Goal: Transaction & Acquisition: Obtain resource

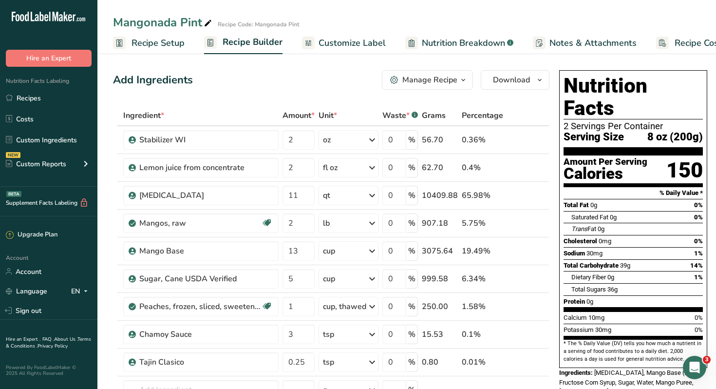
click at [357, 45] on span "Customize Label" at bounding box center [352, 43] width 67 height 13
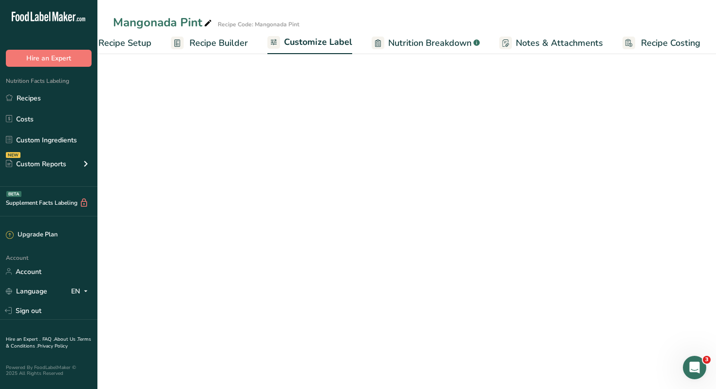
scroll to position [0, 33]
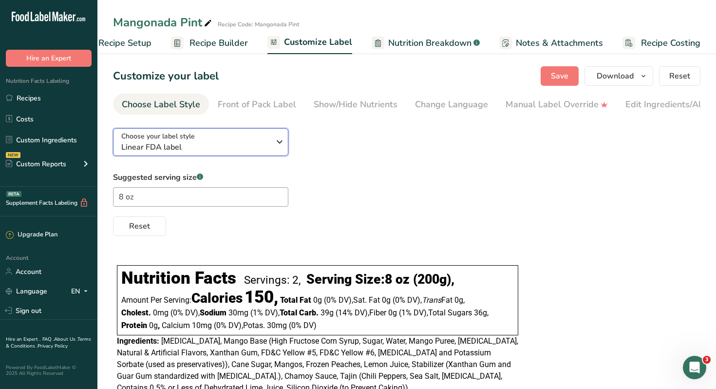
click at [168, 149] on span "Linear FDA label" at bounding box center [195, 147] width 149 height 12
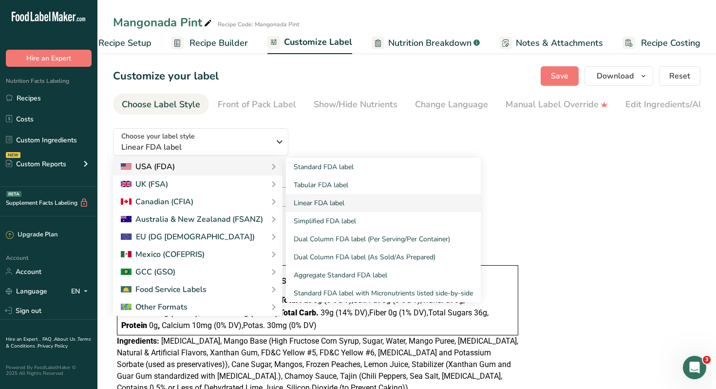
click at [265, 170] on div "USA (FDA)" at bounding box center [198, 167] width 154 height 12
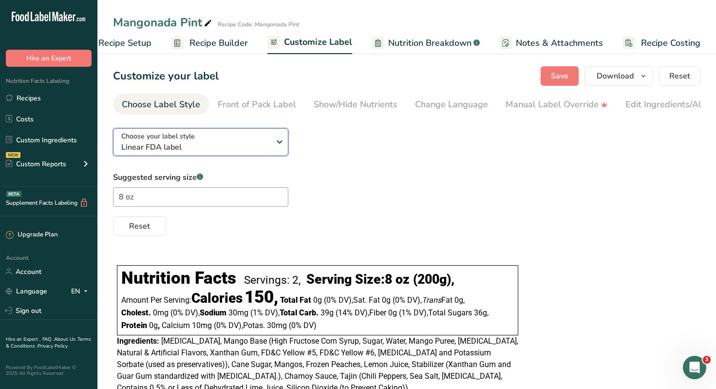
click at [276, 142] on icon "button" at bounding box center [280, 142] width 12 height 18
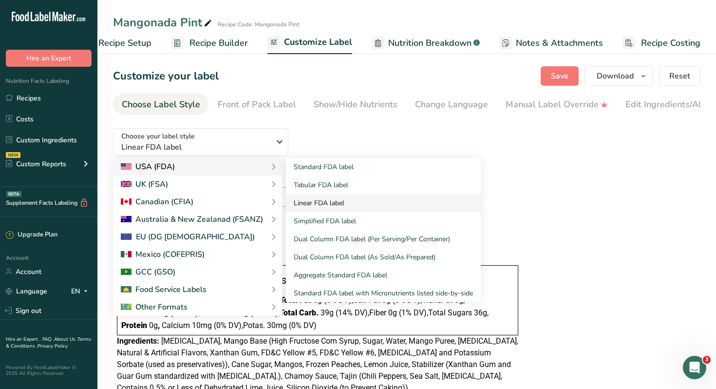
click at [317, 203] on link "Linear FDA label" at bounding box center [383, 203] width 195 height 18
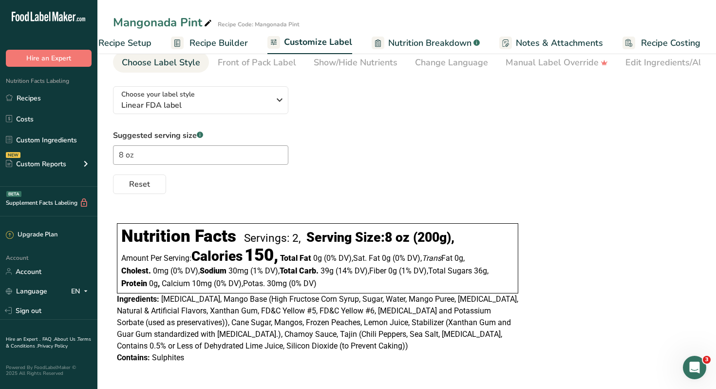
scroll to position [44, 0]
click at [362, 62] on div "Show/Hide Nutrients" at bounding box center [356, 62] width 84 height 13
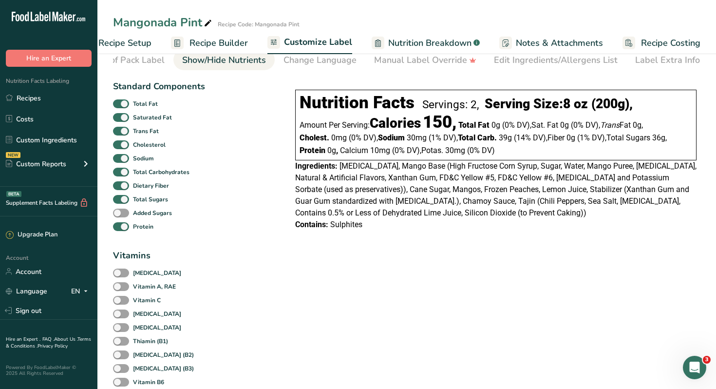
scroll to position [0, 132]
click at [124, 229] on span at bounding box center [121, 226] width 16 height 9
click at [119, 229] on input "Protein" at bounding box center [116, 226] width 6 height 6
checkbox input "false"
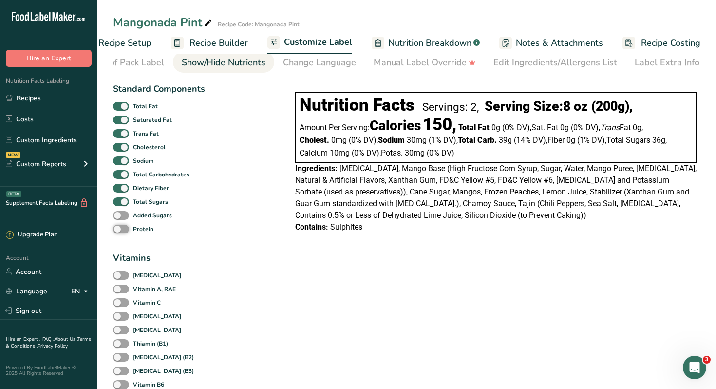
scroll to position [0, 0]
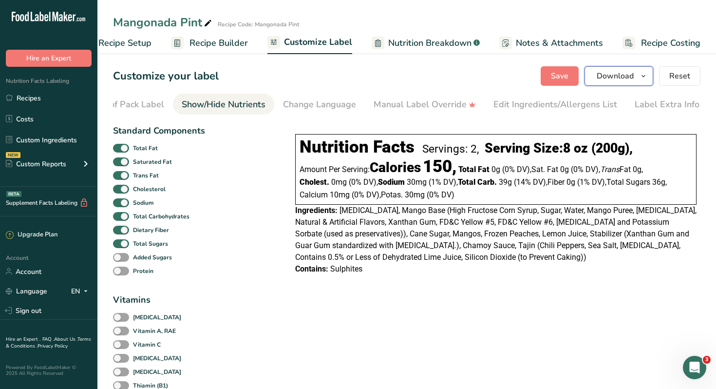
click at [620, 78] on span "Download" at bounding box center [615, 76] width 37 height 12
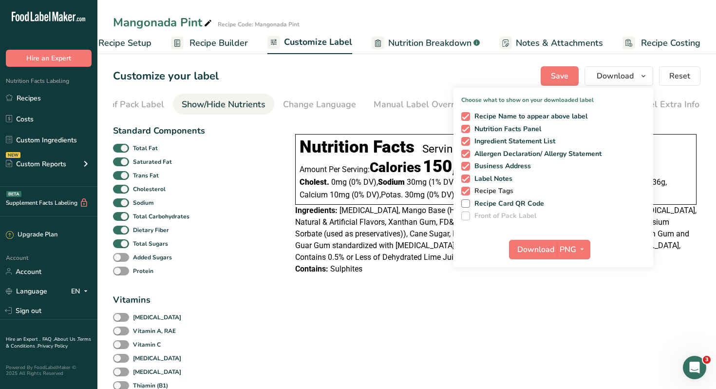
click at [467, 188] on span at bounding box center [465, 191] width 9 height 9
click at [467, 188] on input "Recipe Tags" at bounding box center [464, 191] width 6 height 6
checkbox input "false"
click at [466, 173] on div "Recipe Name to appear above label Nutrition Facts Panel Ingredient Statement Li…" at bounding box center [554, 164] width 200 height 112
click at [466, 164] on span at bounding box center [465, 166] width 9 height 9
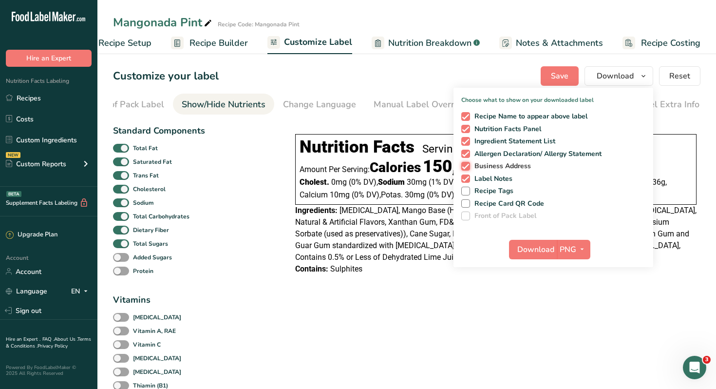
click at [466, 164] on input "Business Address" at bounding box center [464, 166] width 6 height 6
checkbox input "false"
click at [466, 180] on span at bounding box center [465, 178] width 9 height 9
click at [466, 180] on input "Label Notes" at bounding box center [464, 178] width 6 height 6
checkbox input "false"
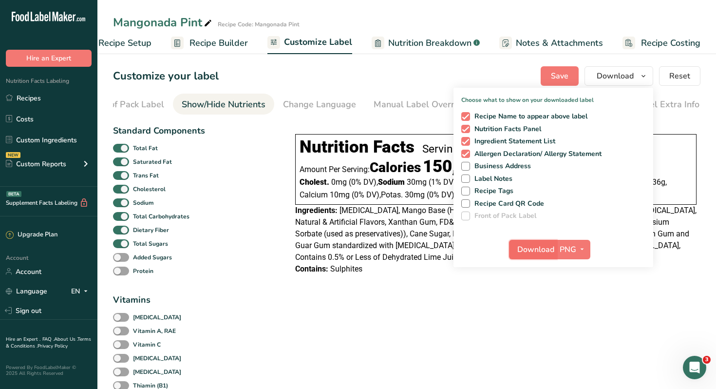
click at [542, 250] on span "Download" at bounding box center [536, 250] width 37 height 12
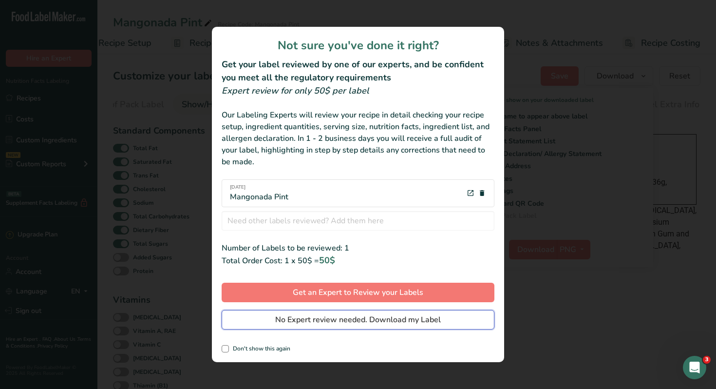
click at [330, 320] on span "No Expert review needed. Download my Label" at bounding box center [358, 320] width 166 height 12
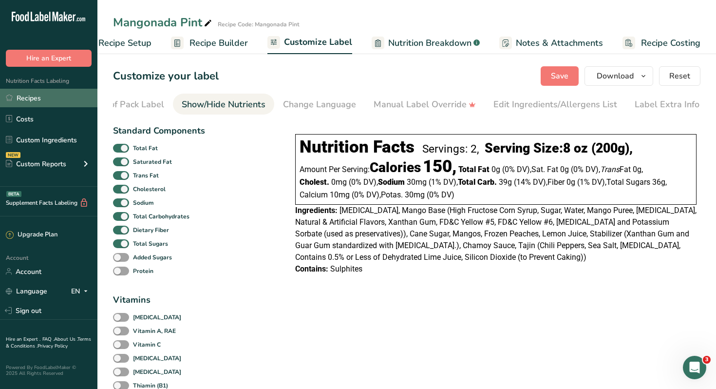
click at [36, 102] on link "Recipes" at bounding box center [48, 98] width 97 height 19
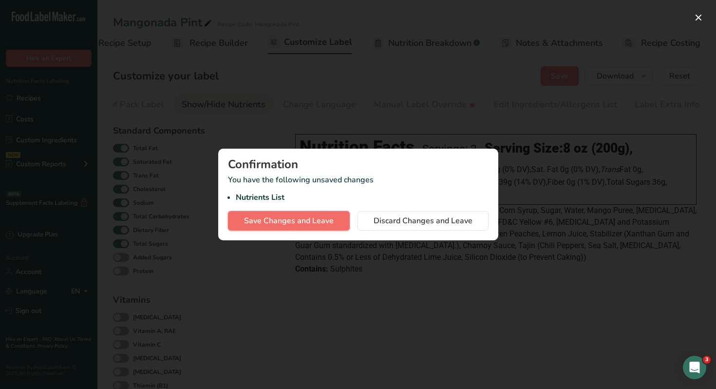
click at [309, 224] on span "Save Changes and Leave" at bounding box center [289, 221] width 90 height 12
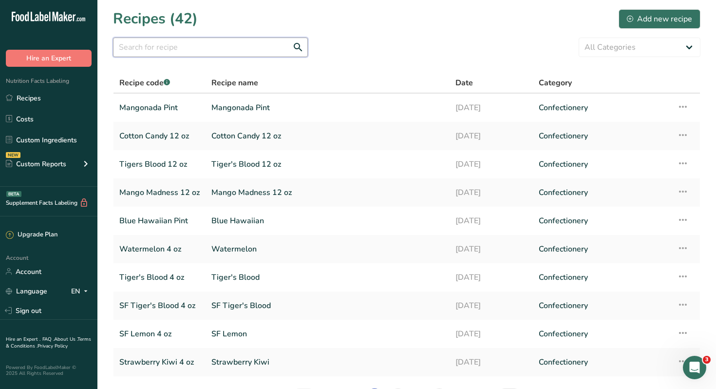
click at [212, 53] on input "text" at bounding box center [210, 47] width 195 height 19
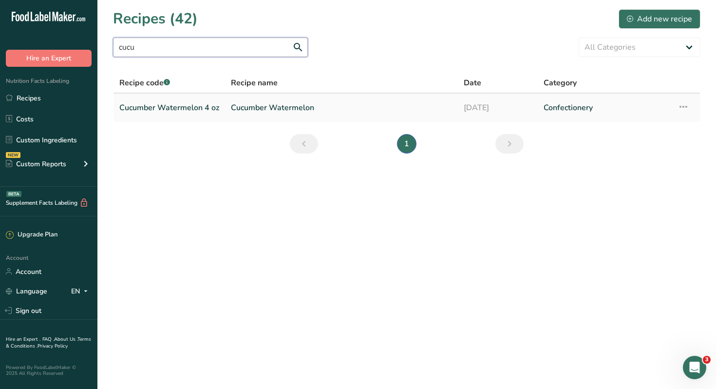
type input "cucu"
click at [152, 109] on link "Cucumber Watermelon 4 oz" at bounding box center [169, 107] width 100 height 20
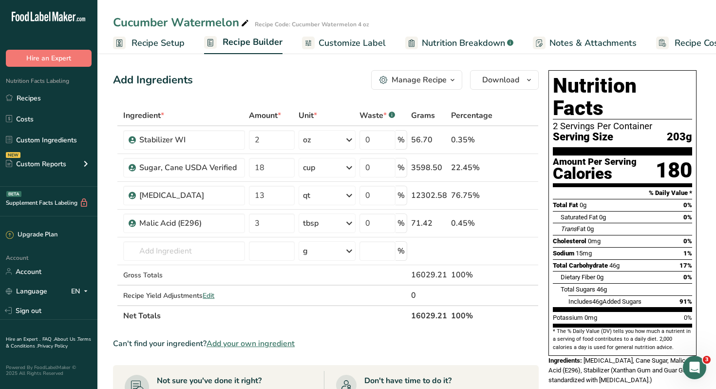
click at [145, 42] on span "Recipe Setup" at bounding box center [158, 43] width 53 height 13
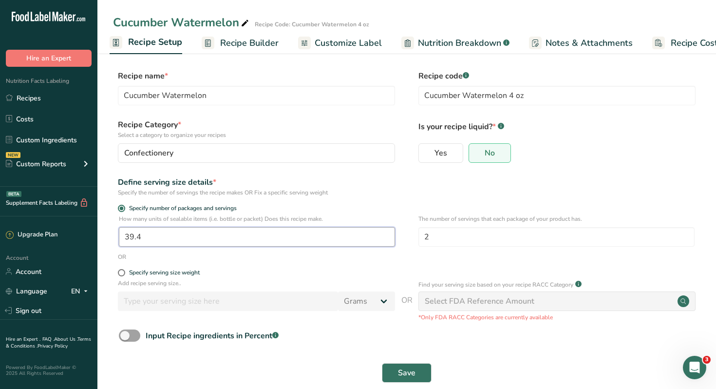
drag, startPoint x: 153, startPoint y: 239, endPoint x: 88, endPoint y: 214, distance: 69.2
click at [89, 231] on div ".a-20{fill:#fff;} Hire an Expert Nutrition Facts Labeling Recipes Costs Custom …" at bounding box center [358, 202] width 716 height 404
type input "80"
click at [304, 264] on form "Recipe name * Cucumber Watermelon Recipe code .a-a{fill:#347362;}.b-a{fill:#fff…" at bounding box center [407, 229] width 588 height 318
click at [432, 238] on input "2" at bounding box center [557, 236] width 276 height 19
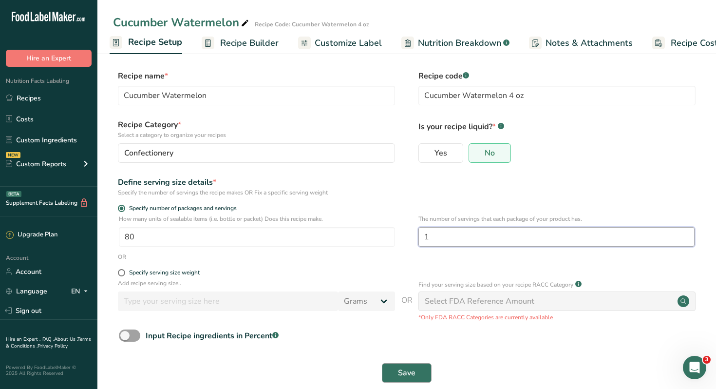
type input "1"
click at [399, 377] on span "Save" at bounding box center [407, 373] width 18 height 12
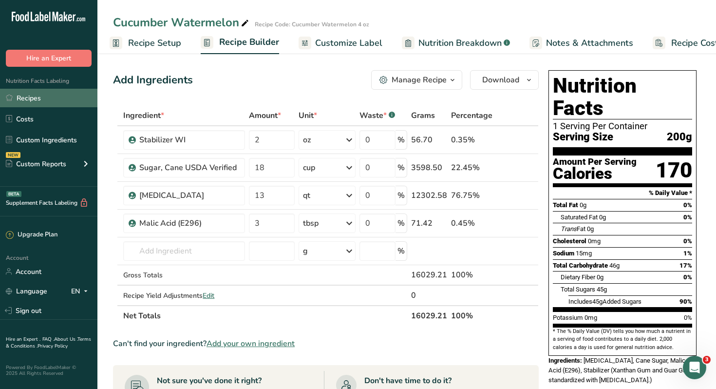
click at [33, 98] on link "Recipes" at bounding box center [48, 98] width 97 height 19
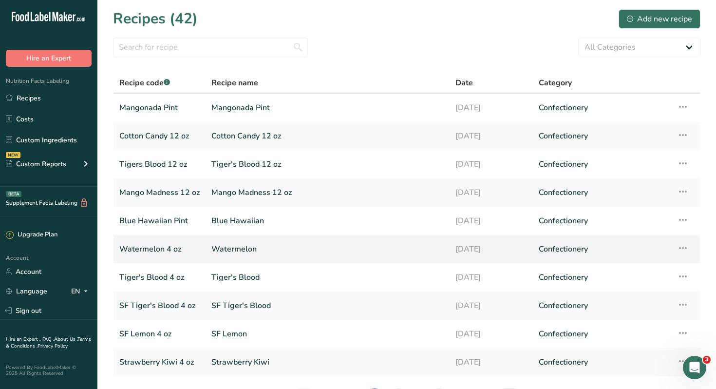
click at [159, 248] on link "Watermelon 4 oz" at bounding box center [159, 249] width 80 height 20
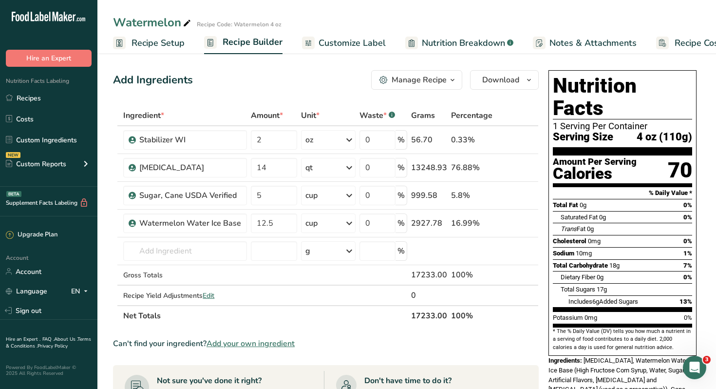
click at [157, 45] on span "Recipe Setup" at bounding box center [158, 43] width 53 height 13
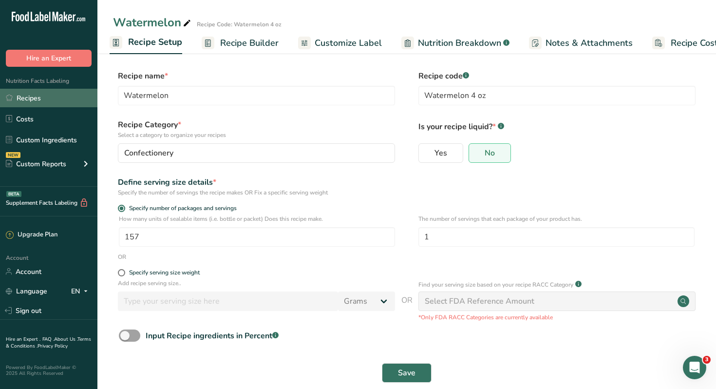
click at [34, 100] on link "Recipes" at bounding box center [48, 98] width 97 height 19
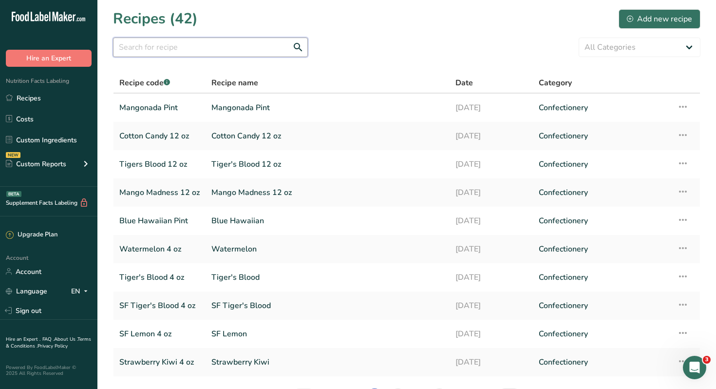
click at [173, 49] on input "text" at bounding box center [210, 47] width 195 height 19
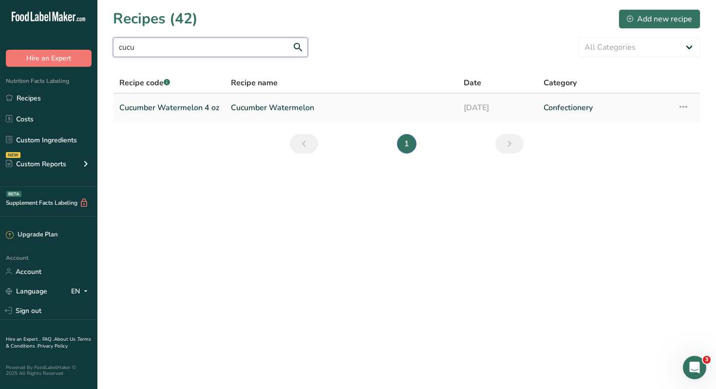
type input "cucu"
click at [164, 108] on link "Cucumber Watermelon 4 oz" at bounding box center [169, 107] width 100 height 20
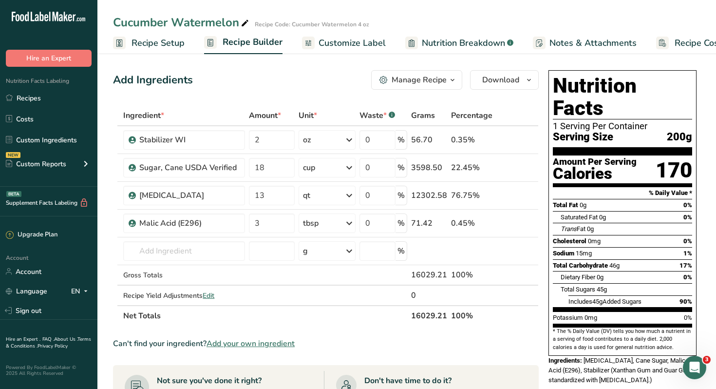
click at [160, 44] on span "Recipe Setup" at bounding box center [158, 43] width 53 height 13
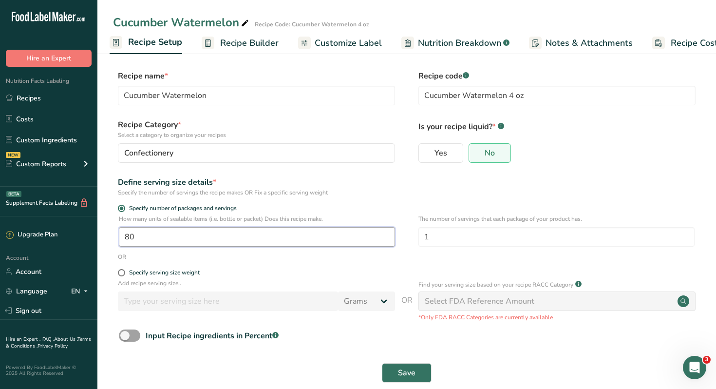
click at [138, 239] on input "80" at bounding box center [257, 236] width 276 height 19
type input "160"
click at [216, 250] on div "How many units of sealable items (i.e. bottle or packet) Does this recipe make.…" at bounding box center [407, 233] width 588 height 38
click at [402, 374] on span "Save" at bounding box center [407, 373] width 18 height 12
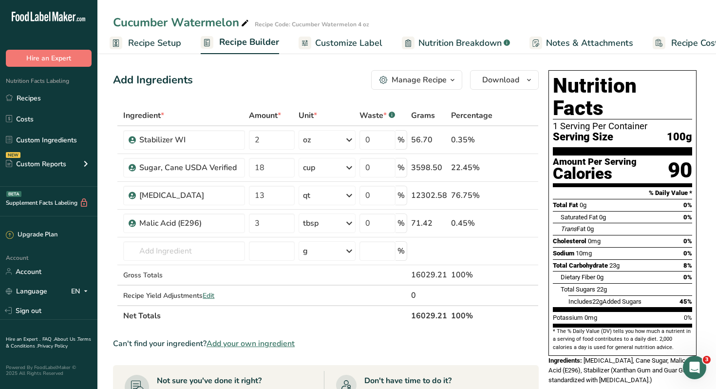
click at [141, 45] on span "Recipe Setup" at bounding box center [154, 43] width 53 height 13
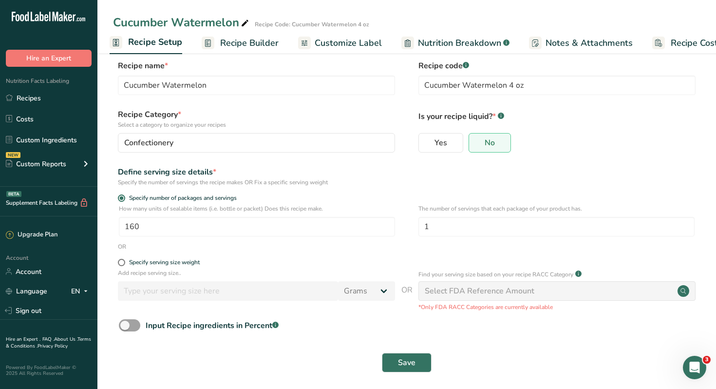
scroll to position [15, 0]
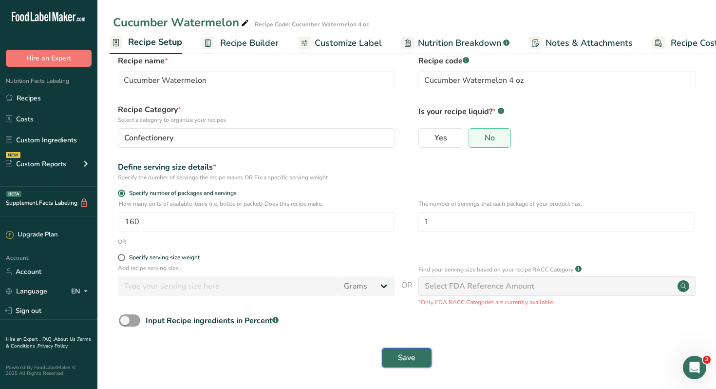
click at [403, 365] on button "Save" at bounding box center [407, 357] width 50 height 19
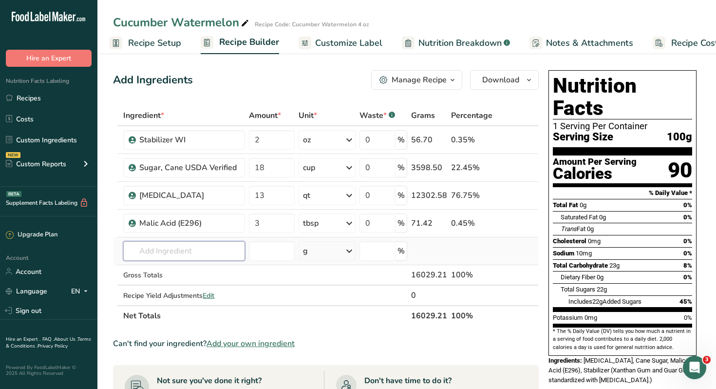
click at [184, 252] on input "text" at bounding box center [183, 250] width 121 height 19
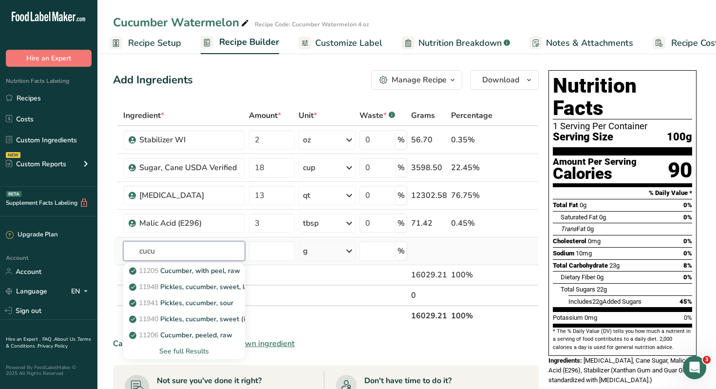
type input "cucu"
click at [195, 350] on div "See full Results" at bounding box center [184, 351] width 106 height 10
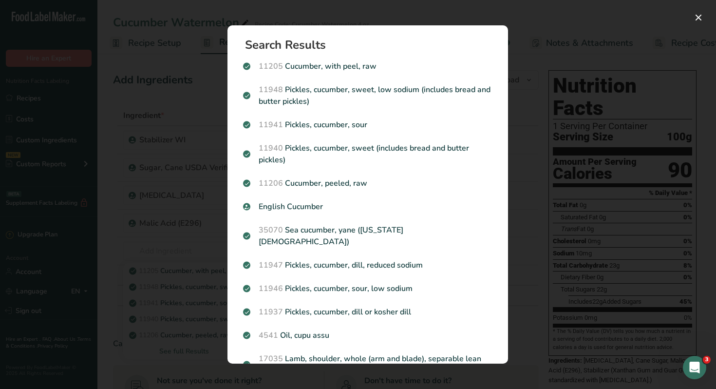
click at [596, 27] on div "Search results modal" at bounding box center [358, 194] width 716 height 389
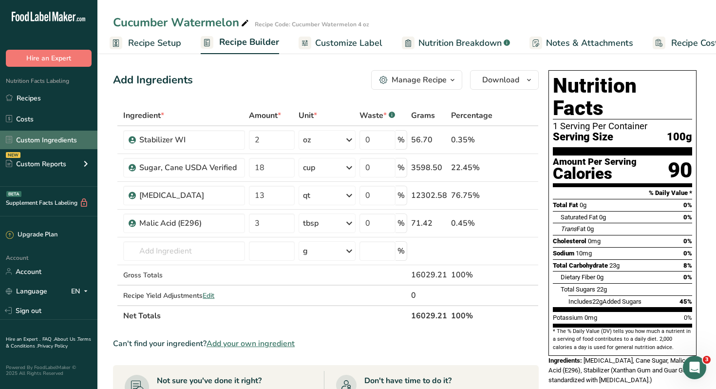
click at [38, 143] on link "Custom Ingredients" at bounding box center [48, 140] width 97 height 19
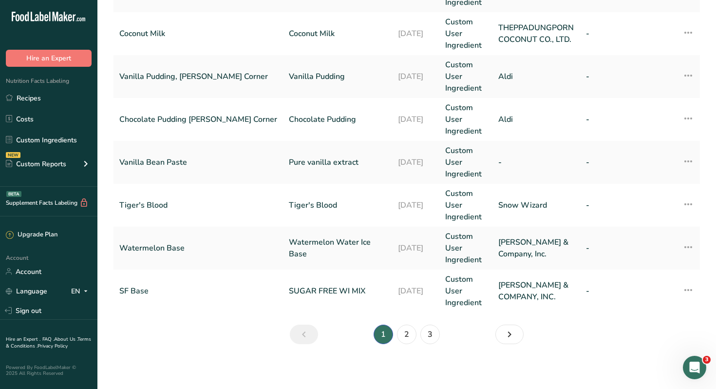
scroll to position [409, 0]
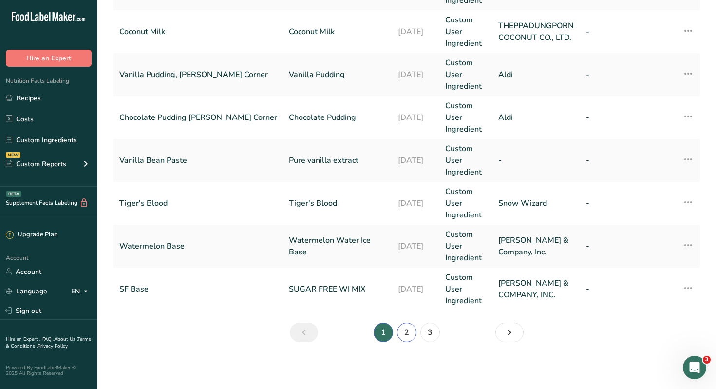
click at [404, 331] on link "2" at bounding box center [406, 332] width 19 height 19
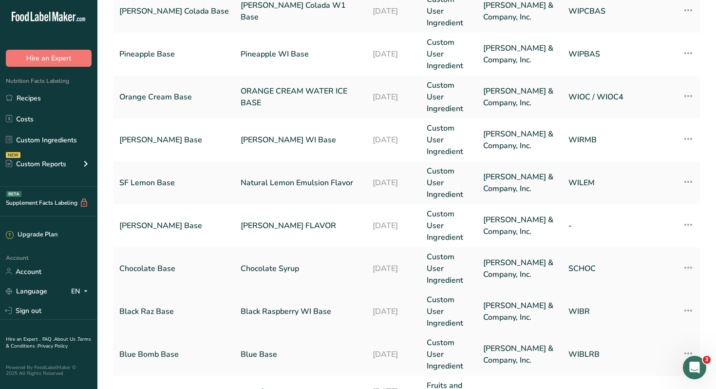
scroll to position [245, 0]
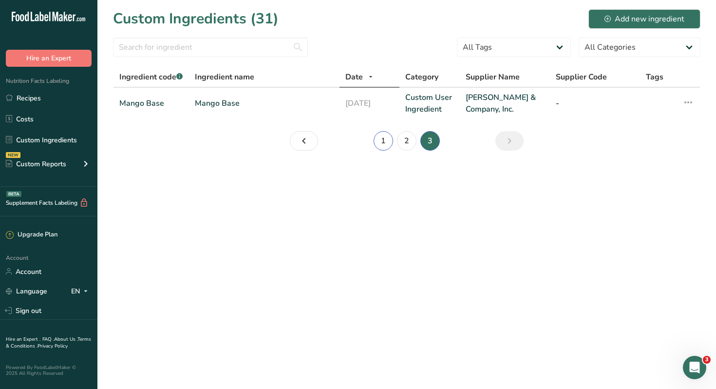
click at [379, 143] on link "1" at bounding box center [383, 140] width 19 height 19
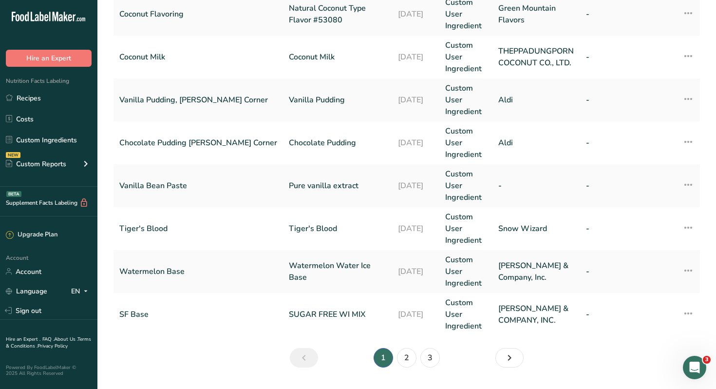
scroll to position [409, 0]
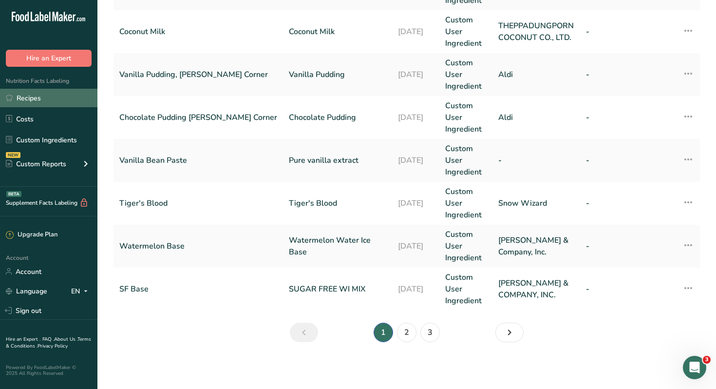
click at [34, 99] on link "Recipes" at bounding box center [48, 98] width 97 height 19
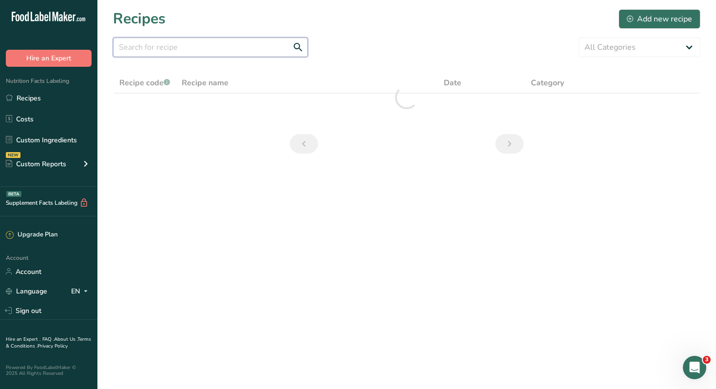
drag, startPoint x: 174, startPoint y: 45, endPoint x: 173, endPoint y: 30, distance: 15.1
click at [174, 45] on input "text" at bounding box center [210, 47] width 195 height 19
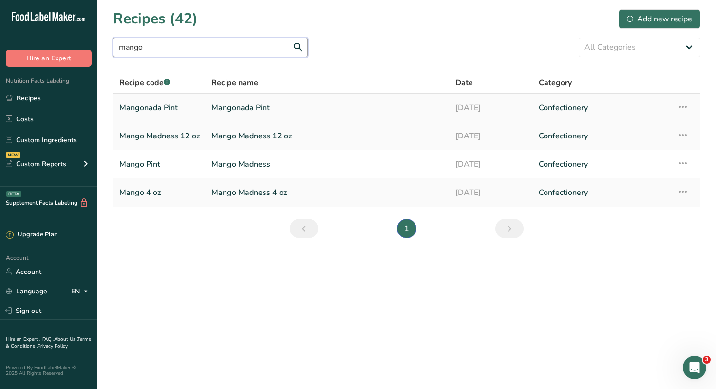
type input "mango"
click at [148, 108] on link "Mangonada Pint" at bounding box center [159, 107] width 80 height 20
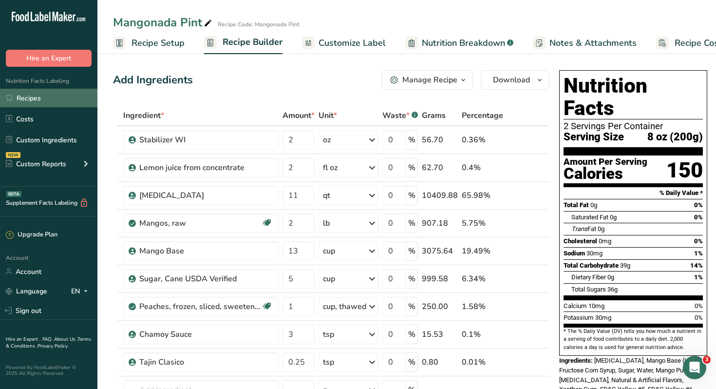
click at [25, 99] on link "Recipes" at bounding box center [48, 98] width 97 height 19
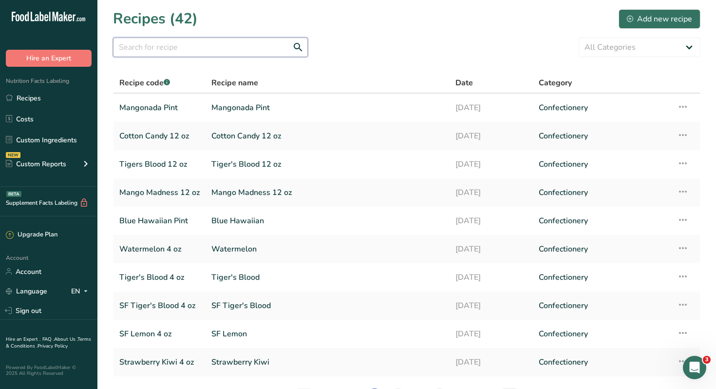
drag, startPoint x: 161, startPoint y: 54, endPoint x: 161, endPoint y: 35, distance: 18.5
click at [161, 46] on input "text" at bounding box center [210, 47] width 195 height 19
click at [161, 1] on section "Recipes (42) Add new recipe All Categories Baked Goods Beverages Confectionery …" at bounding box center [406, 211] width 619 height 423
click at [154, 190] on link "Mango Madness 12 oz" at bounding box center [159, 192] width 80 height 20
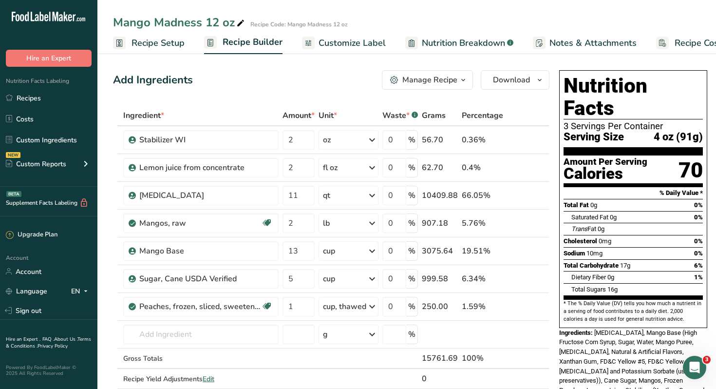
click at [146, 44] on span "Recipe Setup" at bounding box center [158, 43] width 53 height 13
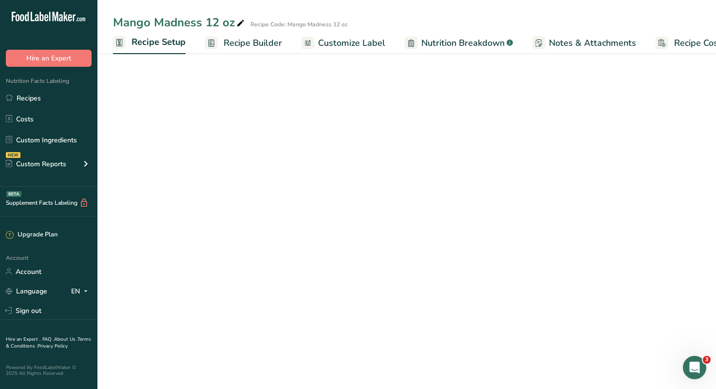
scroll to position [0, 3]
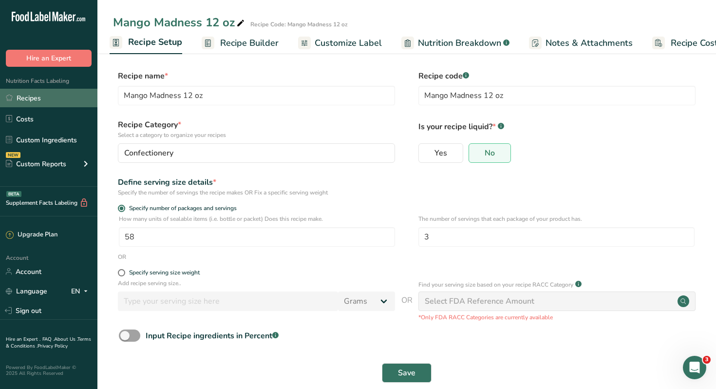
click at [29, 99] on link "Recipes" at bounding box center [48, 98] width 97 height 19
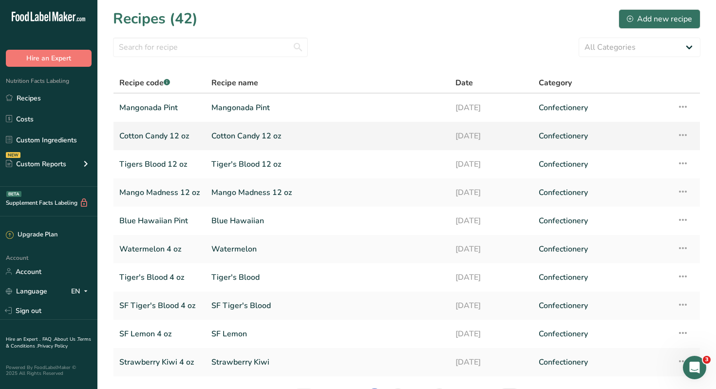
click at [167, 136] on link "Cotton Candy 12 oz" at bounding box center [159, 136] width 80 height 20
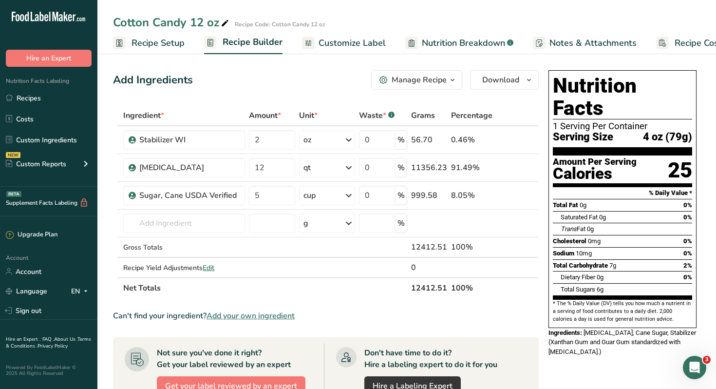
click at [149, 42] on span "Recipe Setup" at bounding box center [158, 43] width 53 height 13
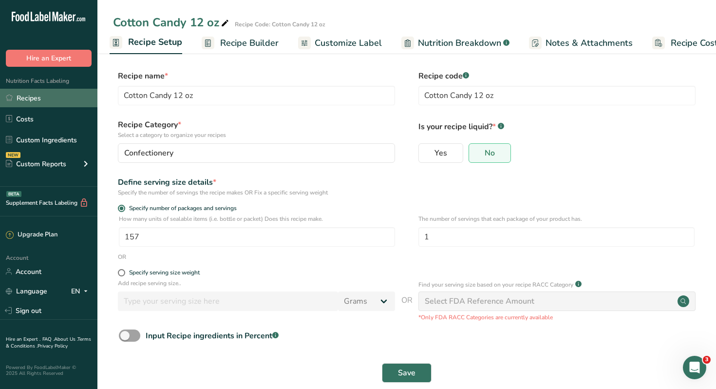
click at [34, 100] on link "Recipes" at bounding box center [48, 98] width 97 height 19
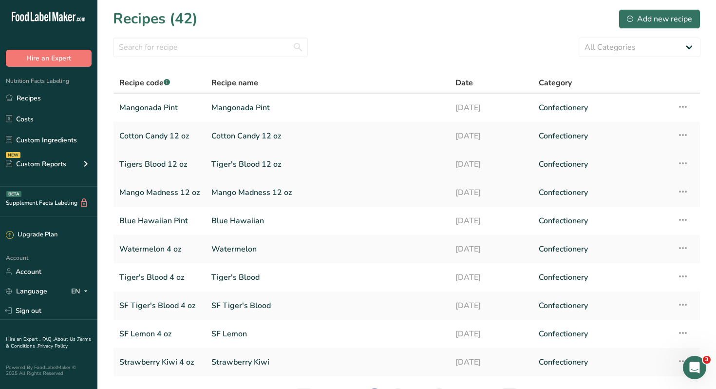
click at [145, 163] on link "Tigers Blood 12 oz" at bounding box center [159, 164] width 80 height 20
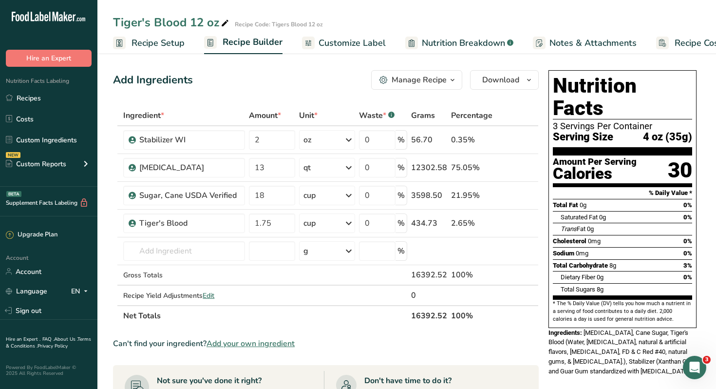
click at [146, 46] on span "Recipe Setup" at bounding box center [158, 43] width 53 height 13
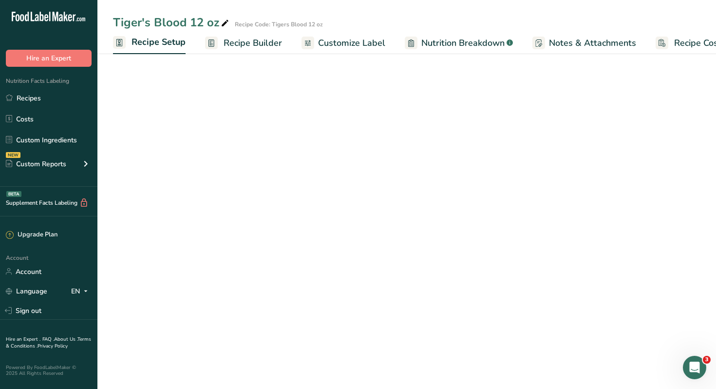
scroll to position [0, 3]
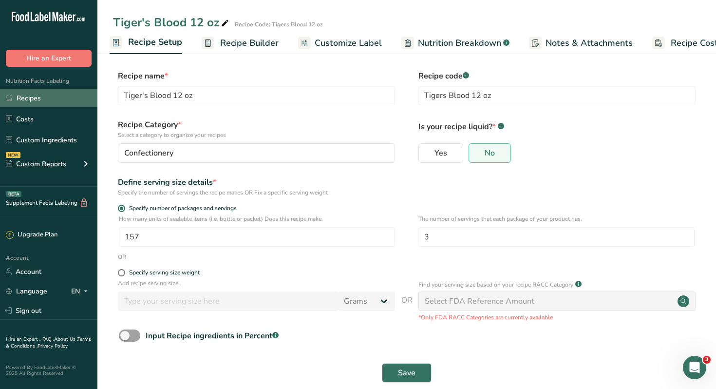
click at [35, 100] on link "Recipes" at bounding box center [48, 98] width 97 height 19
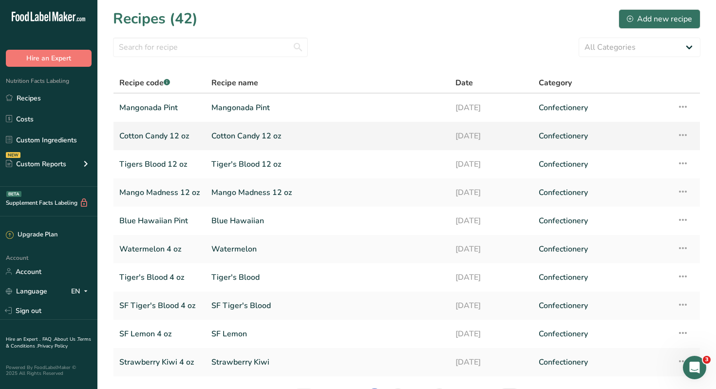
click at [149, 138] on link "Cotton Candy 12 oz" at bounding box center [159, 136] width 80 height 20
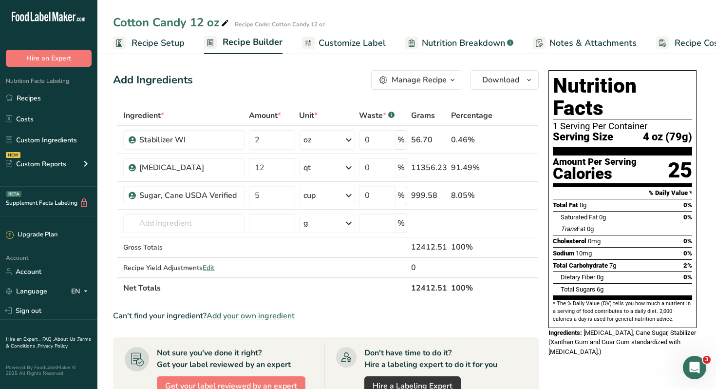
click at [139, 48] on span "Recipe Setup" at bounding box center [158, 43] width 53 height 13
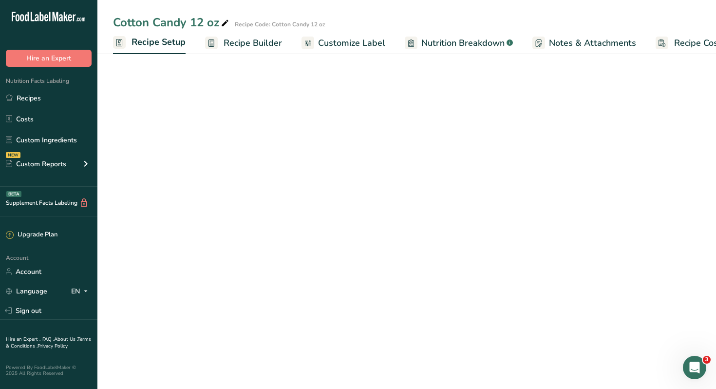
scroll to position [0, 3]
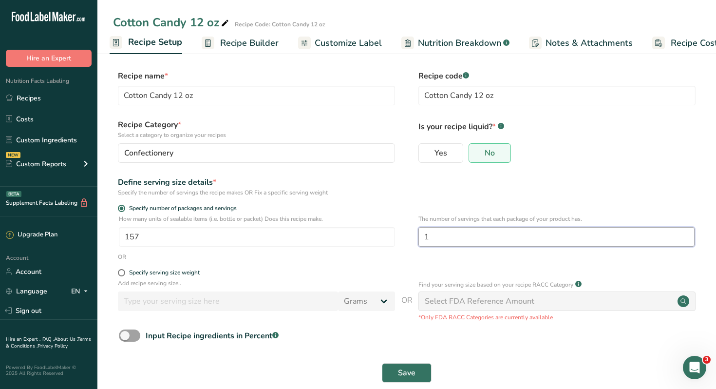
click at [436, 234] on input "1" at bounding box center [557, 236] width 276 height 19
type input "3"
click at [411, 371] on span "Save" at bounding box center [407, 373] width 18 height 12
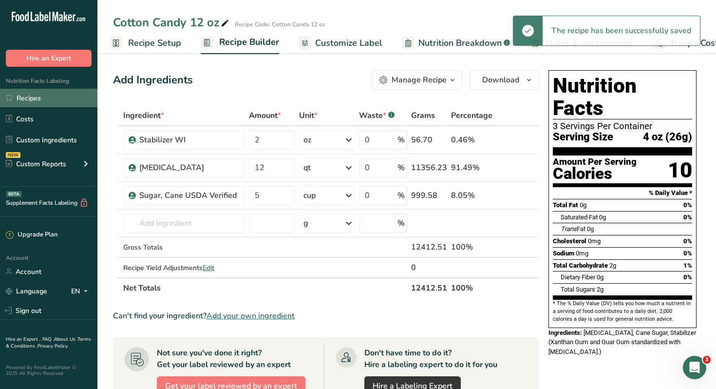
click at [35, 98] on link "Recipes" at bounding box center [48, 98] width 97 height 19
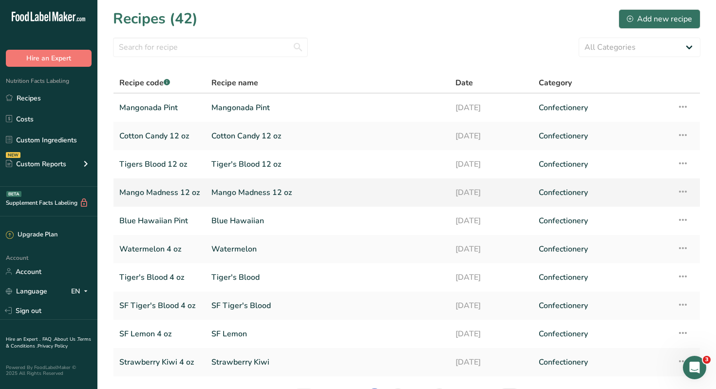
click at [160, 193] on link "Mango Madness 12 oz" at bounding box center [159, 192] width 80 height 20
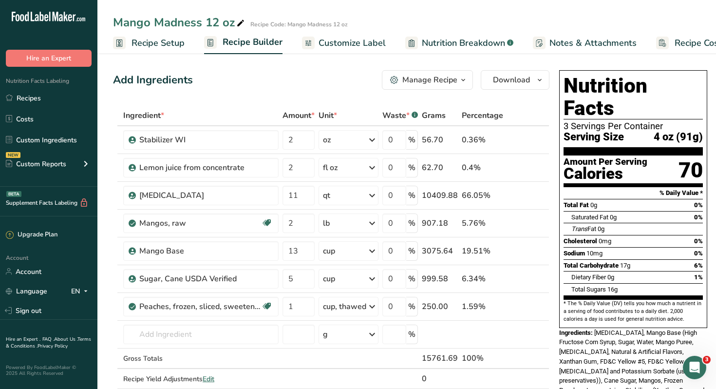
click at [145, 43] on span "Recipe Setup" at bounding box center [158, 43] width 53 height 13
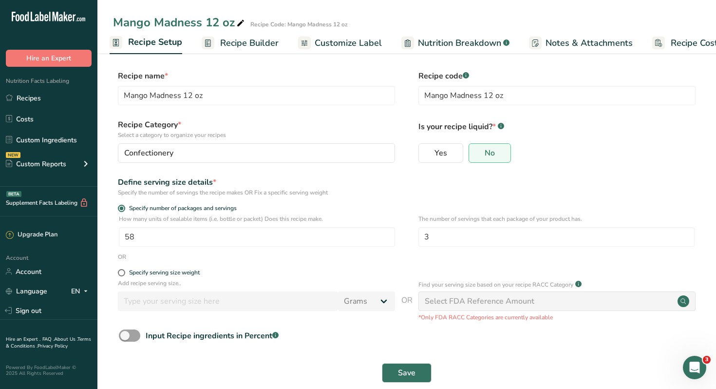
click at [435, 43] on span "Nutrition Breakdown" at bounding box center [459, 43] width 83 height 13
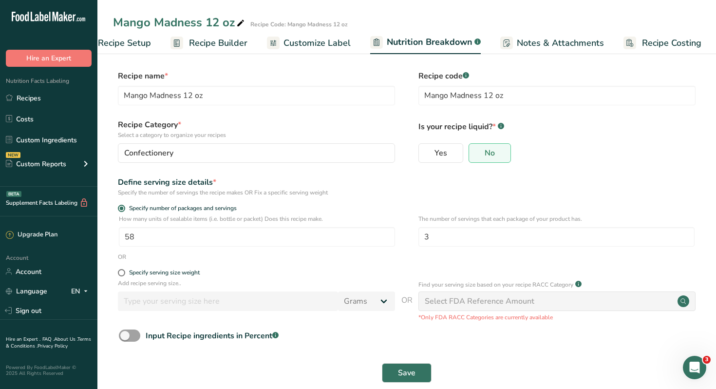
select select "Calories"
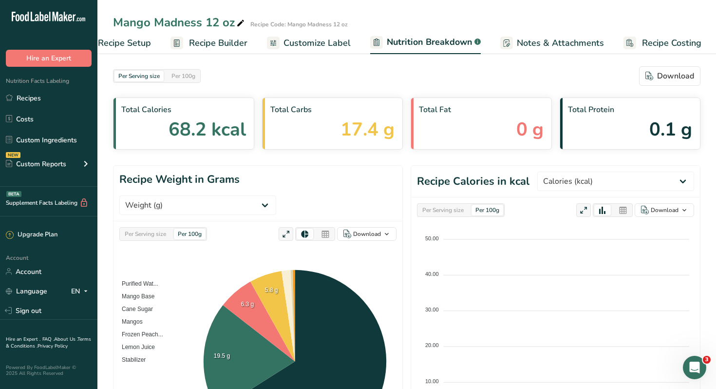
scroll to position [0, 34]
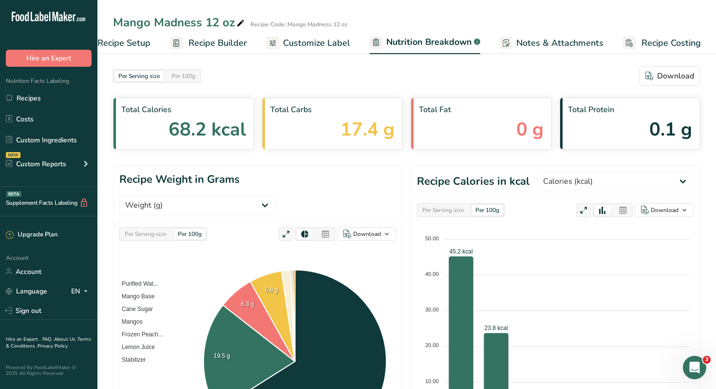
click at [125, 44] on span "Recipe Setup" at bounding box center [123, 43] width 53 height 13
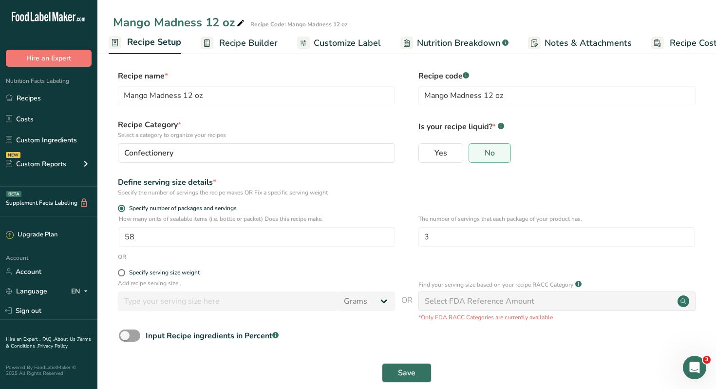
scroll to position [0, 3]
click at [139, 238] on input "58" at bounding box center [257, 236] width 276 height 19
type input "157"
click at [407, 373] on span "Save" at bounding box center [407, 373] width 18 height 12
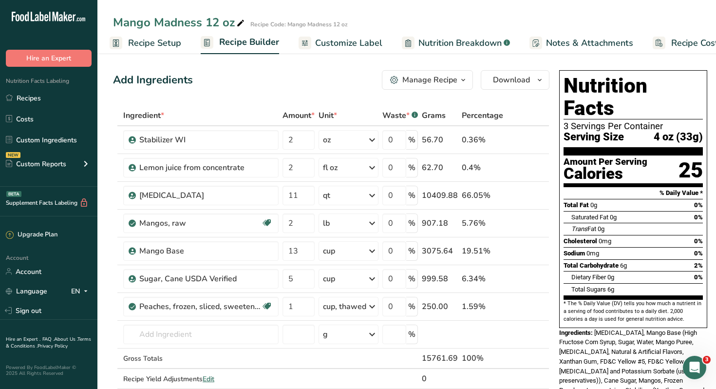
click at [142, 44] on span "Recipe Setup" at bounding box center [154, 43] width 53 height 13
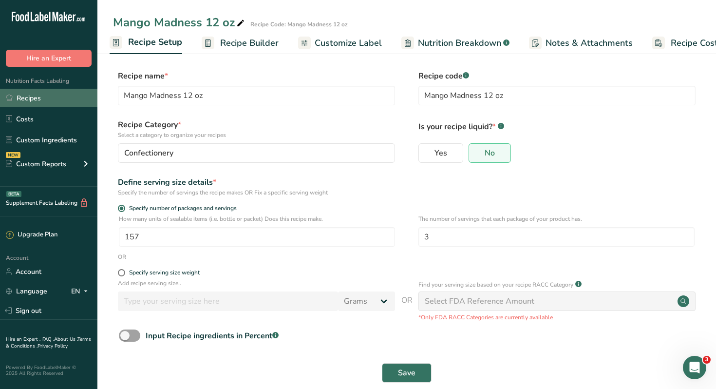
click at [32, 97] on link "Recipes" at bounding box center [48, 98] width 97 height 19
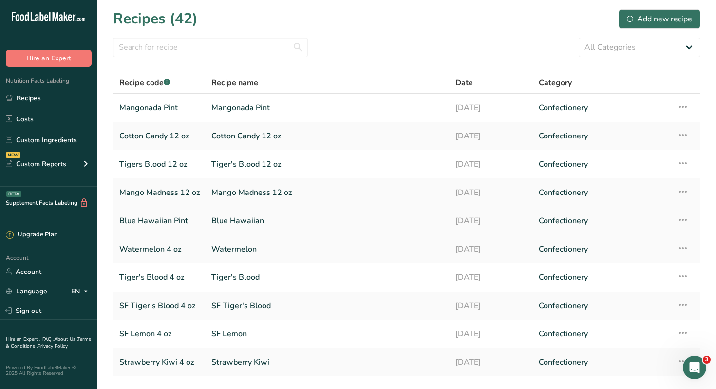
click at [156, 222] on link "Blue Hawaiian Pint" at bounding box center [159, 221] width 80 height 20
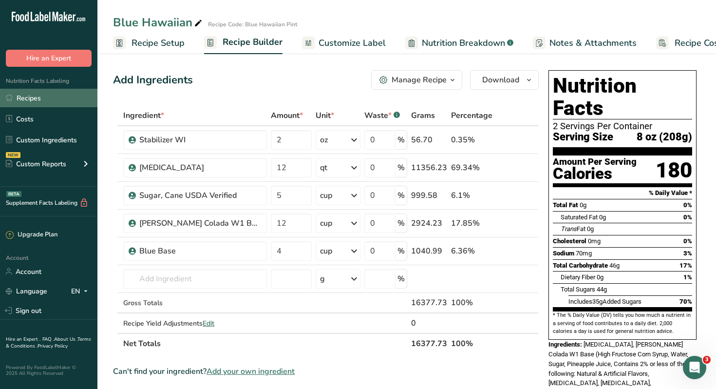
click at [35, 102] on link "Recipes" at bounding box center [48, 98] width 97 height 19
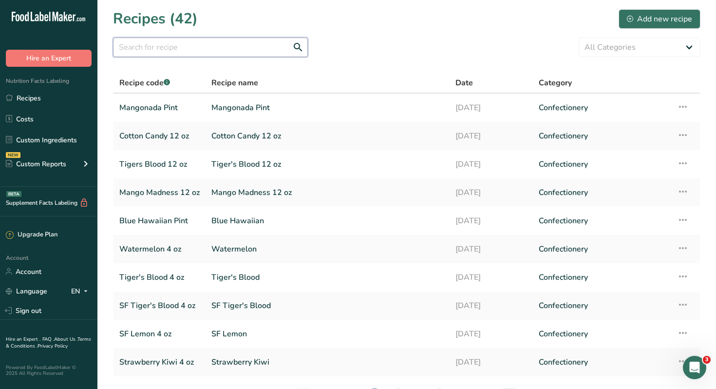
click at [172, 48] on input "text" at bounding box center [210, 47] width 195 height 19
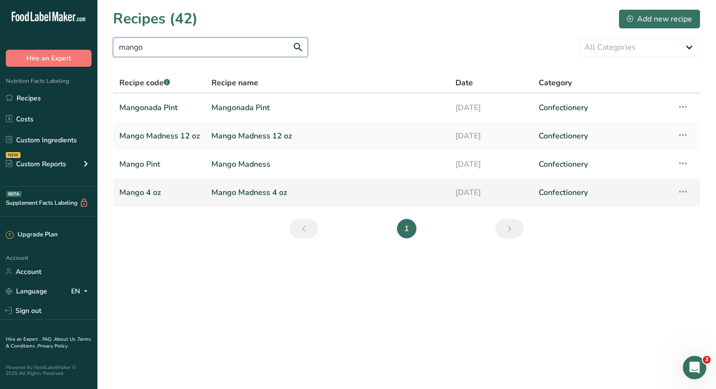
type input "mango"
click at [134, 192] on link "Mango 4 oz" at bounding box center [159, 192] width 80 height 20
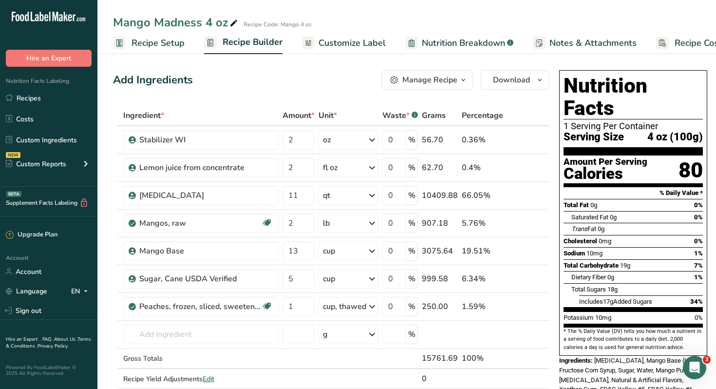
click at [159, 43] on span "Recipe Setup" at bounding box center [158, 43] width 53 height 13
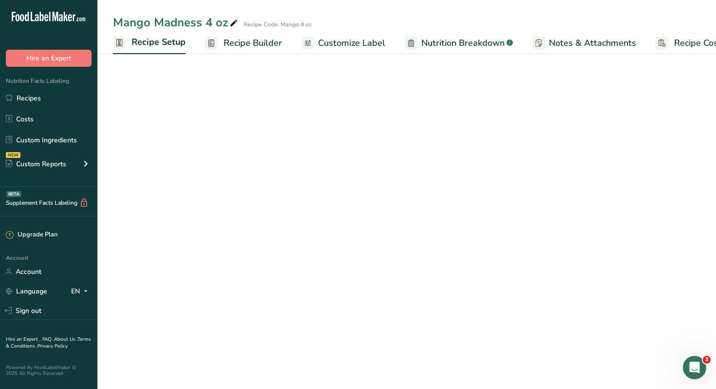
scroll to position [0, 3]
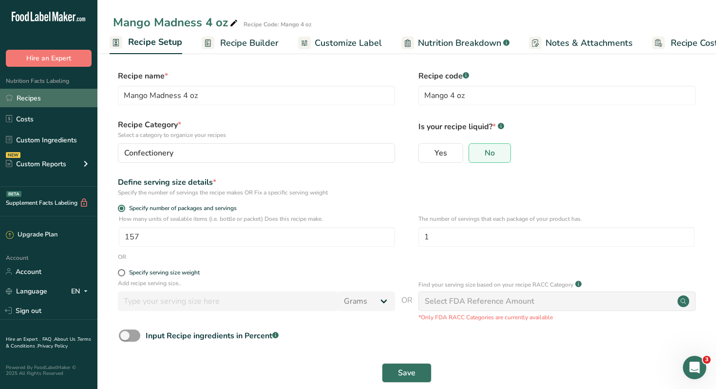
click at [37, 101] on link "Recipes" at bounding box center [48, 98] width 97 height 19
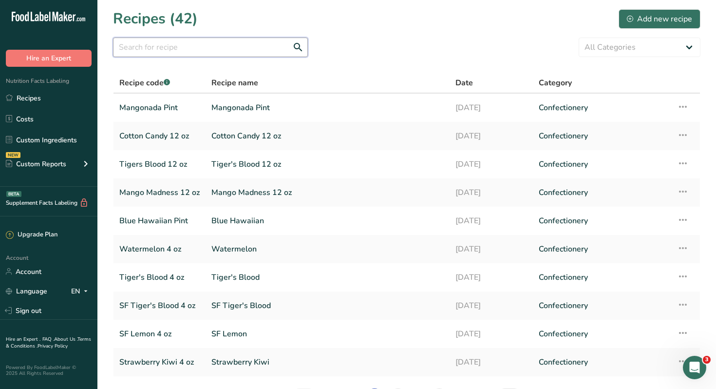
click at [155, 46] on input "text" at bounding box center [210, 47] width 195 height 19
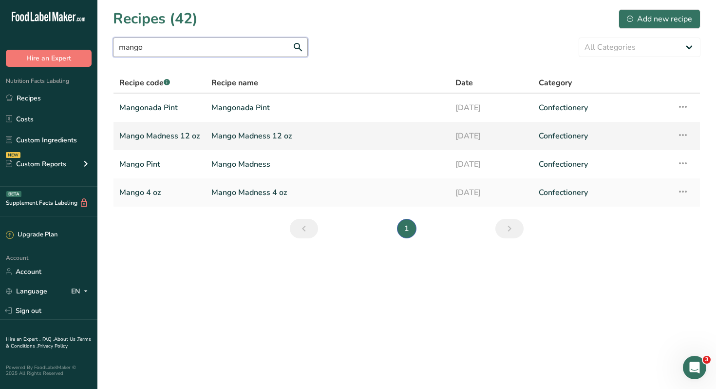
type input "mango"
click at [150, 137] on link "Mango Madness 12 oz" at bounding box center [159, 136] width 80 height 20
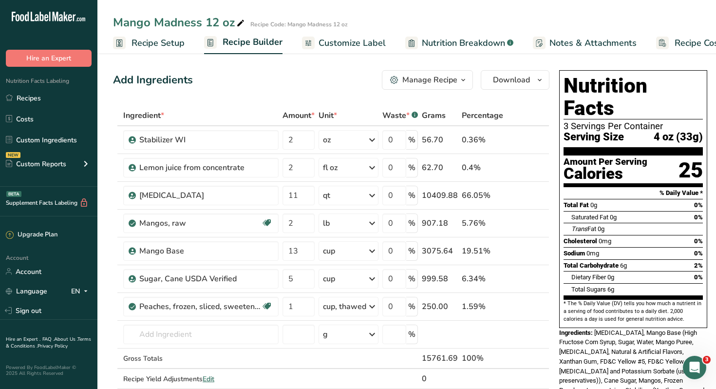
click at [147, 41] on span "Recipe Setup" at bounding box center [158, 43] width 53 height 13
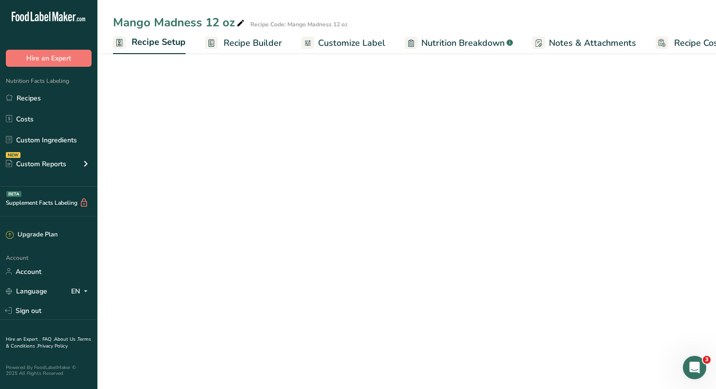
scroll to position [0, 3]
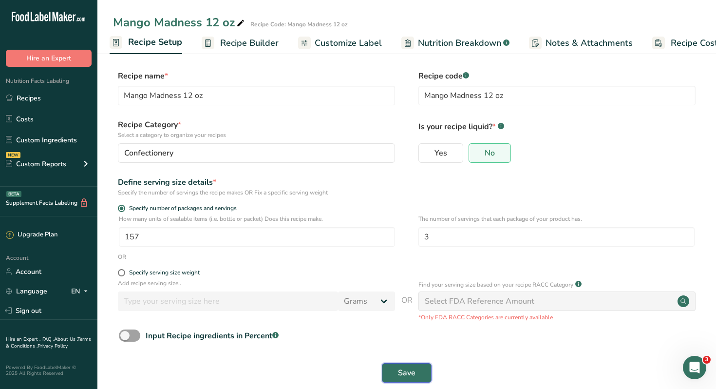
click at [410, 369] on span "Save" at bounding box center [407, 373] width 18 height 12
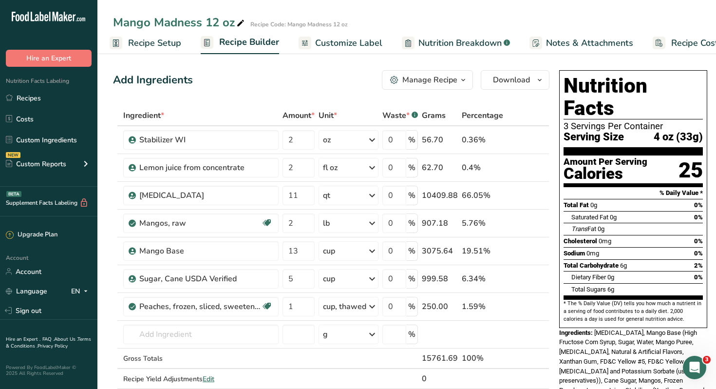
click at [141, 43] on span "Recipe Setup" at bounding box center [154, 43] width 53 height 13
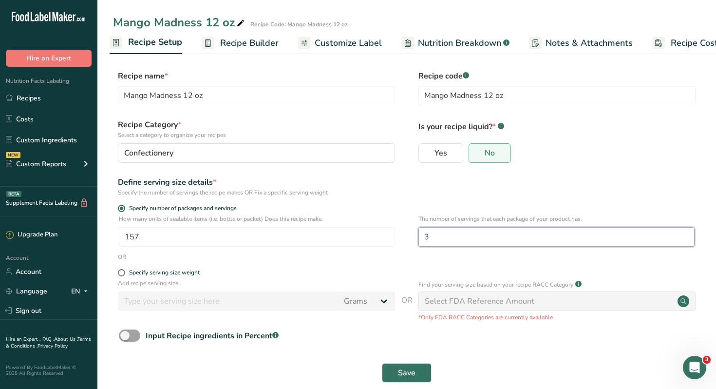
click at [443, 239] on input "3" at bounding box center [557, 236] width 276 height 19
type input "1"
click at [149, 236] on input "157" at bounding box center [257, 236] width 276 height 19
type input "1"
type input "53"
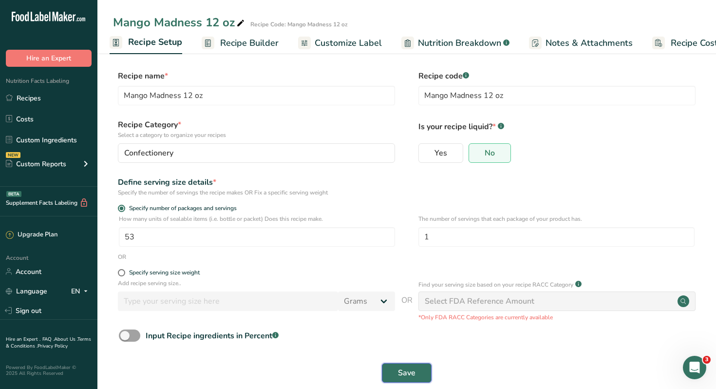
click at [394, 375] on button "Save" at bounding box center [407, 372] width 50 height 19
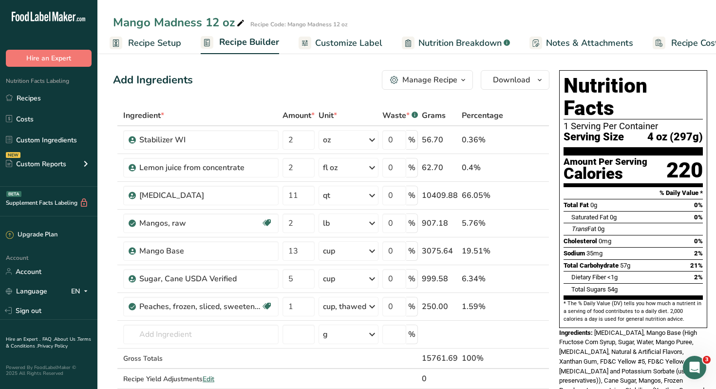
click at [146, 46] on span "Recipe Setup" at bounding box center [154, 43] width 53 height 13
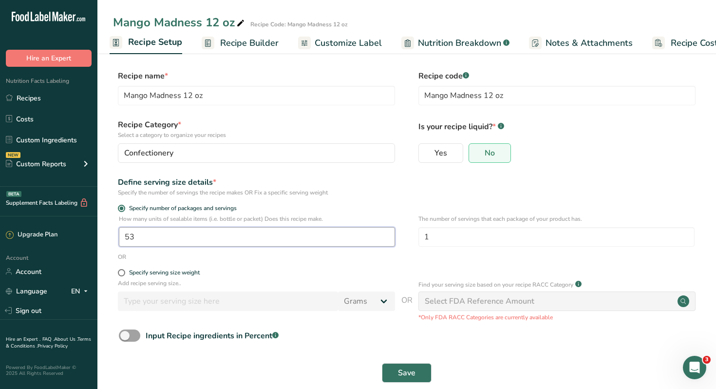
click at [138, 237] on input "53" at bounding box center [257, 236] width 276 height 19
type input "1"
type input "160"
click at [319, 264] on form "Recipe name * Mango Madness 12 oz Recipe code .a-a{fill:#347362;}.b-a{fill:#fff…" at bounding box center [407, 229] width 588 height 318
click at [403, 371] on span "Save" at bounding box center [407, 373] width 18 height 12
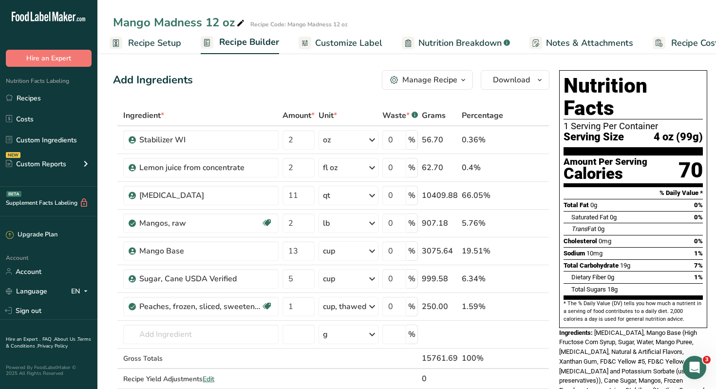
click at [346, 44] on span "Customize Label" at bounding box center [348, 43] width 67 height 13
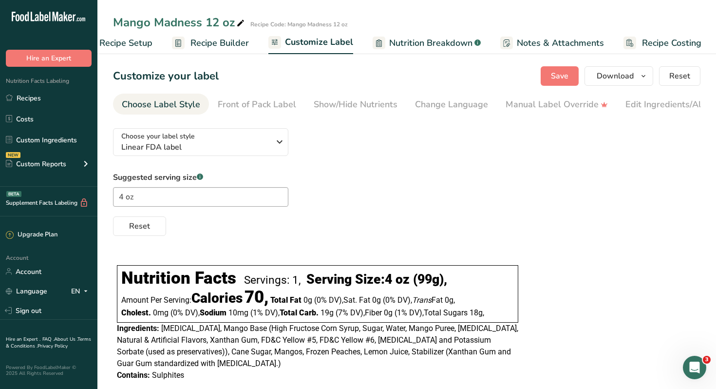
scroll to position [0, 33]
click at [167, 198] on input "4 oz" at bounding box center [200, 196] width 175 height 19
click at [243, 105] on div "Front of Pack Label" at bounding box center [257, 104] width 78 height 13
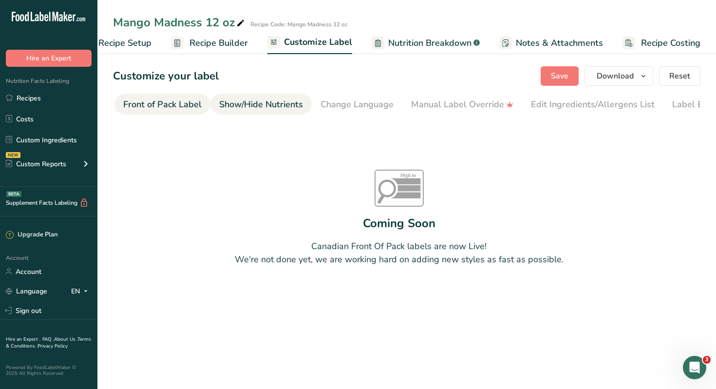
click at [285, 101] on div "Show/Hide Nutrients" at bounding box center [261, 104] width 84 height 13
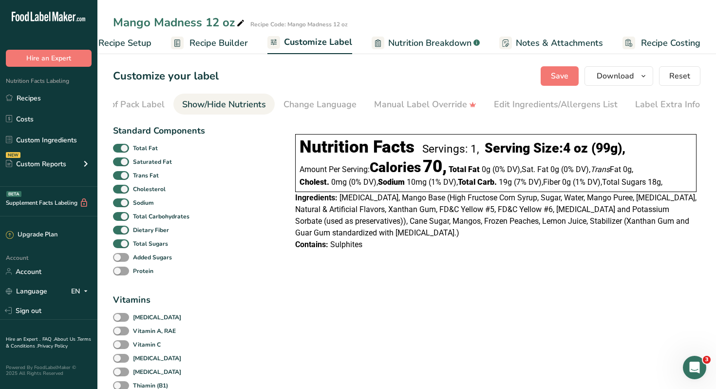
scroll to position [0, 132]
click at [314, 106] on div "Change Language" at bounding box center [319, 104] width 73 height 13
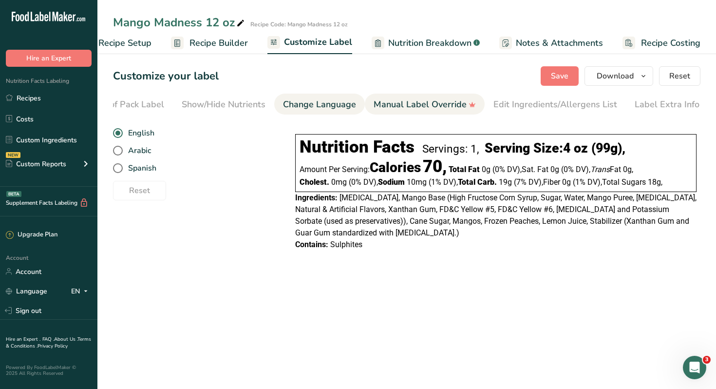
click at [385, 105] on div "Manual Label Override" at bounding box center [425, 104] width 102 height 13
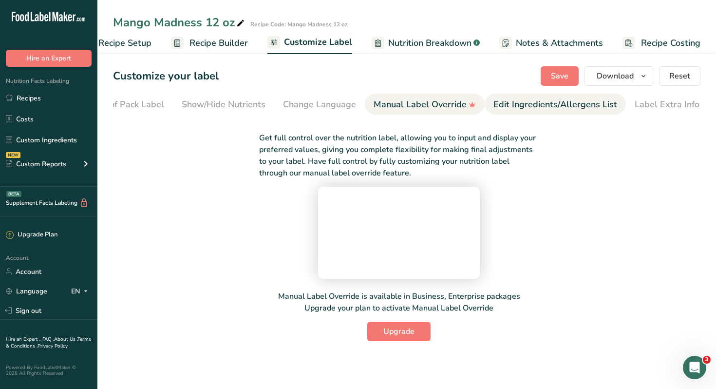
click at [515, 102] on div "Edit Ingredients/Allergens List" at bounding box center [556, 104] width 124 height 13
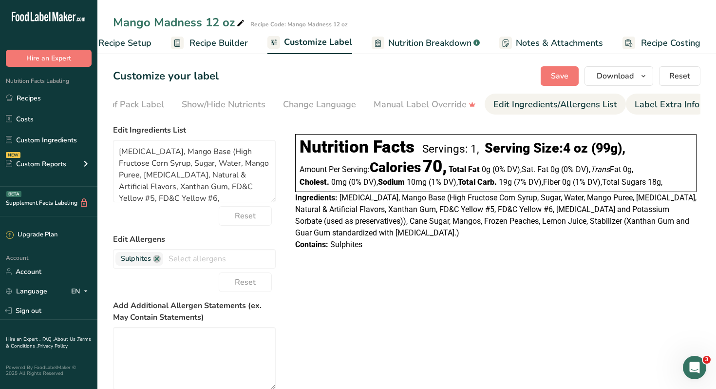
click at [650, 105] on div "Label Extra Info" at bounding box center [667, 104] width 65 height 13
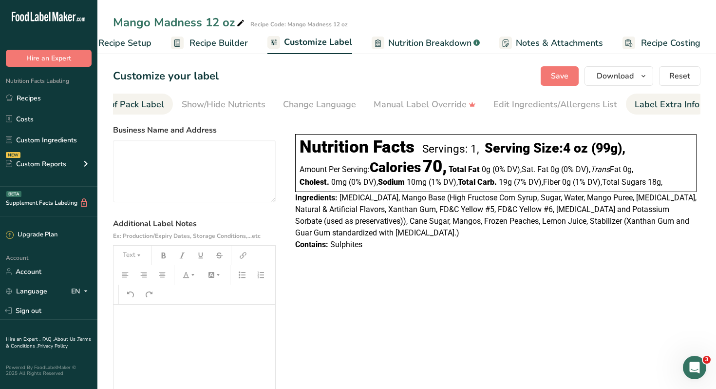
click at [137, 105] on div "Front of Pack Label" at bounding box center [125, 104] width 78 height 13
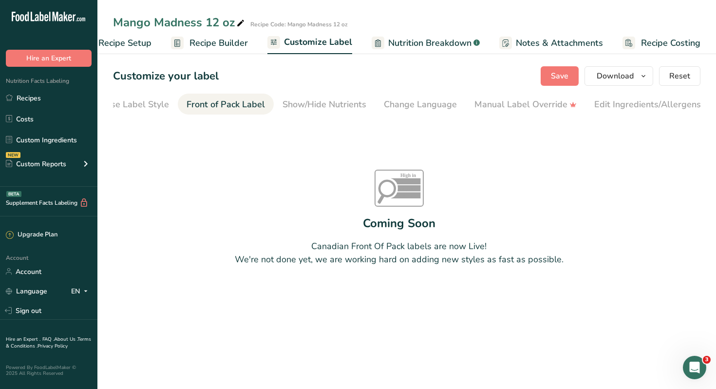
scroll to position [0, 0]
click at [137, 105] on div "Choose Label Style" at bounding box center [161, 104] width 78 height 13
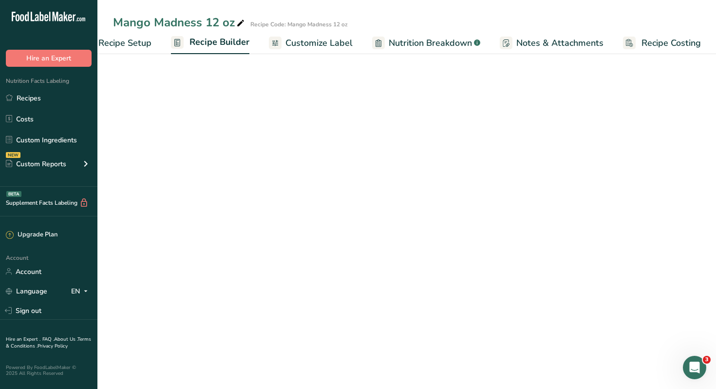
scroll to position [0, 33]
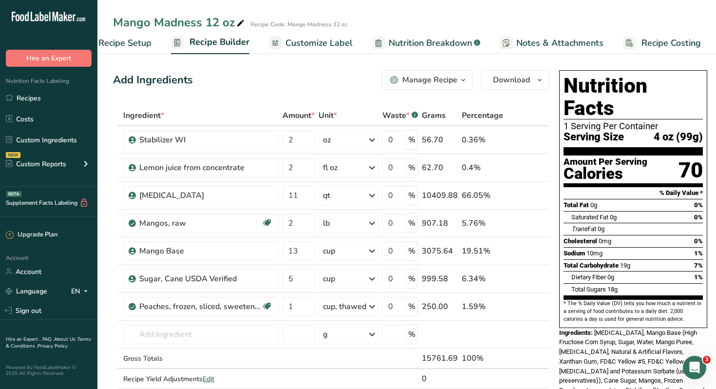
click at [132, 43] on span "Recipe Setup" at bounding box center [124, 43] width 53 height 13
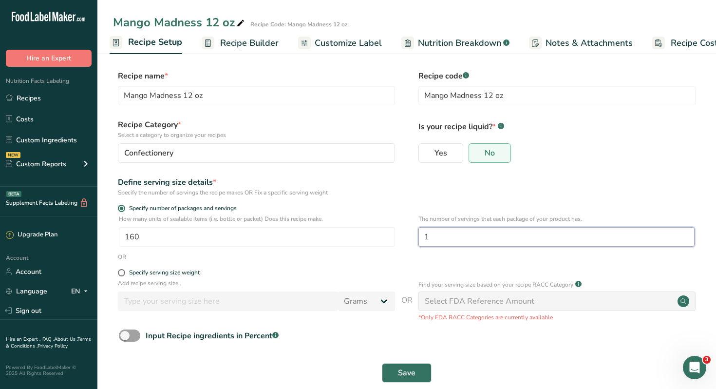
click at [435, 234] on input "1" at bounding box center [557, 236] width 276 height 19
type input "3"
drag, startPoint x: 404, startPoint y: 375, endPoint x: 404, endPoint y: 370, distance: 5.4
click at [404, 370] on span "Save" at bounding box center [407, 373] width 18 height 12
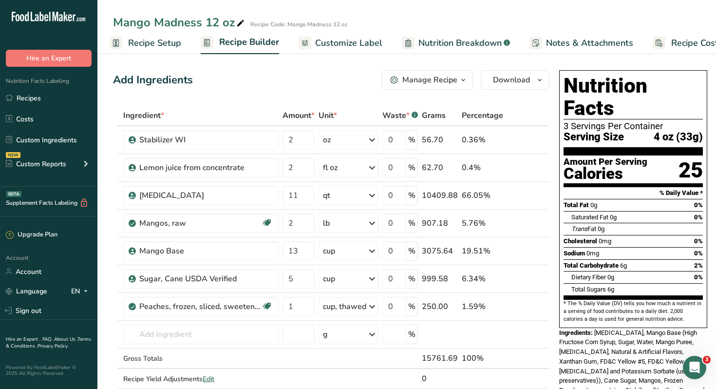
click at [139, 43] on span "Recipe Setup" at bounding box center [154, 43] width 53 height 13
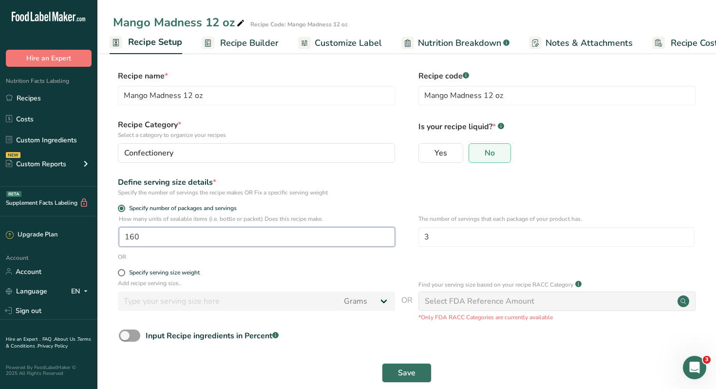
click at [144, 238] on input "160" at bounding box center [257, 236] width 276 height 19
type input "1"
type input "480"
click at [405, 375] on span "Save" at bounding box center [407, 373] width 18 height 12
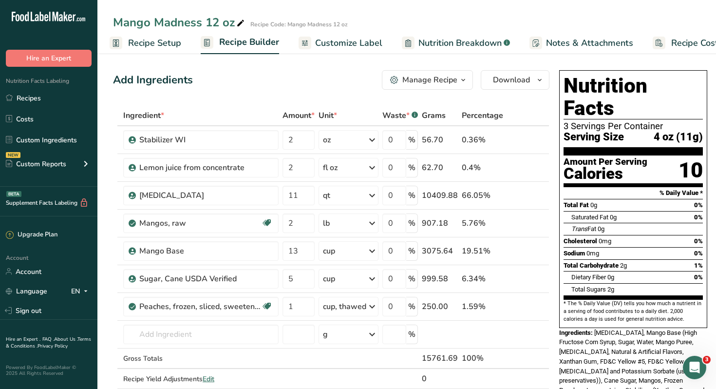
click at [146, 46] on span "Recipe Setup" at bounding box center [154, 43] width 53 height 13
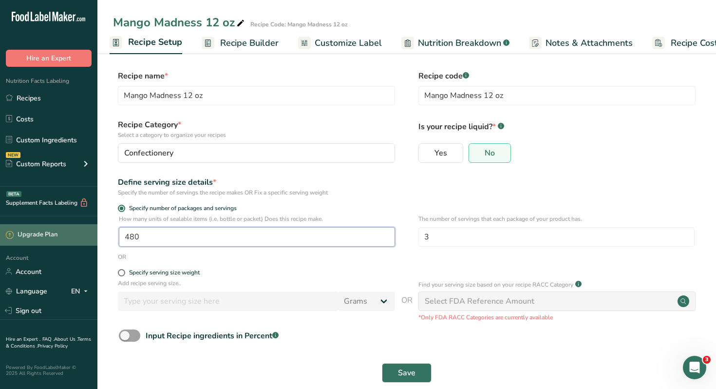
drag, startPoint x: 159, startPoint y: 239, endPoint x: 96, endPoint y: 233, distance: 62.6
click at [96, 233] on div ".a-20{fill:#fff;} Hire an Expert Nutrition Facts Labeling Recipes Costs Custom …" at bounding box center [358, 202] width 716 height 404
type input "53"
click at [398, 370] on button "Save" at bounding box center [407, 372] width 50 height 19
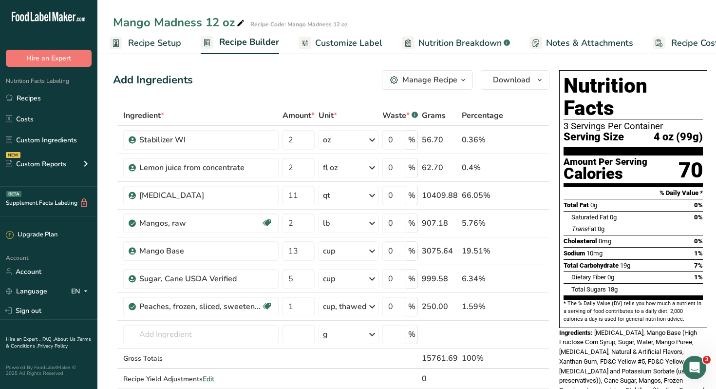
click at [354, 44] on span "Customize Label" at bounding box center [348, 43] width 67 height 13
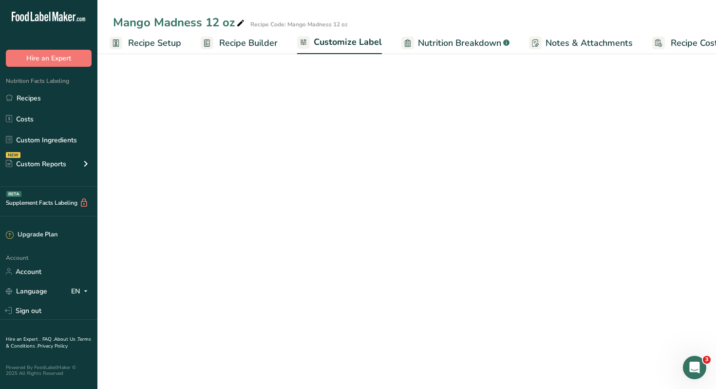
scroll to position [0, 33]
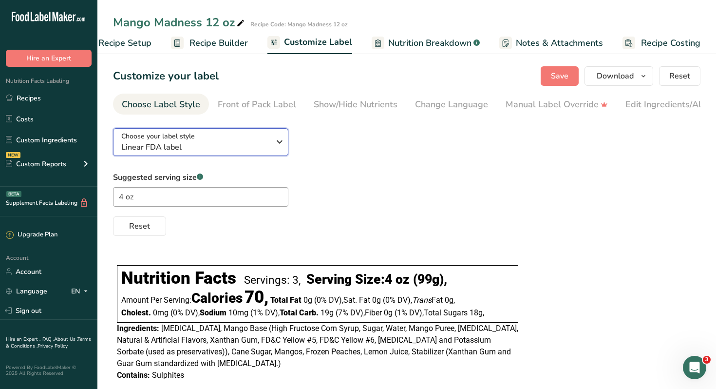
click at [280, 143] on icon "button" at bounding box center [280, 142] width 12 height 18
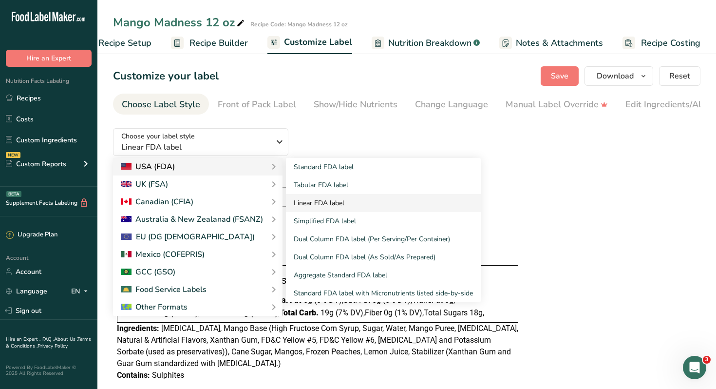
click at [310, 203] on link "Linear FDA label" at bounding box center [383, 203] width 195 height 18
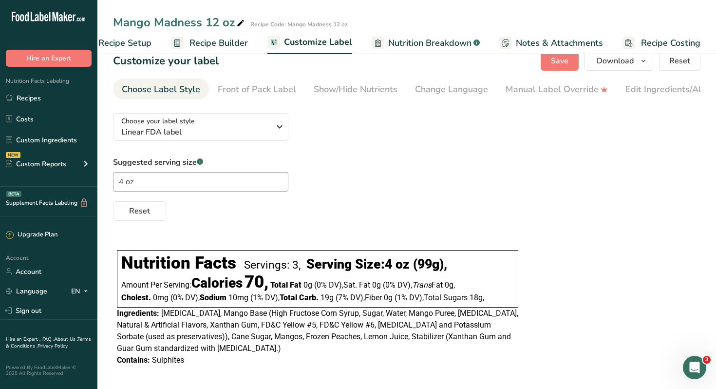
scroll to position [20, 0]
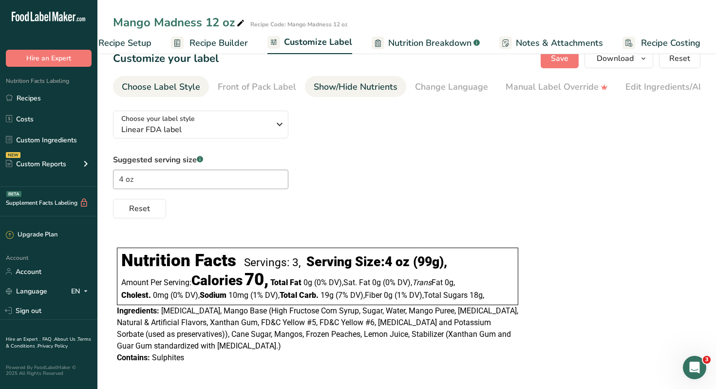
click at [375, 87] on div "Show/Hide Nutrients" at bounding box center [356, 86] width 84 height 13
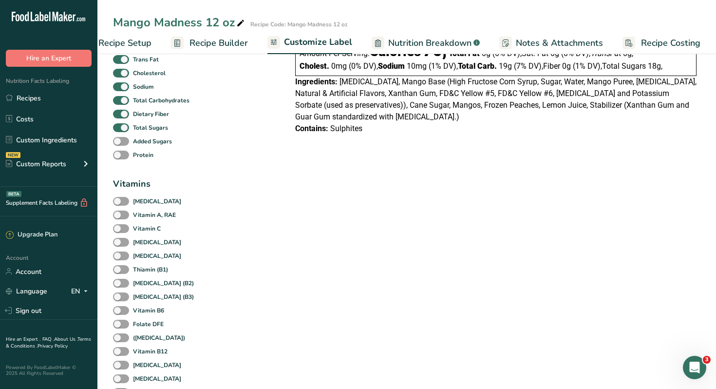
scroll to position [0, 0]
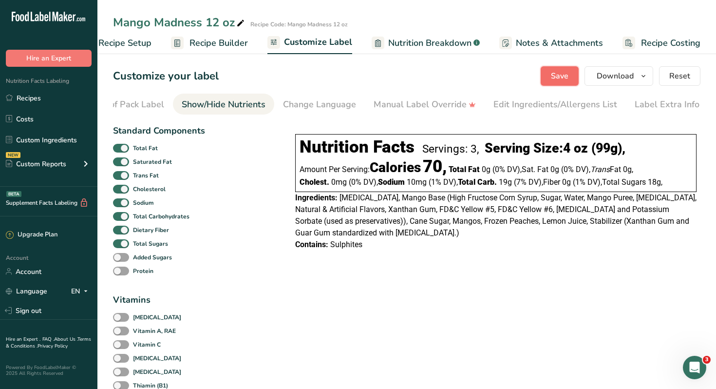
click at [565, 79] on span "Save" at bounding box center [560, 76] width 18 height 12
click at [614, 77] on span "Download" at bounding box center [615, 76] width 37 height 12
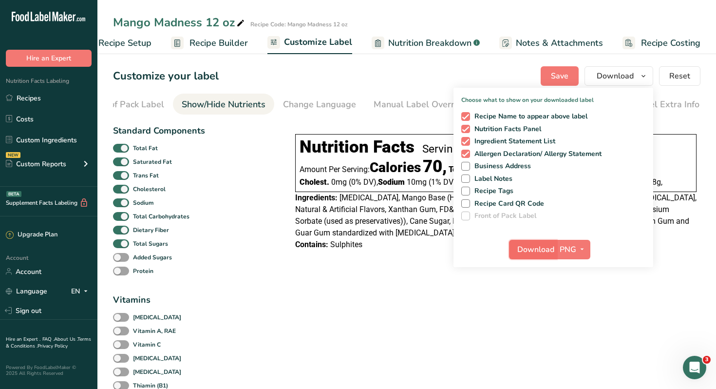
click at [537, 250] on span "Download" at bounding box center [536, 250] width 37 height 12
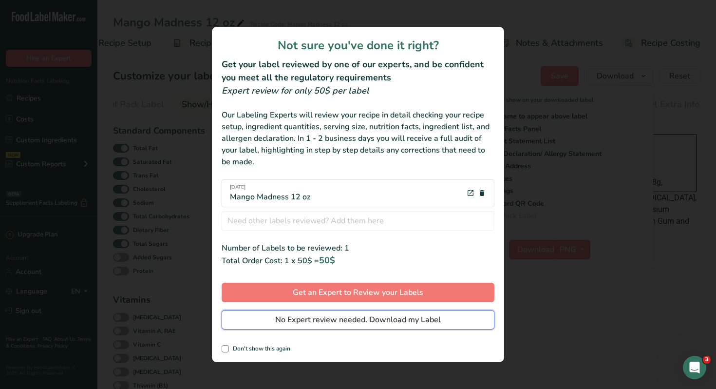
click at [345, 322] on span "No Expert review needed. Download my Label" at bounding box center [358, 320] width 166 height 12
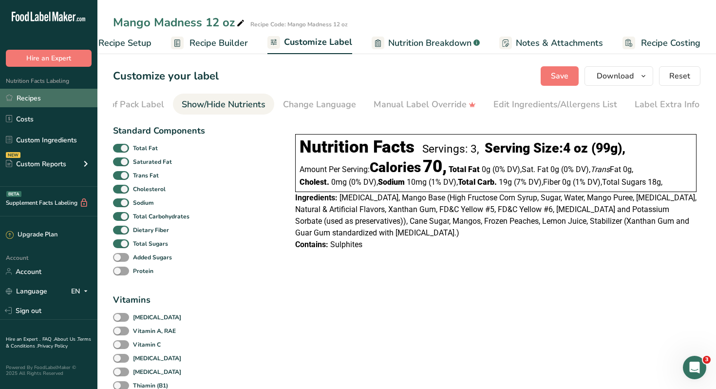
click at [32, 98] on link "Recipes" at bounding box center [48, 98] width 97 height 19
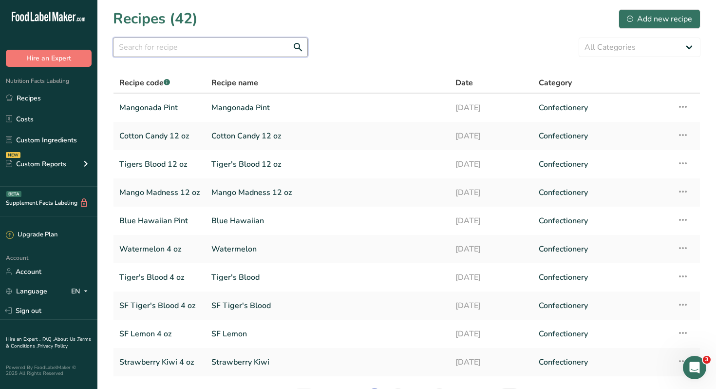
click at [174, 48] on input "text" at bounding box center [210, 47] width 195 height 19
click at [145, 163] on link "Tigers Blood 12 oz" at bounding box center [159, 164] width 80 height 20
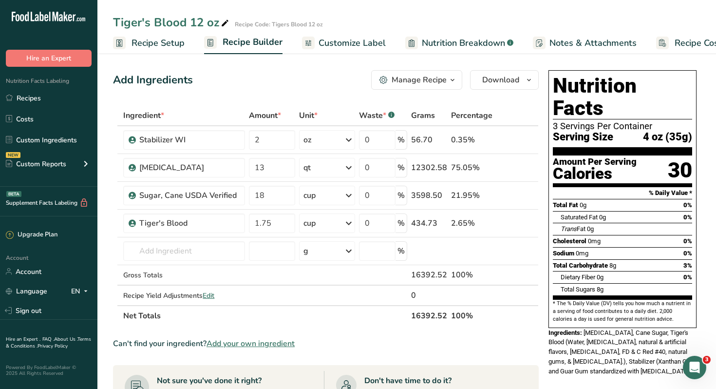
click at [150, 45] on span "Recipe Setup" at bounding box center [158, 43] width 53 height 13
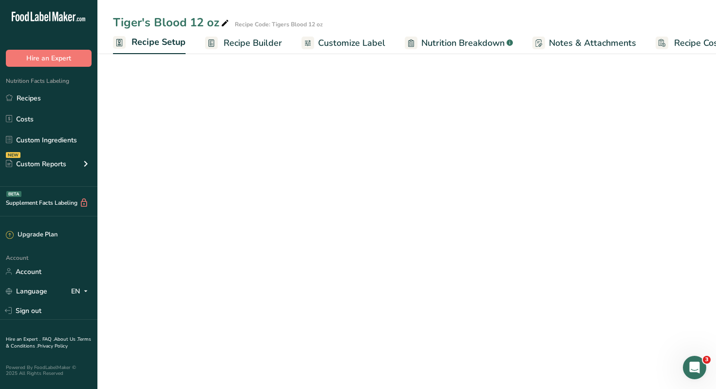
scroll to position [0, 3]
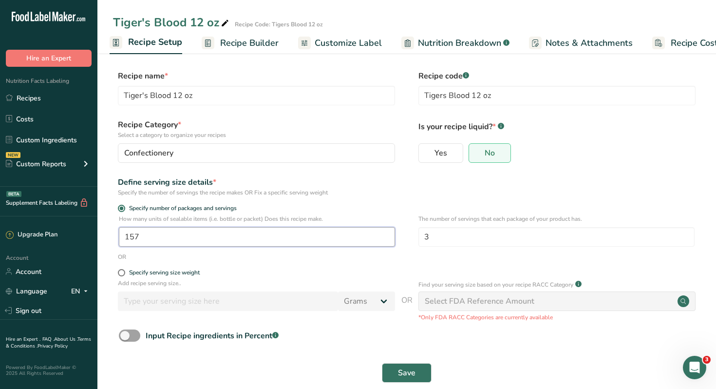
click at [174, 235] on input "157" at bounding box center [257, 236] width 276 height 19
type input "1"
type input "53"
click at [405, 373] on span "Save" at bounding box center [407, 373] width 18 height 12
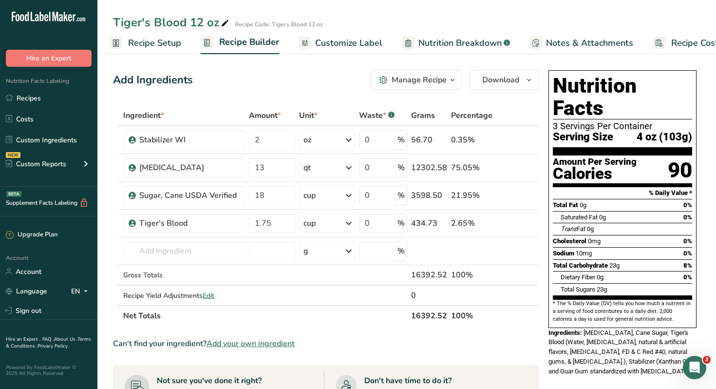
click at [328, 43] on span "Customize Label" at bounding box center [348, 43] width 67 height 13
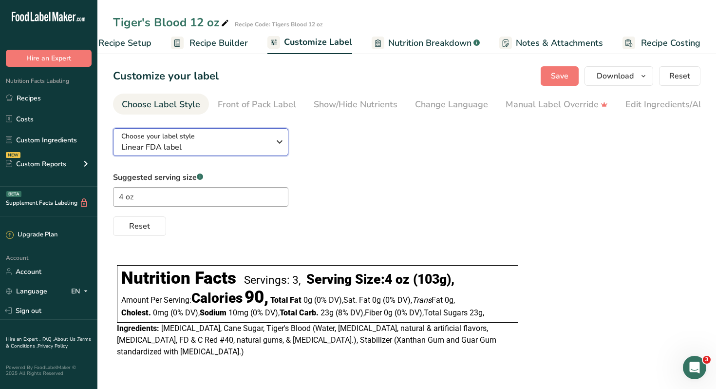
click at [278, 144] on icon "button" at bounding box center [280, 142] width 12 height 18
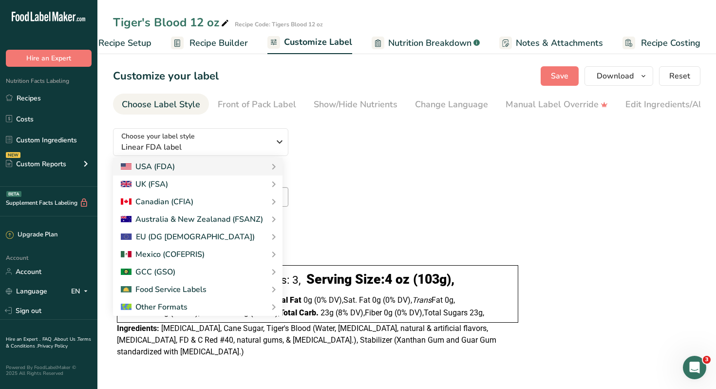
click at [328, 187] on div "Suggested serving size .a-a{fill:#347362;}.b-a{fill:#fff;} 4 oz Reset" at bounding box center [407, 204] width 588 height 64
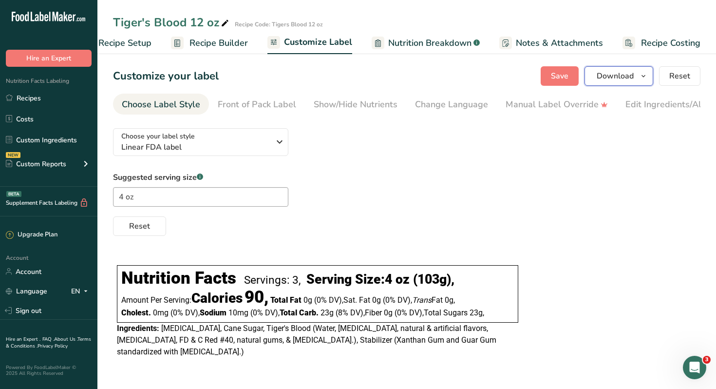
click at [608, 78] on span "Download" at bounding box center [615, 76] width 37 height 12
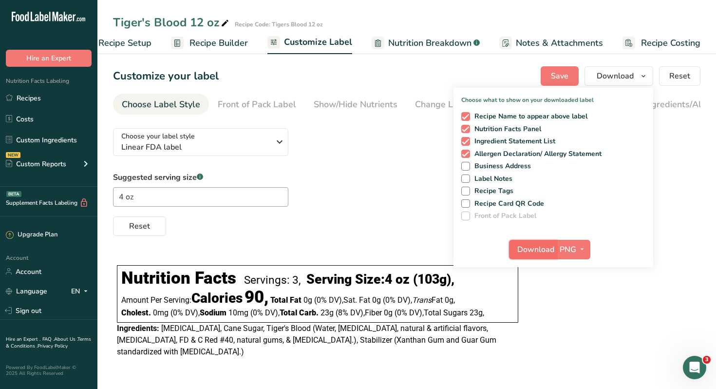
click at [540, 250] on span "Download" at bounding box center [536, 250] width 37 height 12
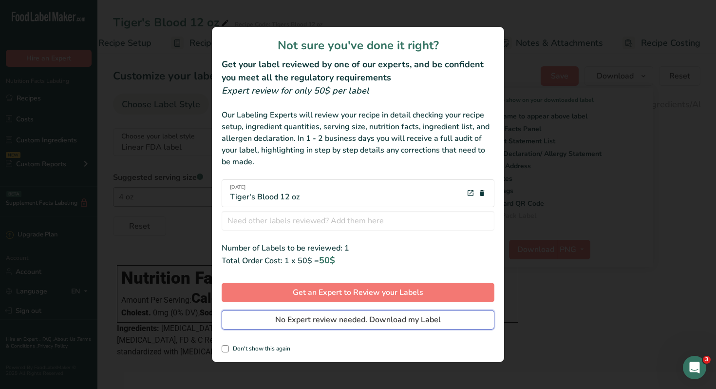
click at [391, 323] on span "No Expert review needed. Download my Label" at bounding box center [358, 320] width 166 height 12
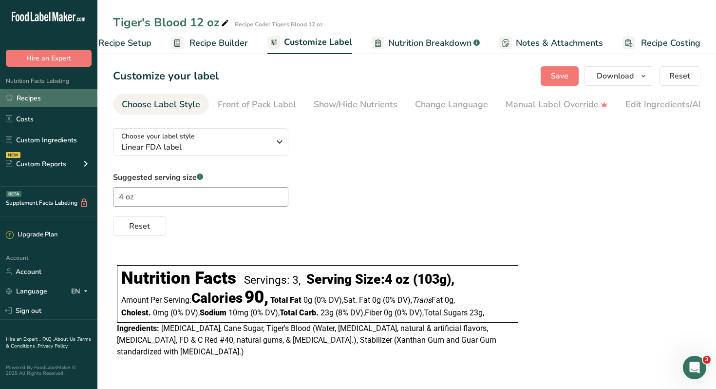
click at [32, 99] on link "Recipes" at bounding box center [48, 98] width 97 height 19
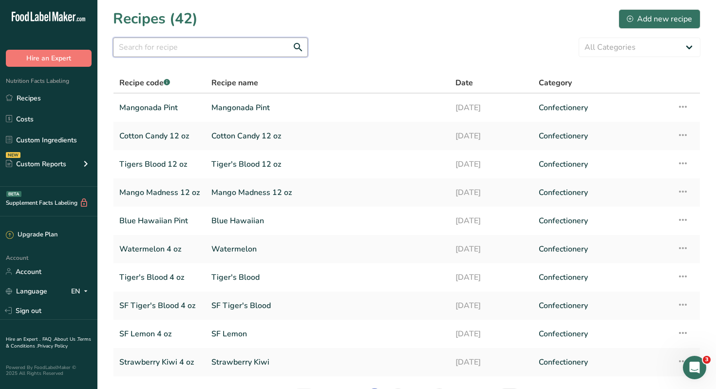
click at [216, 45] on input "text" at bounding box center [210, 47] width 195 height 19
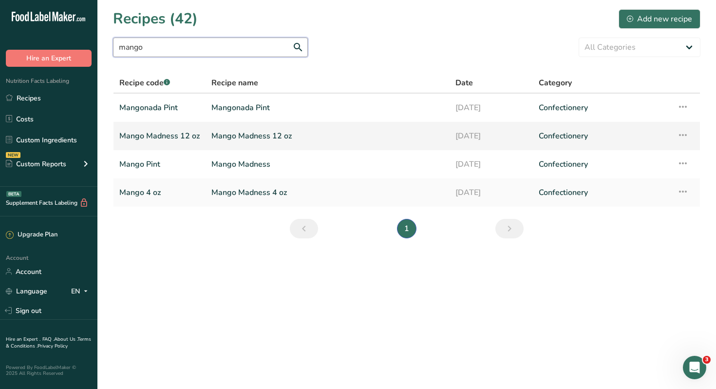
type input "mango"
click at [166, 136] on link "Mango Madness 12 oz" at bounding box center [159, 136] width 80 height 20
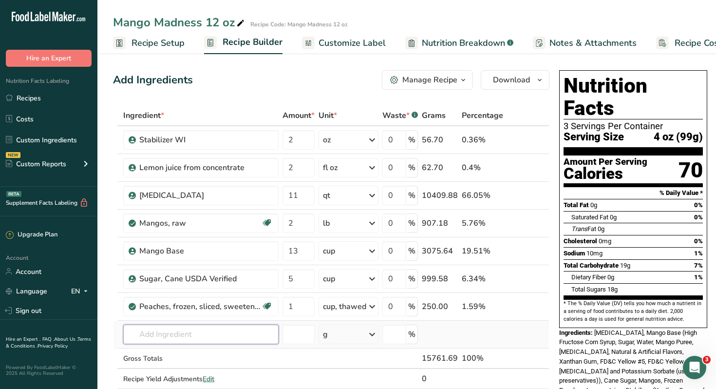
click at [156, 335] on input "text" at bounding box center [200, 334] width 155 height 19
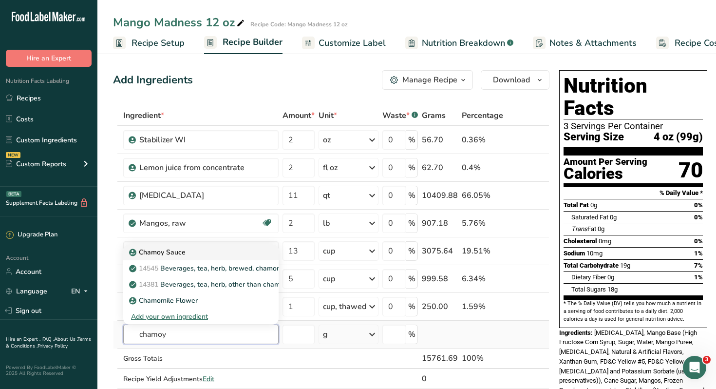
type input "chamoy"
click at [148, 252] on p "Chamoy Sauce" at bounding box center [158, 252] width 55 height 10
type input "Chamoy Sauce"
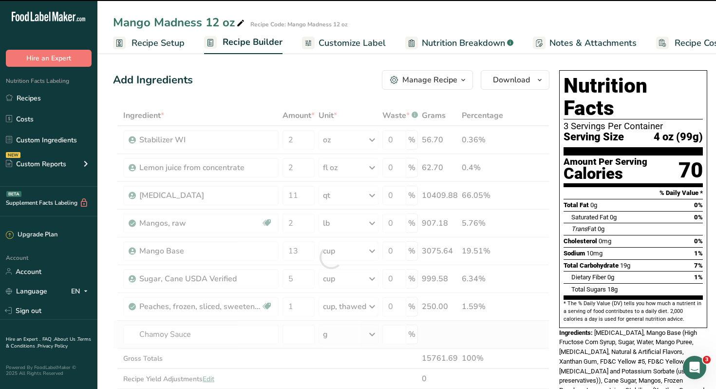
type input "0"
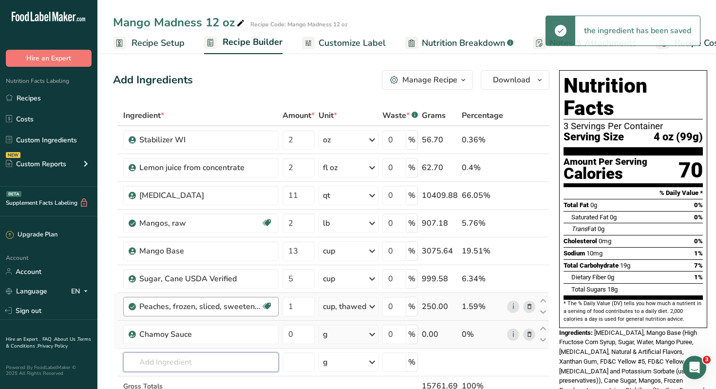
drag, startPoint x: 168, startPoint y: 360, endPoint x: 168, endPoint y: 307, distance: 53.6
click at [168, 358] on input "text" at bounding box center [200, 361] width 155 height 19
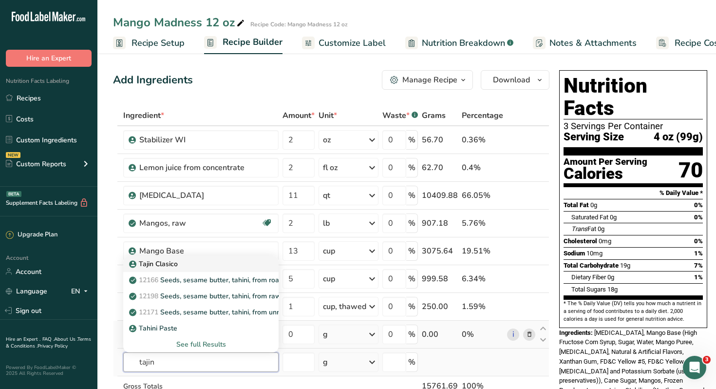
type input "tajin"
click at [163, 264] on p "Tajin Clasico" at bounding box center [154, 264] width 47 height 10
type input "Tajin Clasico"
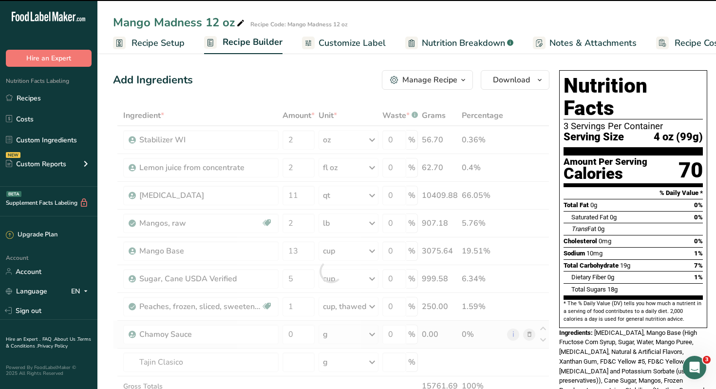
type input "0"
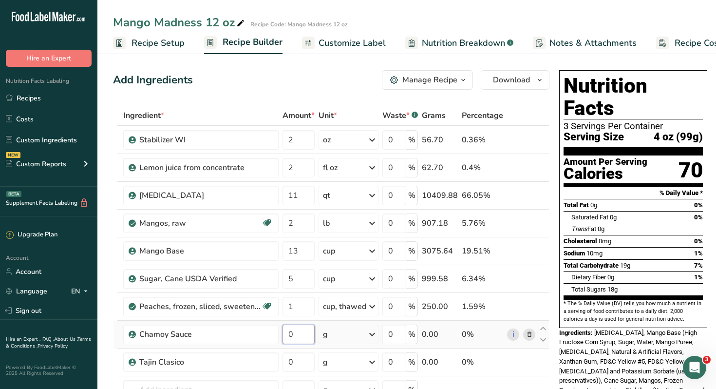
click at [308, 337] on input "0" at bounding box center [299, 334] width 32 height 19
type input "100"
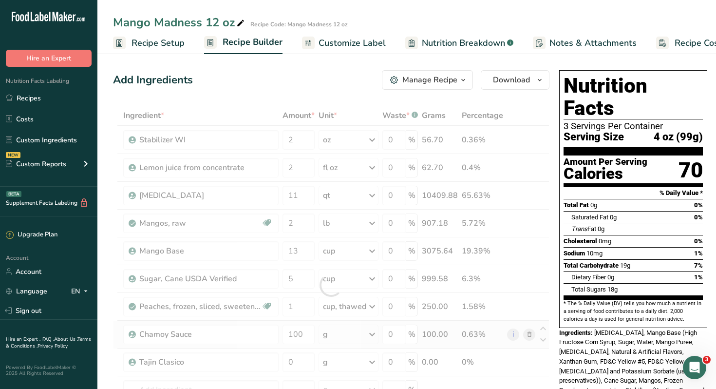
click at [375, 333] on div "Ingredient * Amount * Unit * Waste * .a-a{fill:#347362;}.b-a{fill:#fff;} Grams …" at bounding box center [331, 285] width 437 height 360
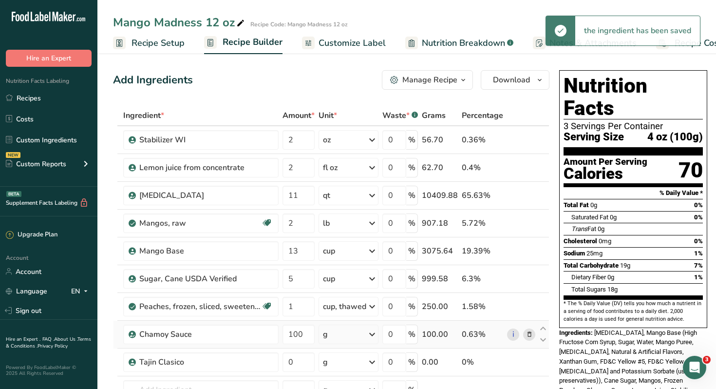
click at [373, 333] on icon at bounding box center [372, 335] width 12 height 18
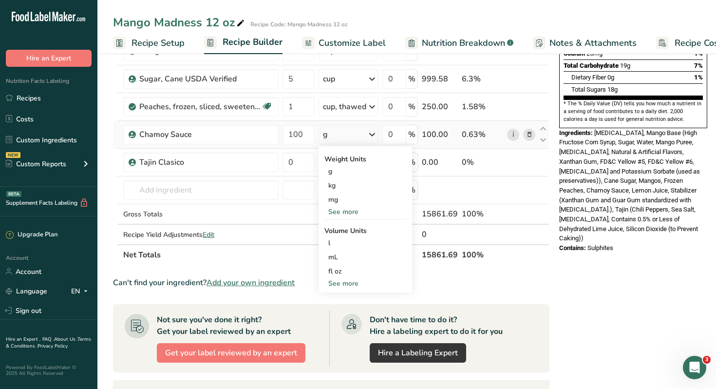
scroll to position [207, 0]
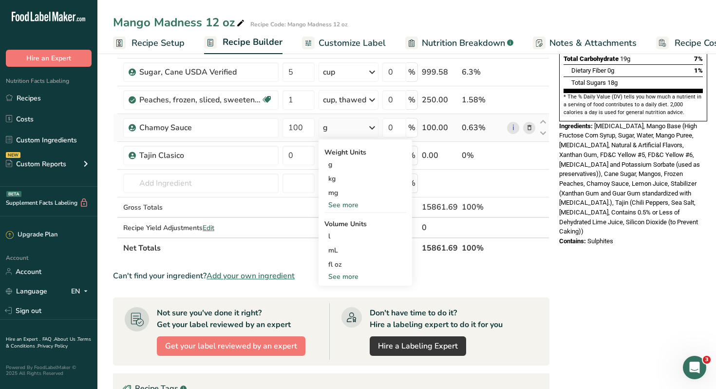
click at [345, 278] on div "See more" at bounding box center [366, 276] width 82 height 10
select select "22"
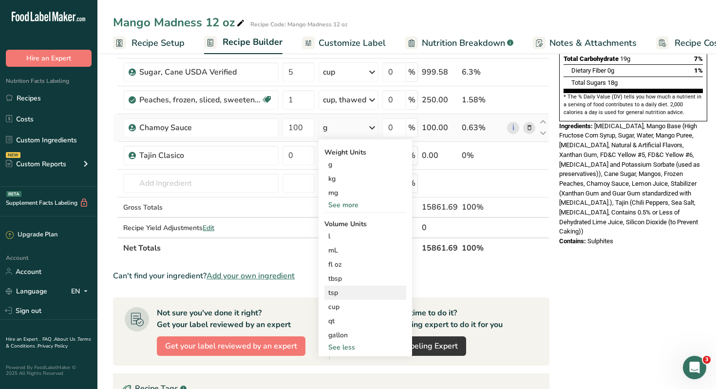
click at [337, 293] on div "tsp" at bounding box center [365, 293] width 74 height 10
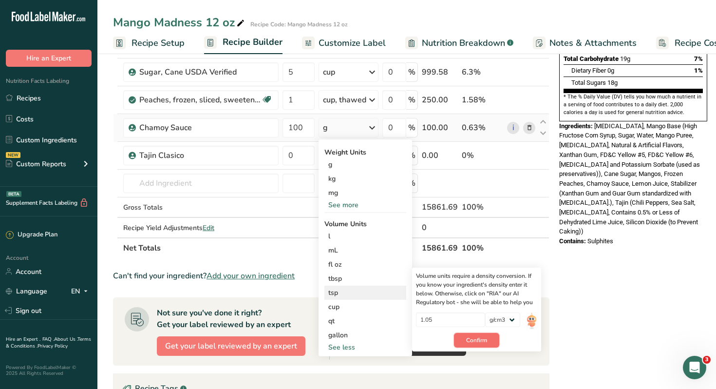
click at [482, 340] on span "Confirm" at bounding box center [476, 340] width 21 height 9
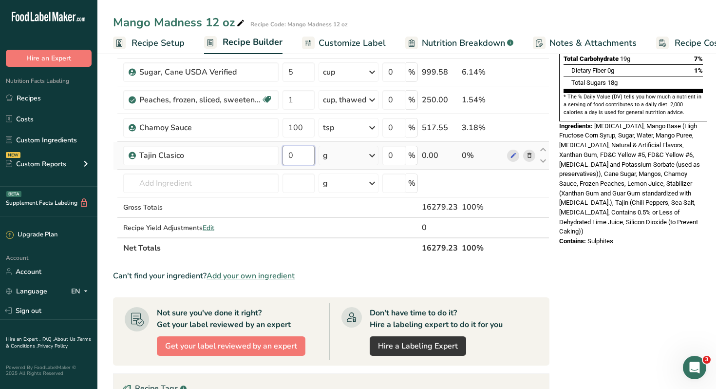
click at [300, 154] on input "0" at bounding box center [299, 155] width 32 height 19
type input "10"
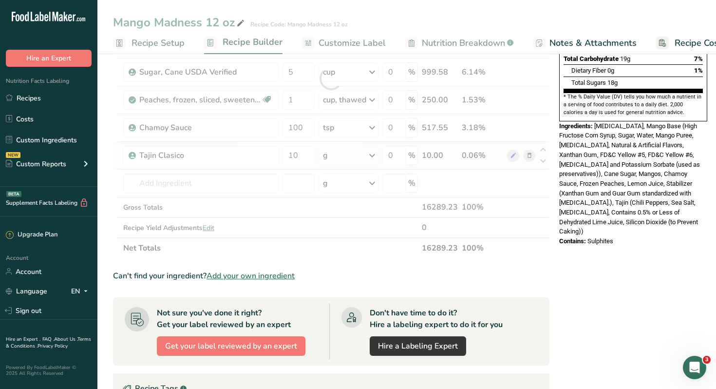
click at [373, 154] on div "Ingredient * Amount * Unit * Waste * .a-a{fill:#347362;}.b-a{fill:#fff;} Grams …" at bounding box center [331, 79] width 437 height 360
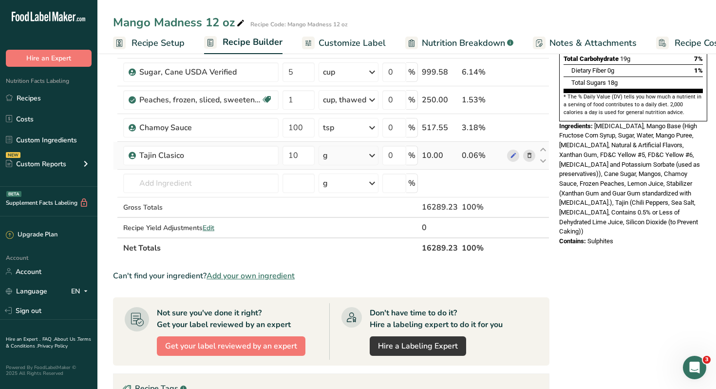
click at [372, 155] on icon at bounding box center [372, 156] width 12 height 18
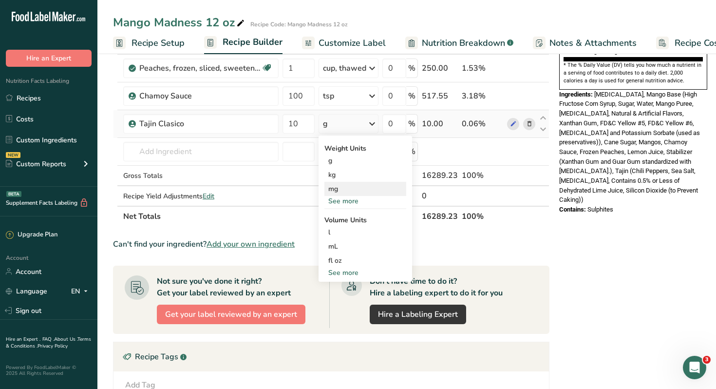
scroll to position [241, 0]
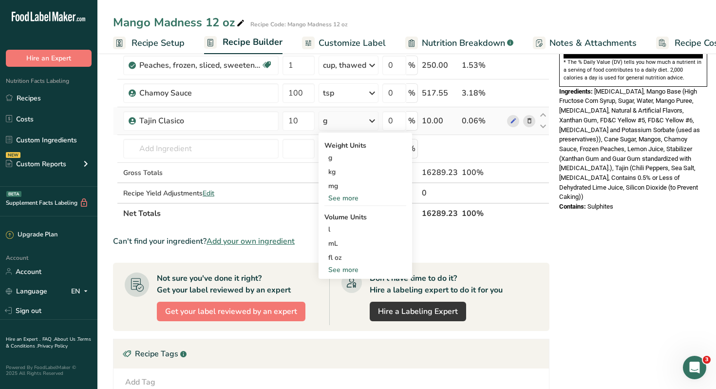
click at [335, 271] on div "See more" at bounding box center [366, 270] width 82 height 10
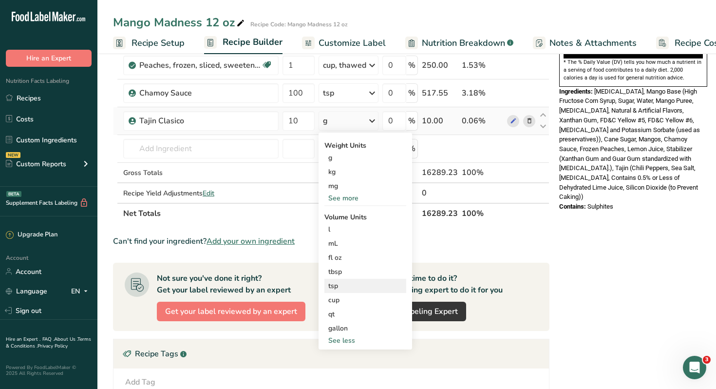
click at [337, 286] on div "tsp" at bounding box center [365, 286] width 74 height 10
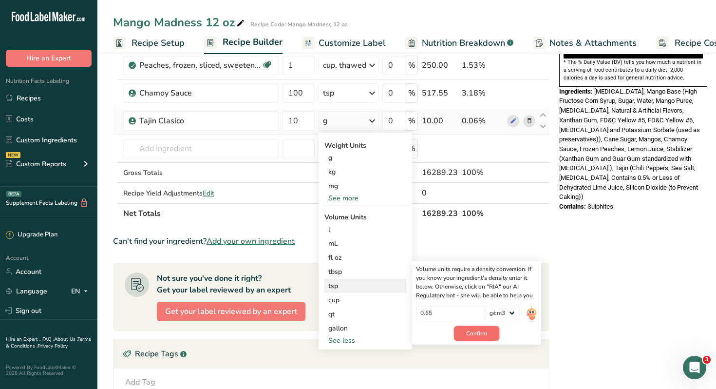
click at [486, 332] on span "Confirm" at bounding box center [476, 333] width 21 height 9
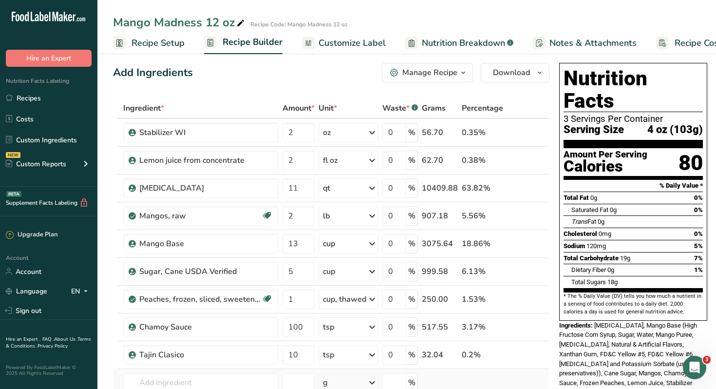
scroll to position [0, 0]
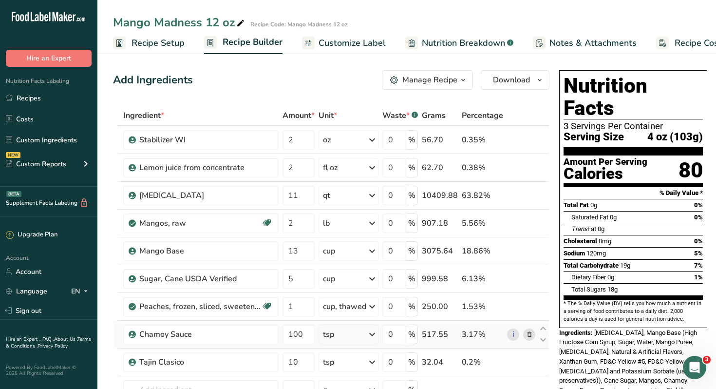
click at [527, 333] on icon at bounding box center [529, 334] width 7 height 10
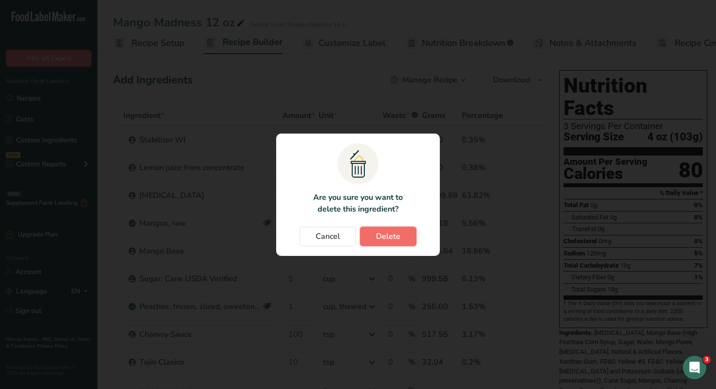
click at [386, 236] on span "Delete" at bounding box center [388, 237] width 24 height 12
type input "10"
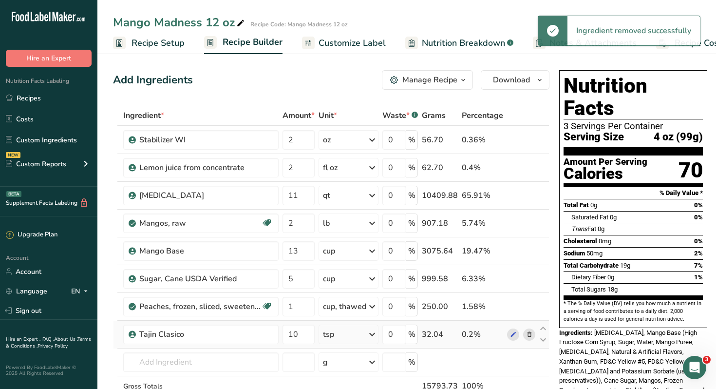
click at [527, 334] on icon at bounding box center [529, 334] width 7 height 10
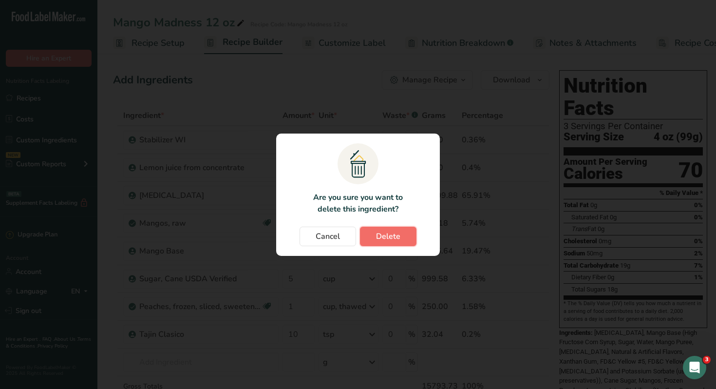
click at [385, 241] on span "Delete" at bounding box center [388, 237] width 24 height 12
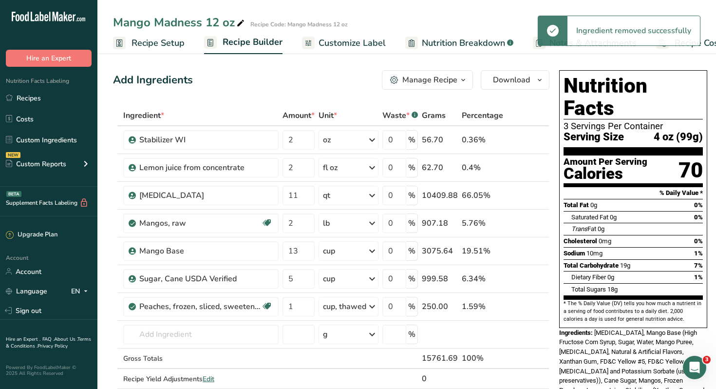
click at [242, 22] on icon at bounding box center [240, 24] width 9 height 14
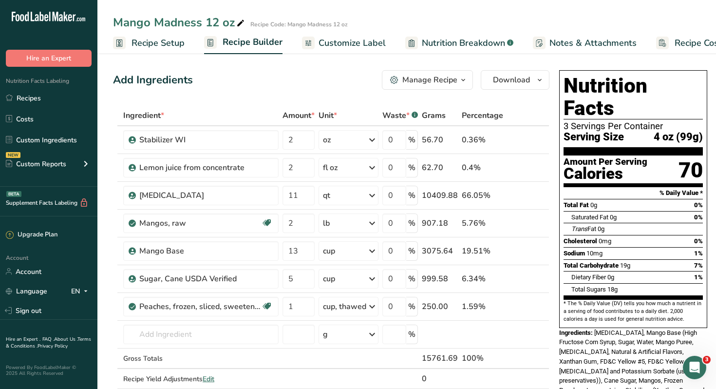
click at [427, 83] on div "Manage Recipe" at bounding box center [430, 80] width 55 height 12
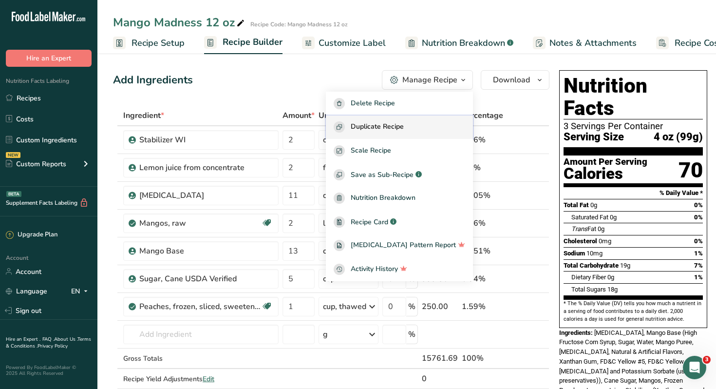
click at [386, 127] on span "Duplicate Recipe" at bounding box center [377, 126] width 53 height 11
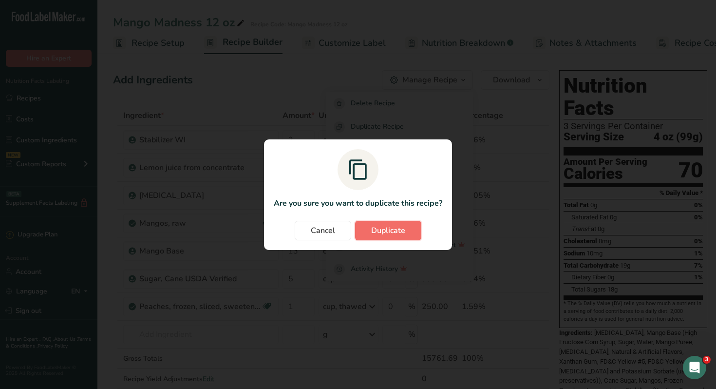
click at [383, 231] on span "Duplicate" at bounding box center [388, 231] width 34 height 12
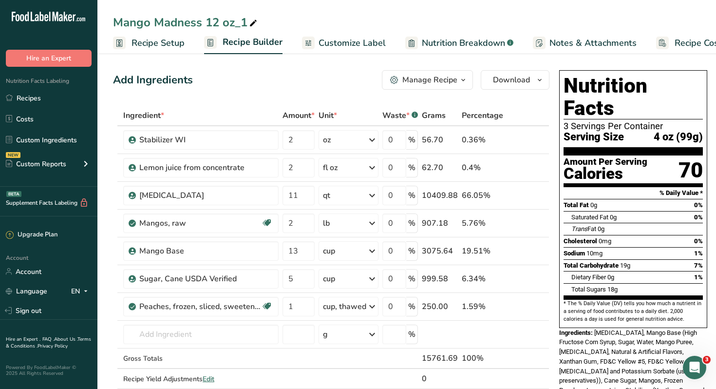
click at [254, 22] on icon at bounding box center [253, 24] width 9 height 14
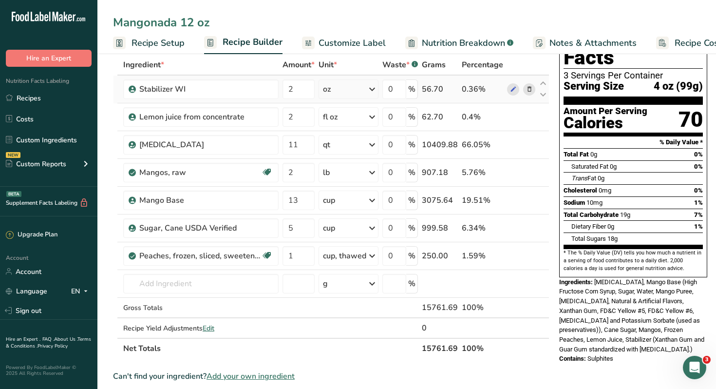
scroll to position [56, 0]
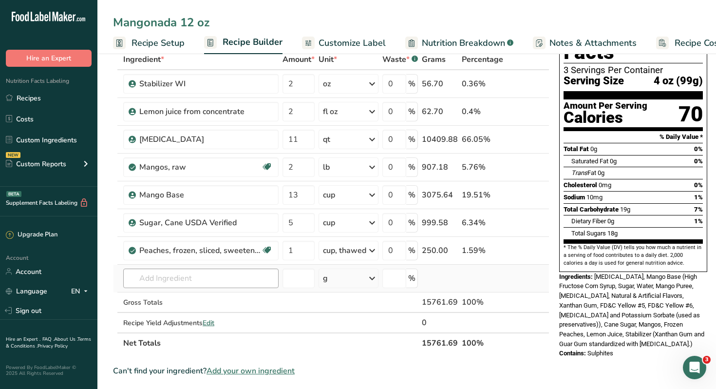
type input "Mangonada 12 oz"
click at [198, 277] on input "text" at bounding box center [200, 278] width 155 height 19
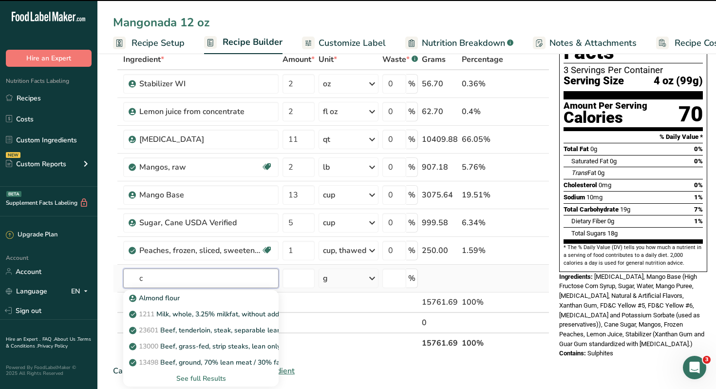
type input "ch"
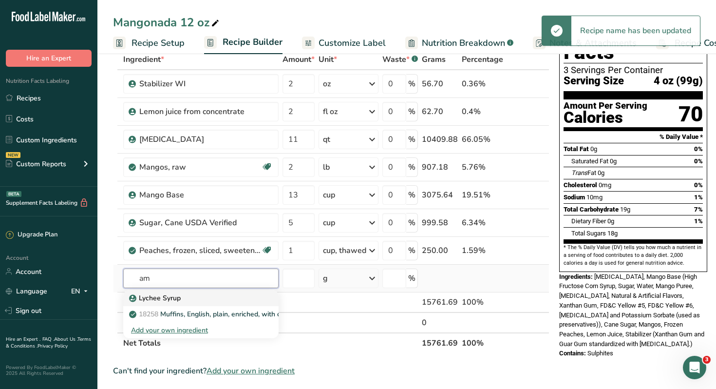
type input "a"
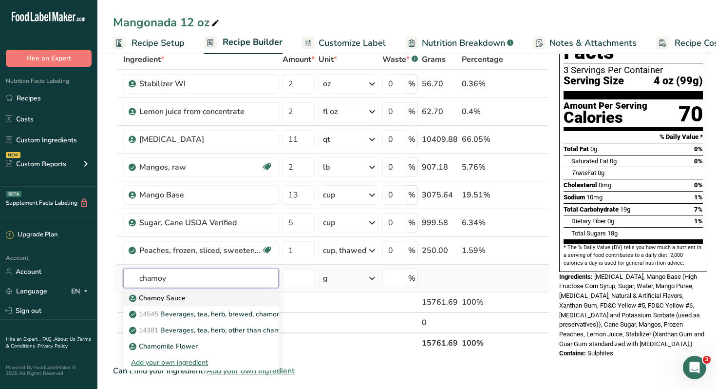
type input "chamoy"
click at [176, 298] on p "Chamoy Sauce" at bounding box center [158, 298] width 55 height 10
type input "Chamoy Sauce"
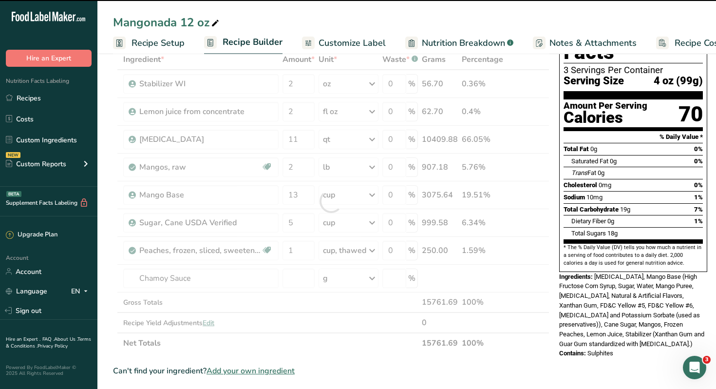
type input "0"
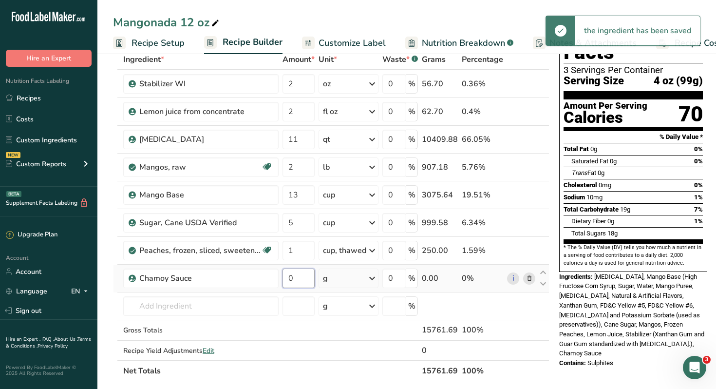
click at [296, 277] on input "0" at bounding box center [299, 278] width 32 height 19
click at [373, 279] on icon at bounding box center [372, 278] width 12 height 18
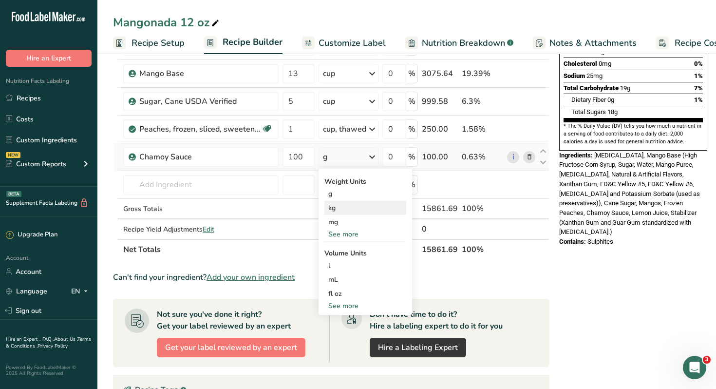
scroll to position [178, 0]
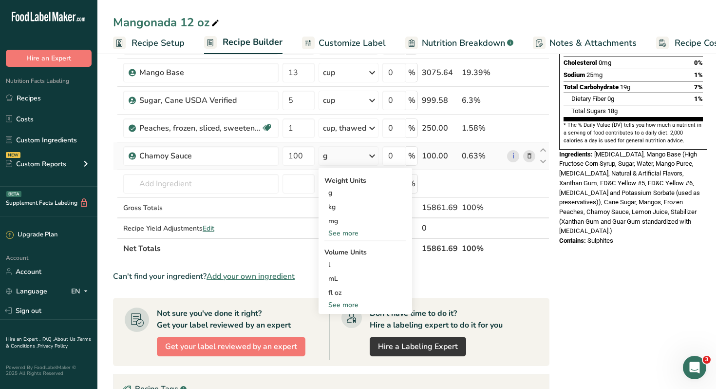
click at [347, 303] on div "See more" at bounding box center [366, 305] width 82 height 10
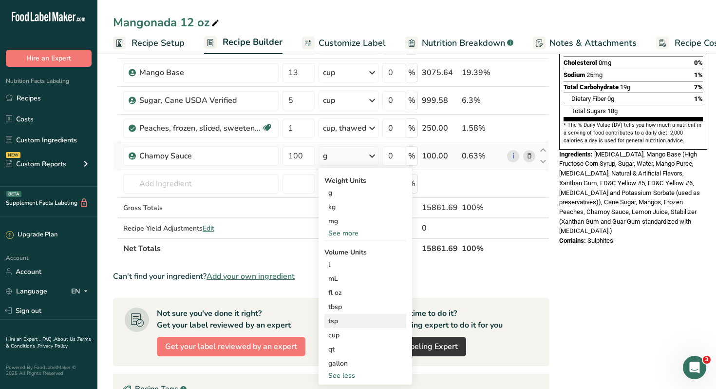
click at [337, 320] on div "tsp" at bounding box center [365, 321] width 74 height 10
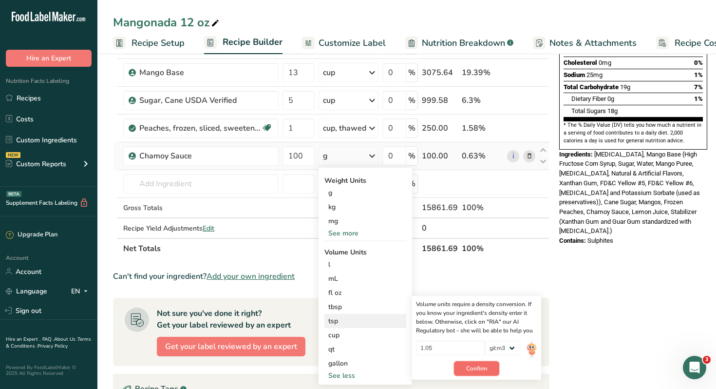
click at [480, 368] on span "Confirm" at bounding box center [476, 368] width 21 height 9
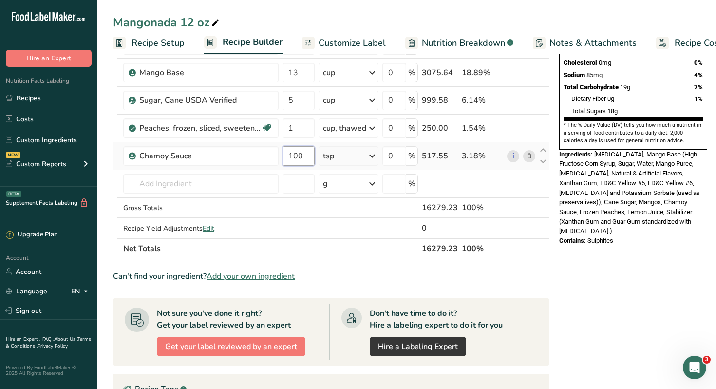
click at [306, 155] on input "100" at bounding box center [299, 155] width 32 height 19
type input "1"
type input "2"
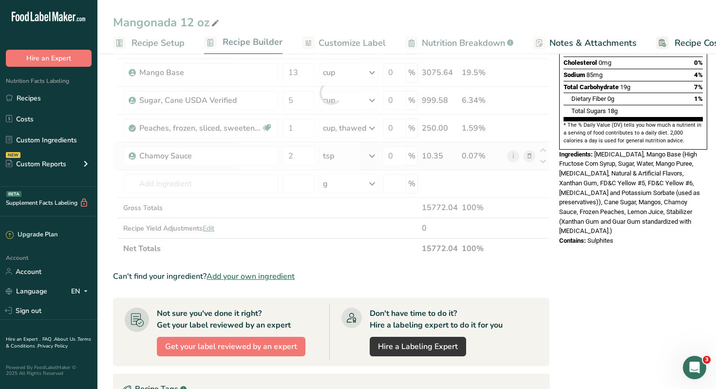
click at [374, 154] on div "Ingredient * Amount * Unit * Waste * .a-a{fill:#347362;}.b-a{fill:#fff;} Grams …" at bounding box center [331, 93] width 437 height 332
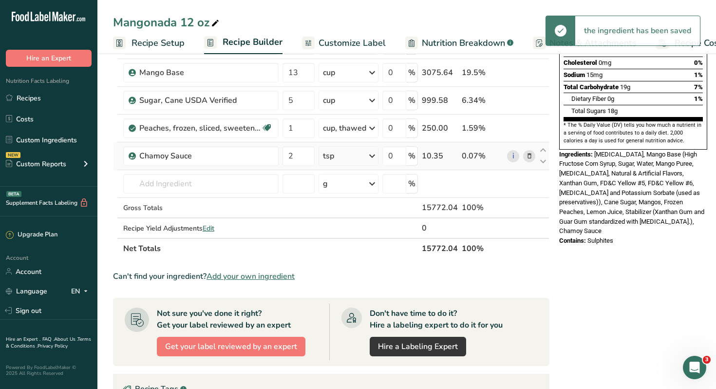
click at [374, 155] on icon at bounding box center [372, 156] width 12 height 18
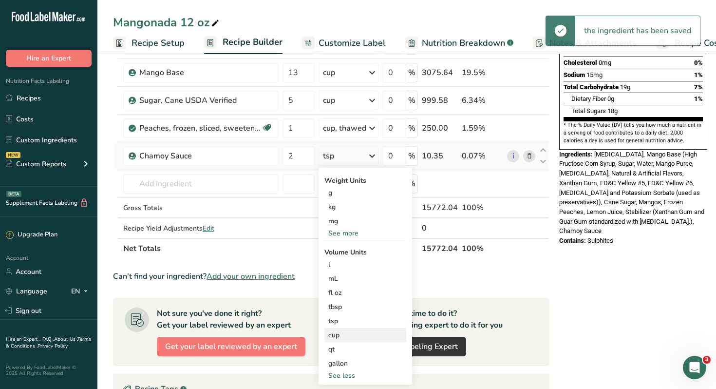
click at [334, 336] on div "cup" at bounding box center [365, 335] width 74 height 10
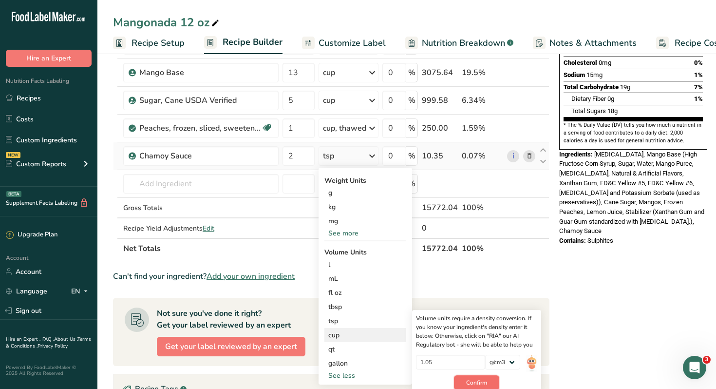
click at [474, 380] on span "Confirm" at bounding box center [476, 382] width 21 height 9
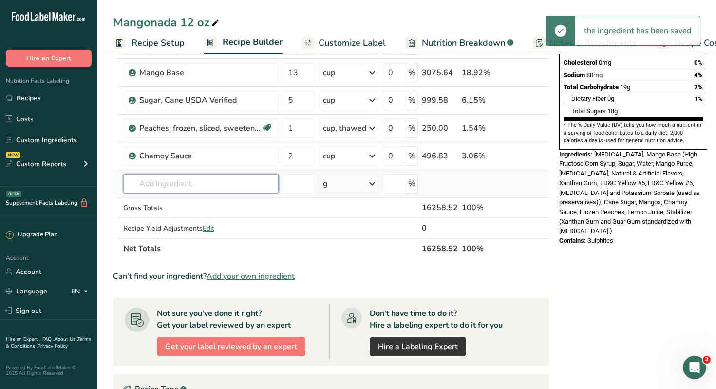
click at [233, 182] on input "text" at bounding box center [200, 183] width 155 height 19
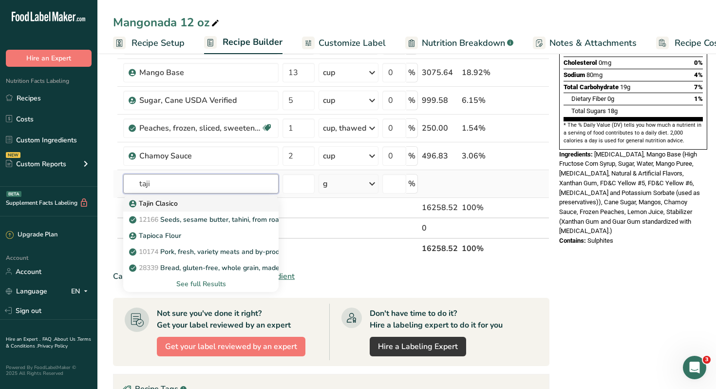
type input "taji"
click at [179, 205] on div "Tajin Clasico" at bounding box center [193, 203] width 124 height 10
type input "Tajin Clasico"
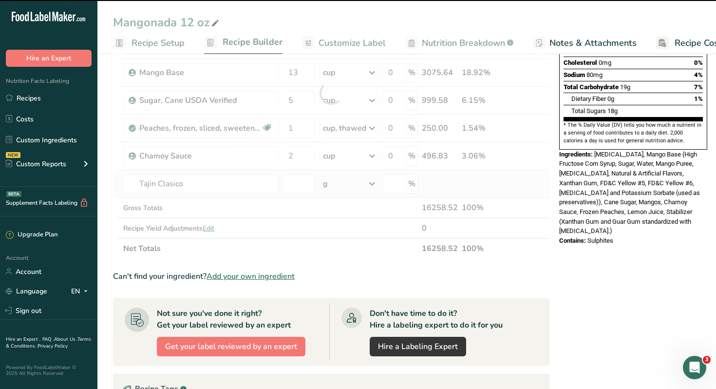
type input "0"
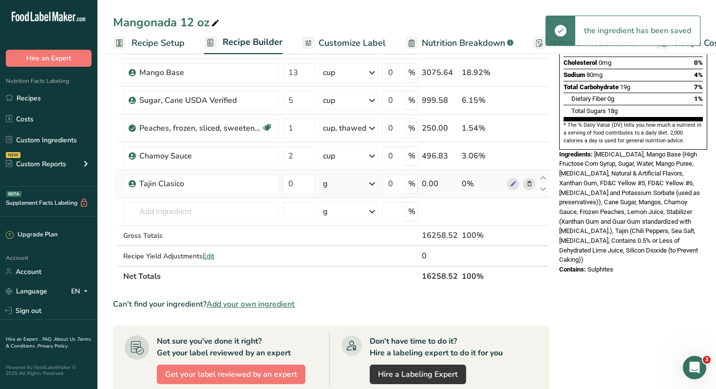
click at [373, 183] on icon at bounding box center [372, 184] width 12 height 18
click at [346, 330] on div "See more" at bounding box center [366, 332] width 82 height 10
select select "22"
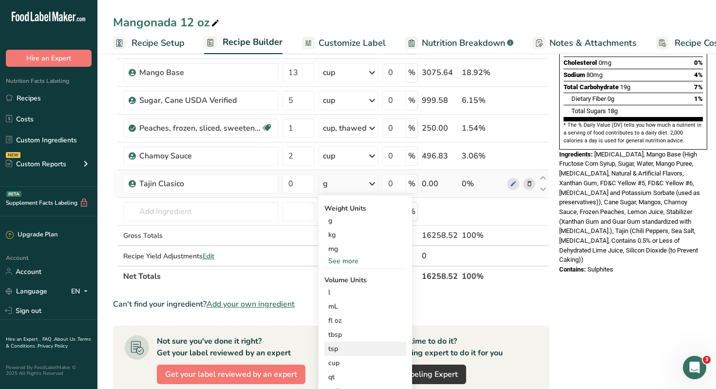
click at [336, 347] on div "tsp" at bounding box center [365, 349] width 74 height 10
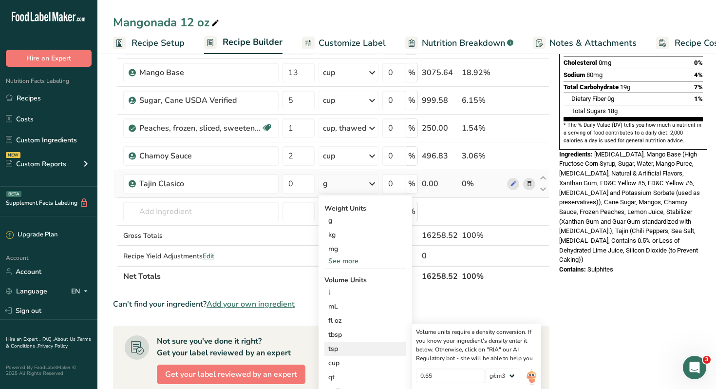
click at [336, 347] on div "tsp" at bounding box center [365, 349] width 74 height 10
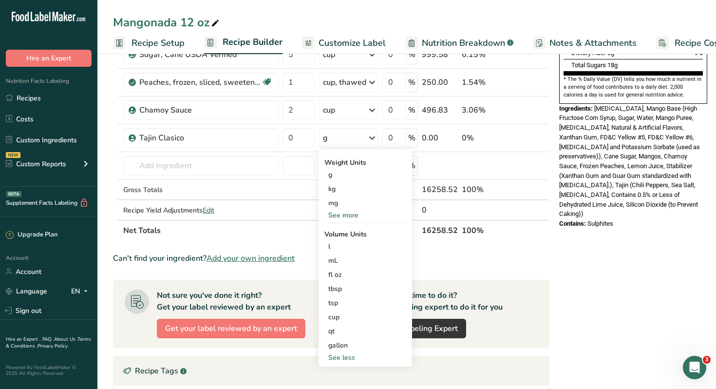
scroll to position [226, 0]
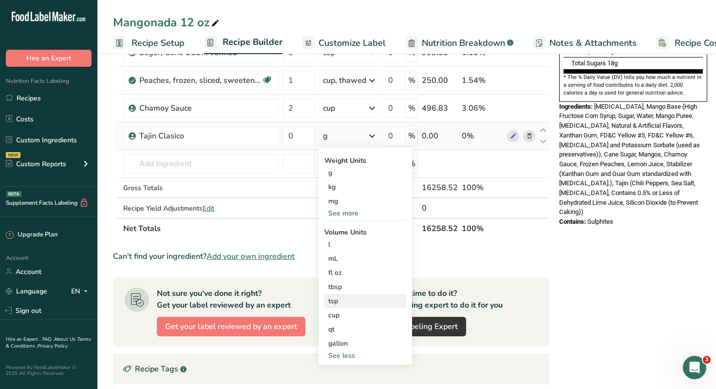
click at [335, 305] on div "tsp" at bounding box center [365, 301] width 74 height 10
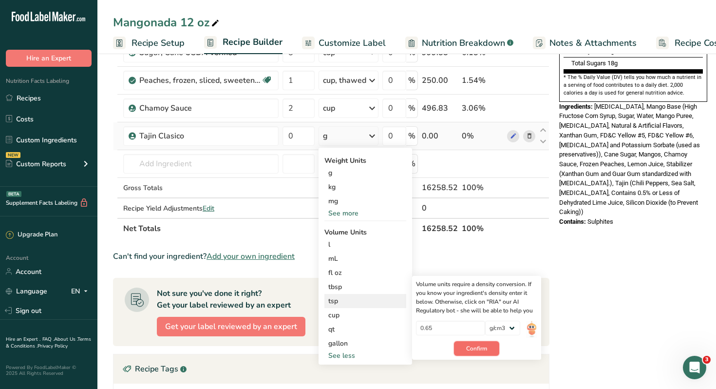
click at [483, 346] on span "Confirm" at bounding box center [476, 348] width 21 height 9
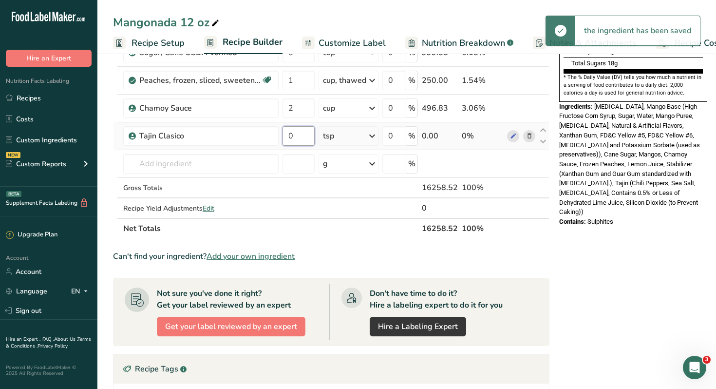
click at [301, 134] on input "0" at bounding box center [299, 135] width 32 height 19
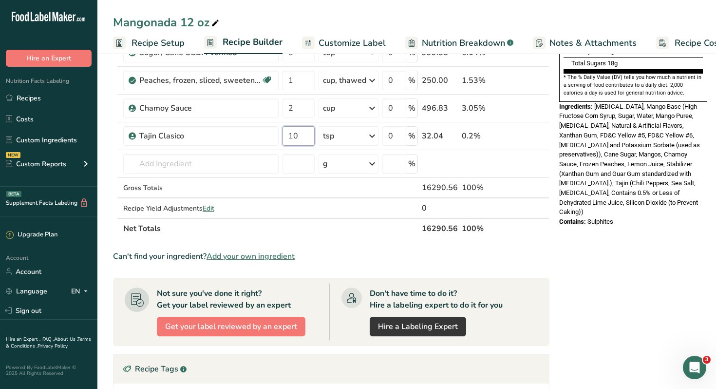
type input "10"
click at [542, 245] on section "Ingredient * Amount * Unit * Waste * .a-a{fill:#347362;}.b-a{fill:#fff;} Grams …" at bounding box center [331, 215] width 437 height 673
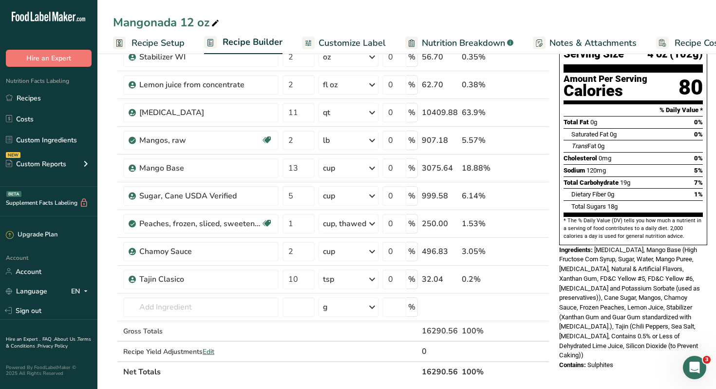
scroll to position [81, 0]
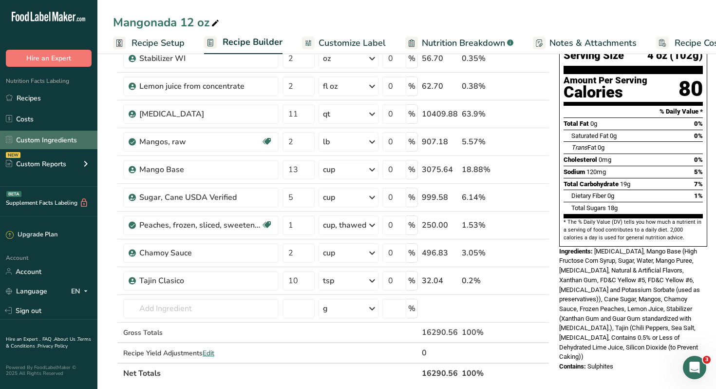
click at [26, 139] on link "Custom Ingredients" at bounding box center [48, 140] width 97 height 19
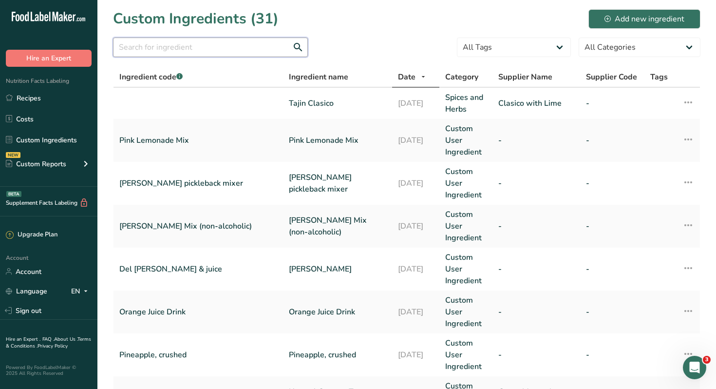
click at [170, 48] on input "text" at bounding box center [210, 47] width 195 height 19
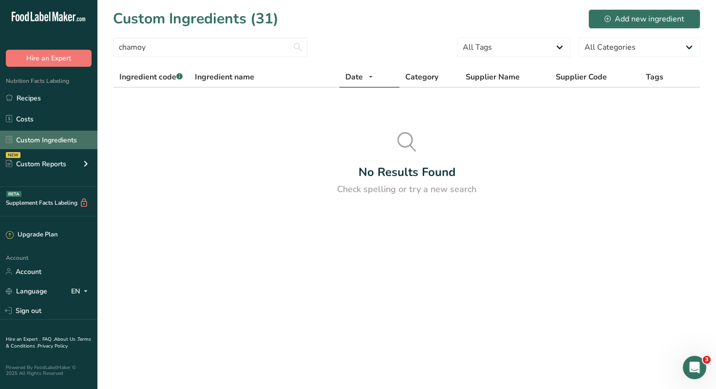
click at [52, 141] on link "Custom Ingredients" at bounding box center [48, 140] width 97 height 19
click at [162, 47] on input "chamoy" at bounding box center [210, 47] width 195 height 19
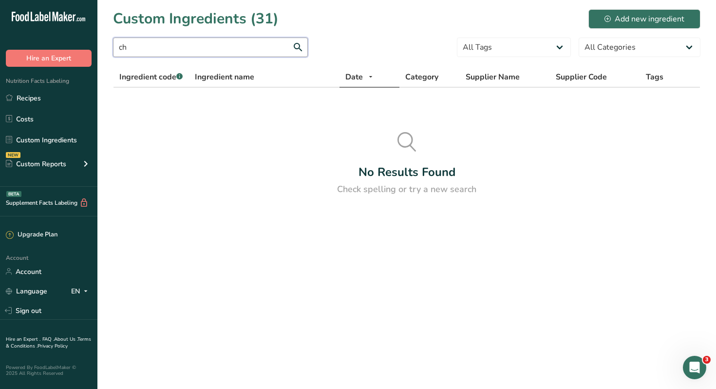
type input "c"
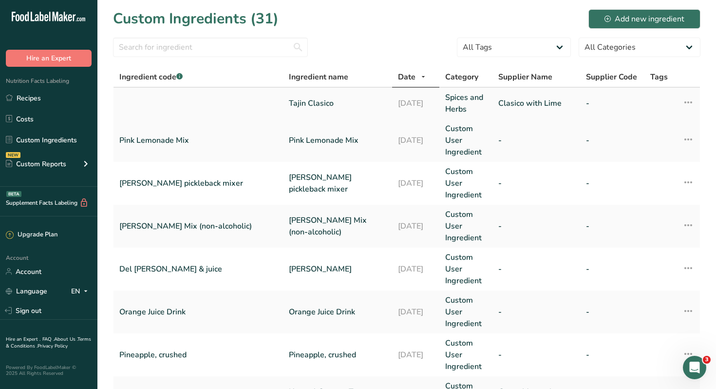
click at [289, 102] on link "Tajin Clasico" at bounding box center [337, 103] width 97 height 12
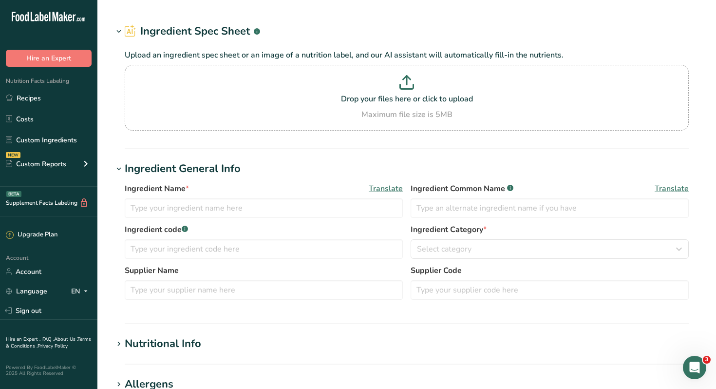
type input "Tajin Clasico"
type input "Tajin"
type input "Clasico with Lime"
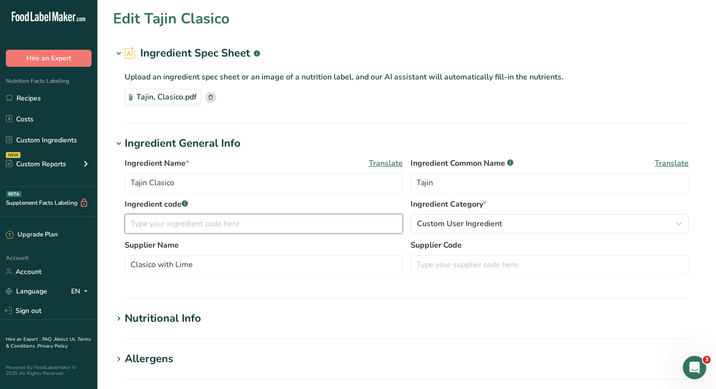
click at [281, 226] on input "text" at bounding box center [264, 223] width 278 height 19
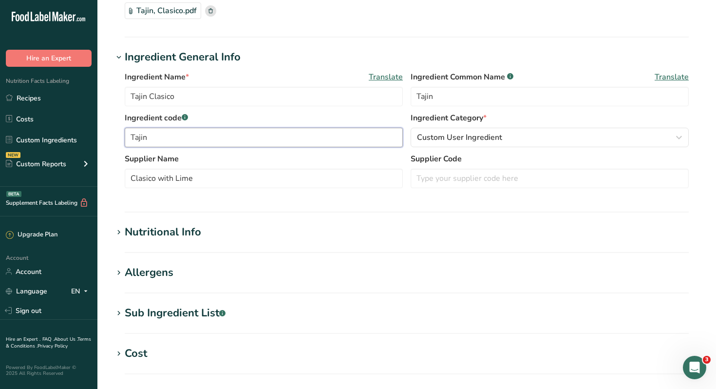
scroll to position [311, 0]
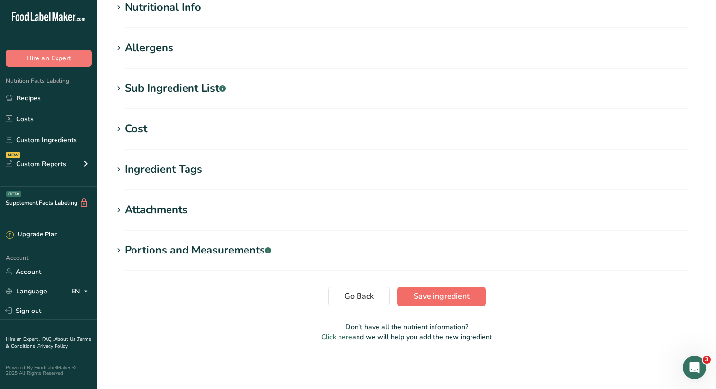
type input "Tajin"
click at [442, 300] on span "Save ingredient" at bounding box center [442, 296] width 56 height 12
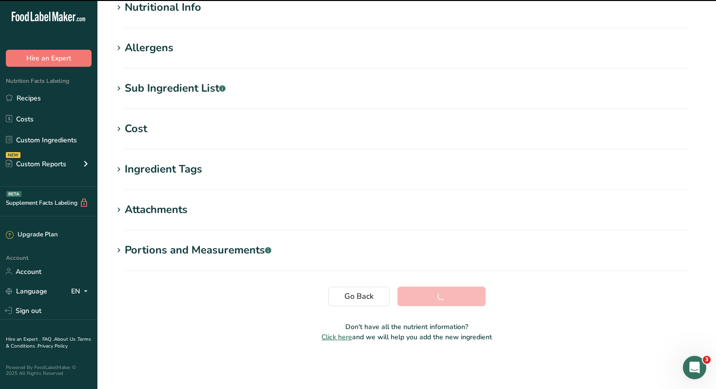
scroll to position [127, 0]
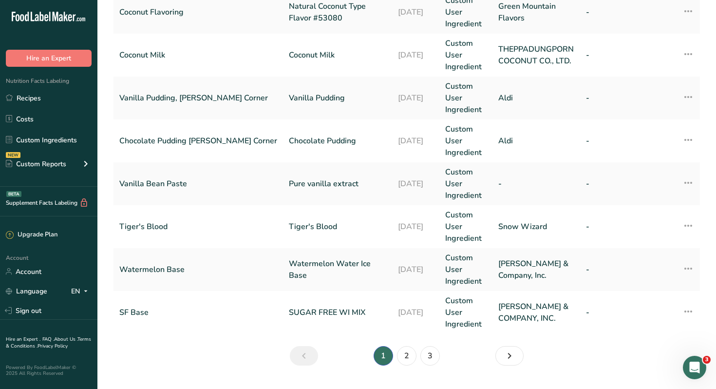
scroll to position [421, 0]
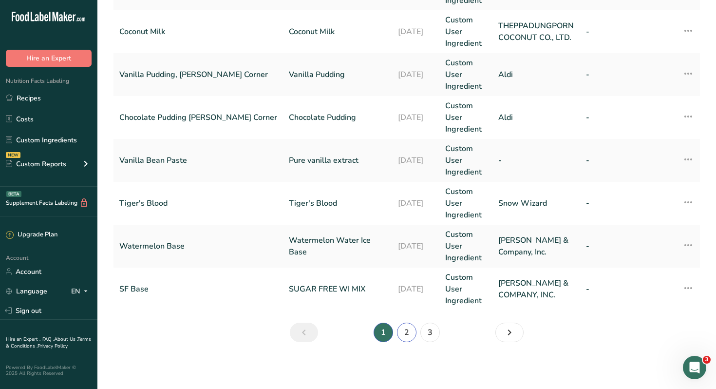
click at [408, 335] on link "2" at bounding box center [406, 332] width 19 height 19
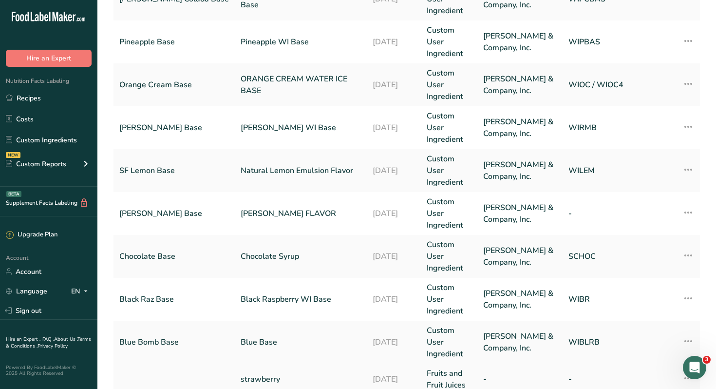
scroll to position [245, 0]
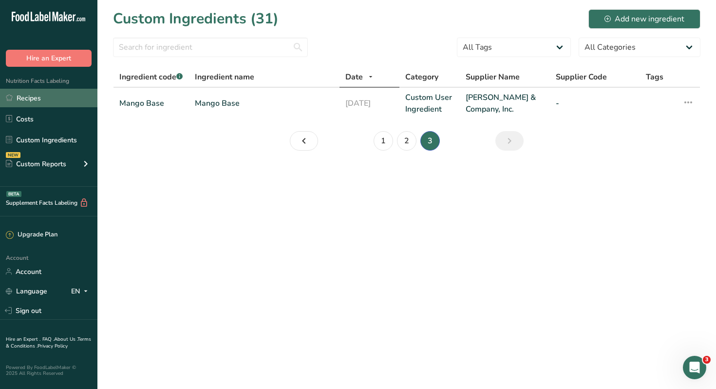
click at [42, 100] on link "Recipes" at bounding box center [48, 98] width 97 height 19
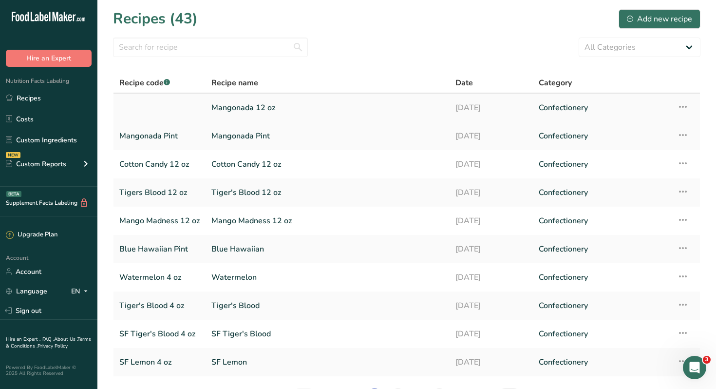
click at [233, 107] on link "Mangonada 12 oz" at bounding box center [328, 107] width 232 height 20
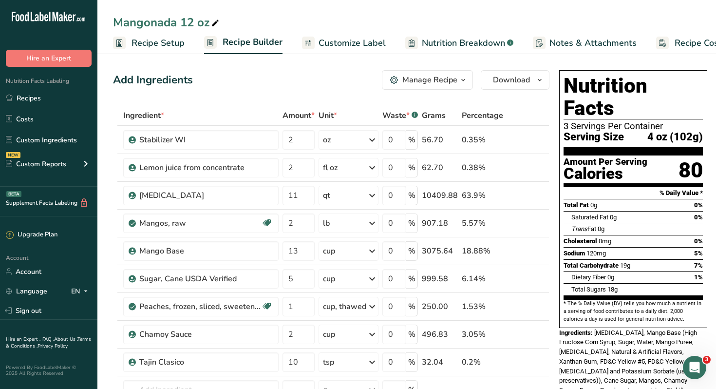
click at [145, 43] on span "Recipe Setup" at bounding box center [158, 43] width 53 height 13
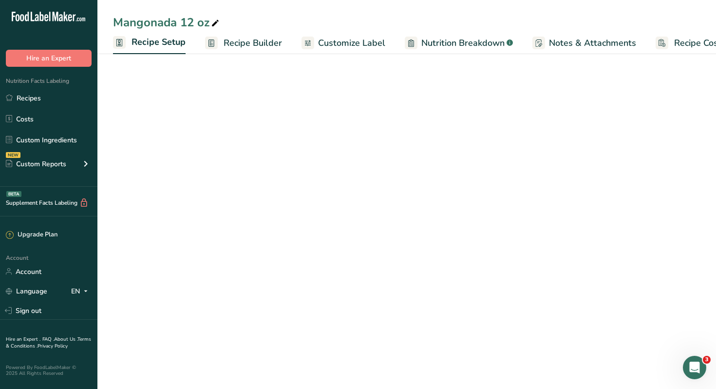
scroll to position [0, 3]
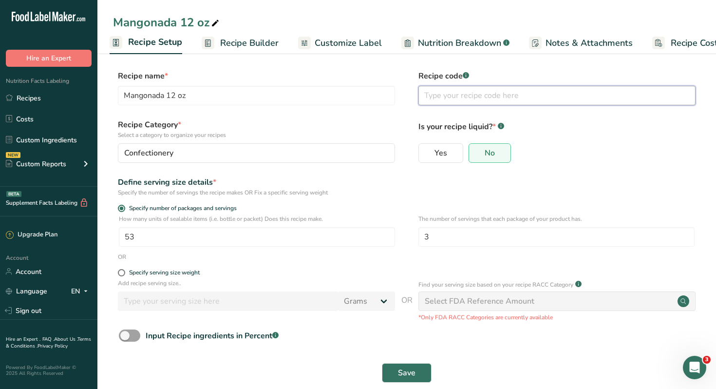
click at [485, 96] on input "text" at bounding box center [557, 95] width 277 height 19
type input "Mangonada 12 oz"
click at [401, 374] on span "Save" at bounding box center [407, 373] width 18 height 12
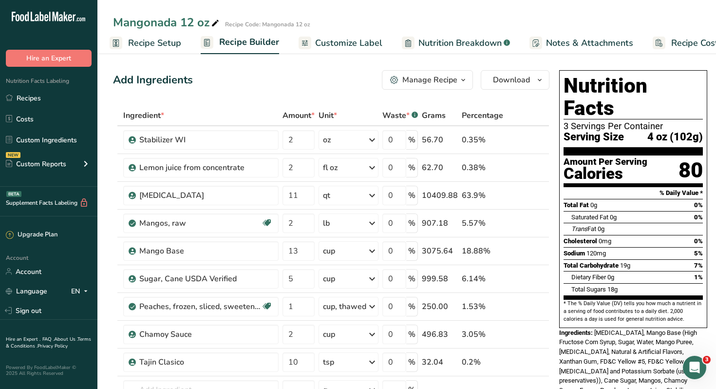
click at [344, 44] on span "Customize Label" at bounding box center [348, 43] width 67 height 13
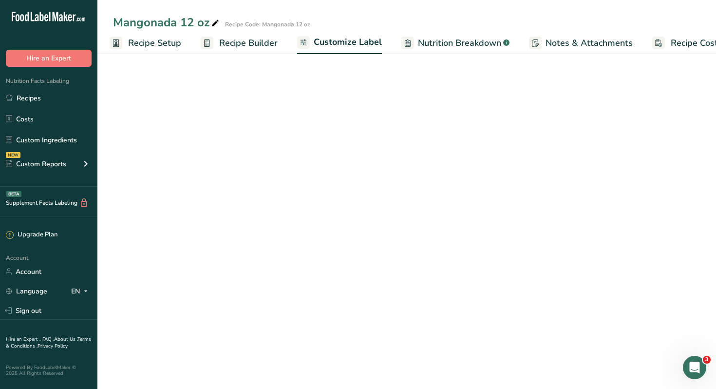
scroll to position [0, 33]
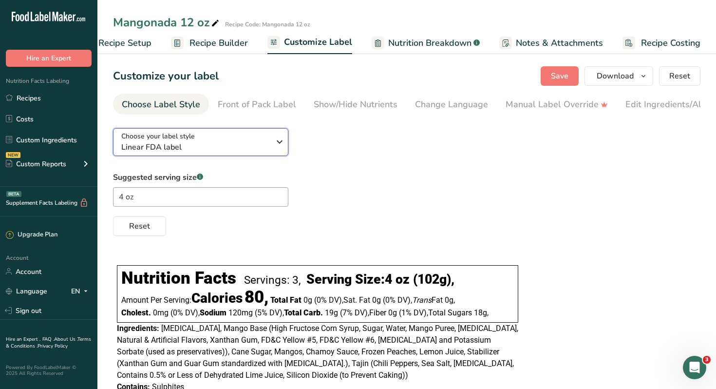
click at [281, 144] on icon "button" at bounding box center [280, 142] width 12 height 18
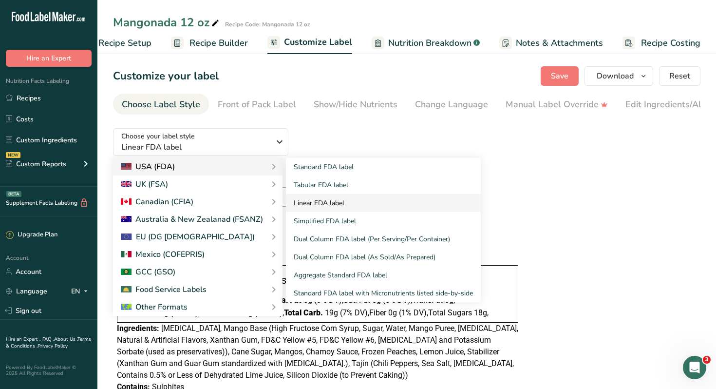
click at [310, 206] on link "Linear FDA label" at bounding box center [383, 203] width 195 height 18
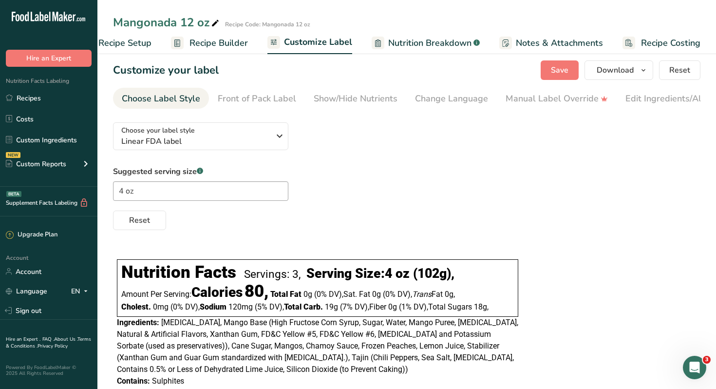
scroll to position [0, 0]
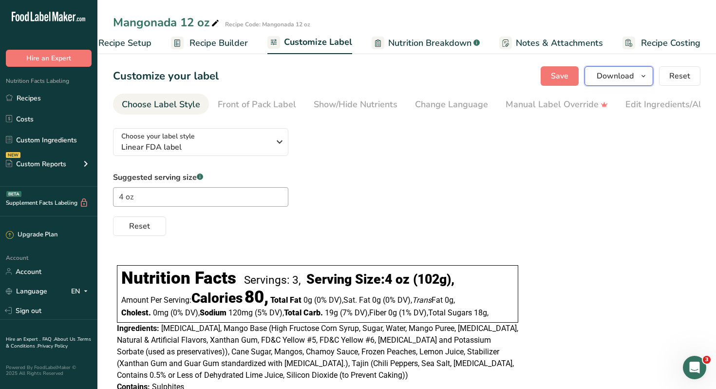
click at [610, 77] on span "Download" at bounding box center [615, 76] width 37 height 12
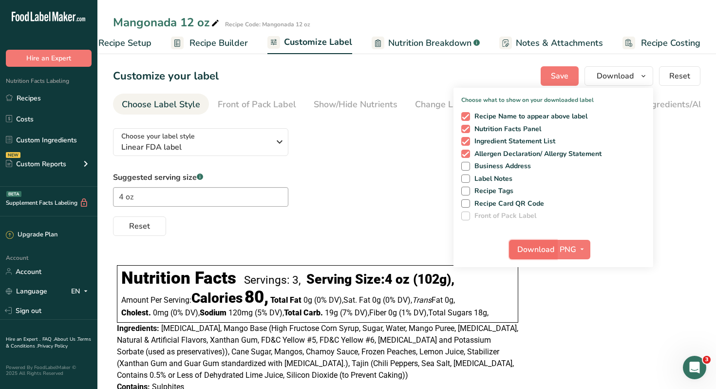
click at [541, 249] on span "Download" at bounding box center [536, 250] width 37 height 12
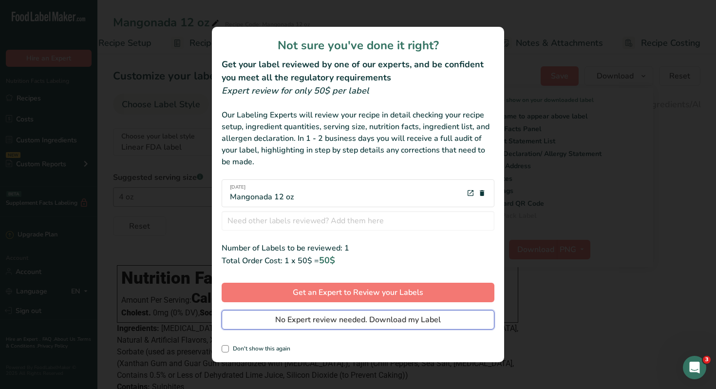
click at [432, 323] on span "No Expert review needed. Download my Label" at bounding box center [358, 320] width 166 height 12
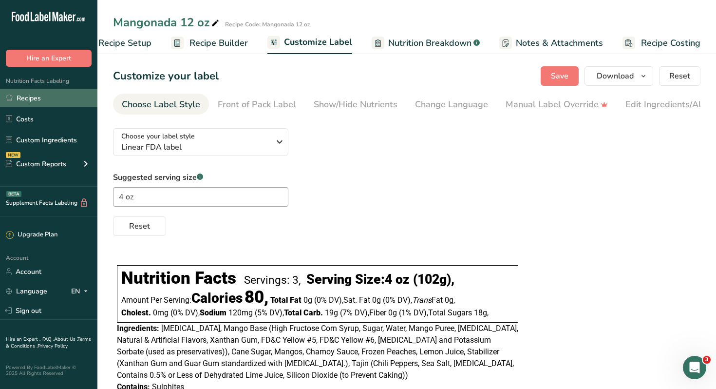
click at [40, 98] on link "Recipes" at bounding box center [48, 98] width 97 height 19
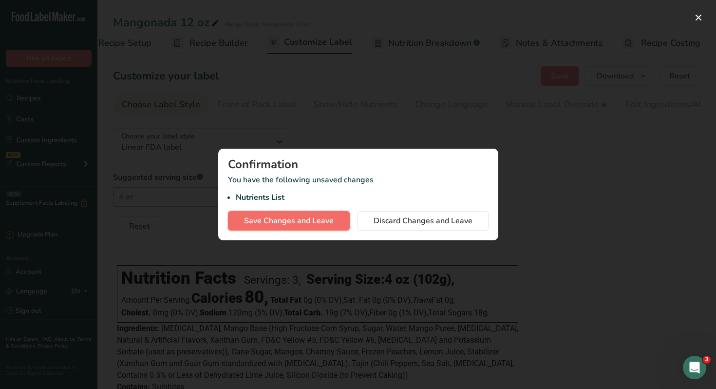
click at [323, 220] on span "Save Changes and Leave" at bounding box center [289, 221] width 90 height 12
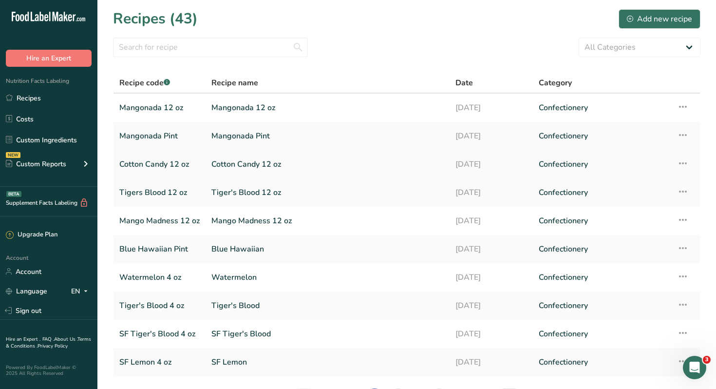
click at [158, 164] on link "Cotton Candy 12 oz" at bounding box center [159, 164] width 80 height 20
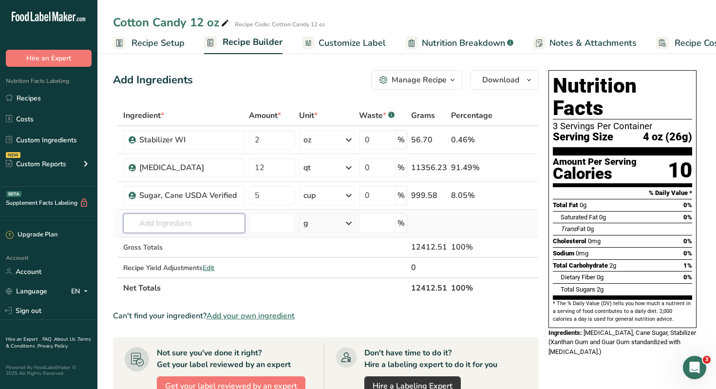
click at [163, 225] on input "text" at bounding box center [183, 222] width 121 height 19
type input "blue bomb"
click at [175, 243] on span "Blue Bomb Base" at bounding box center [165, 242] width 53 height 9
type input "Blue Base"
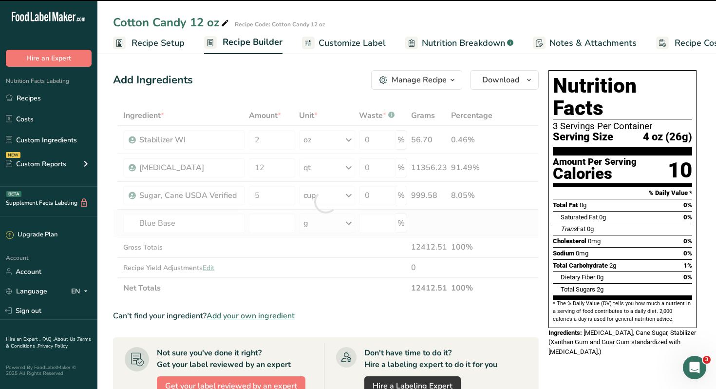
type input "0"
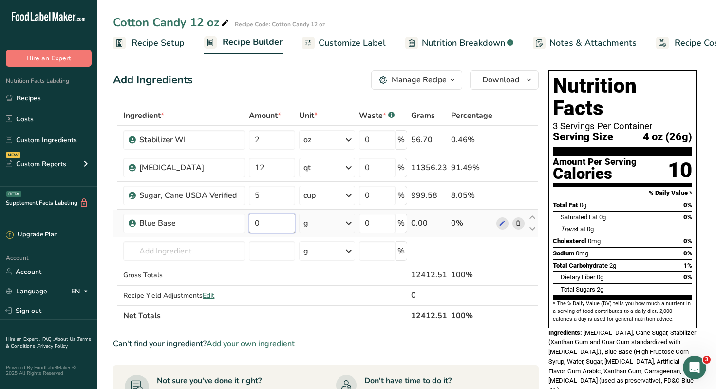
click at [264, 225] on input "0" at bounding box center [272, 222] width 47 height 19
type input "13"
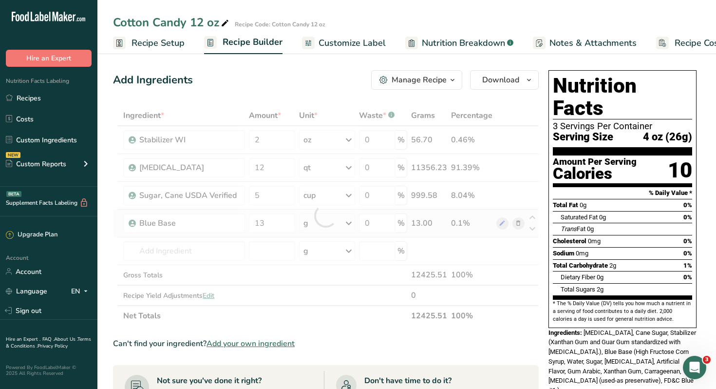
click at [349, 223] on div "Ingredient * Amount * Unit * Waste * .a-a{fill:#347362;}.b-a{fill:#fff;} Grams …" at bounding box center [326, 215] width 426 height 221
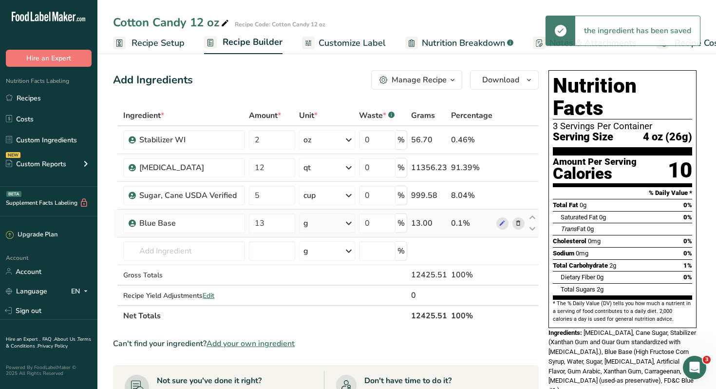
click at [349, 223] on icon at bounding box center [349, 223] width 12 height 18
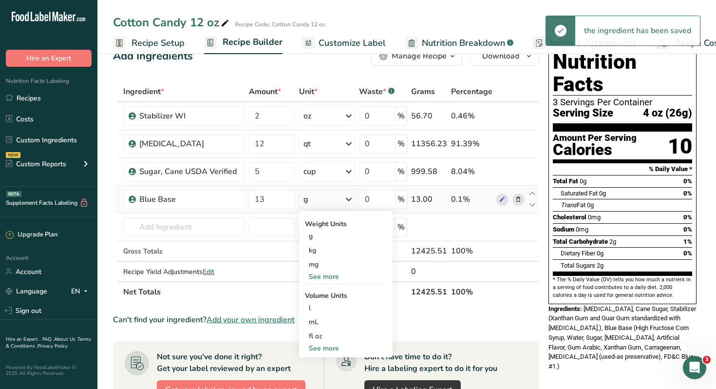
scroll to position [30, 0]
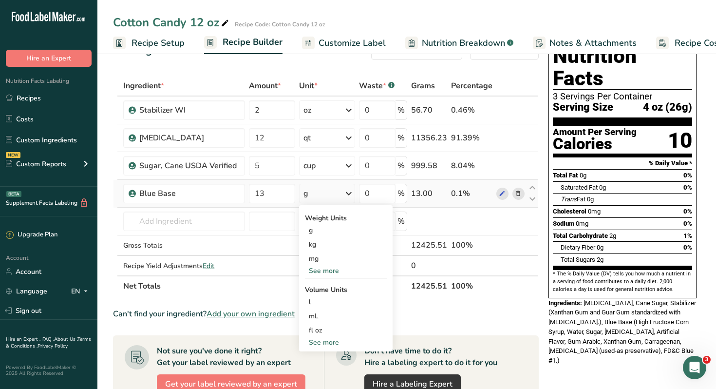
click at [327, 343] on div "See more" at bounding box center [346, 342] width 82 height 10
select select "22"
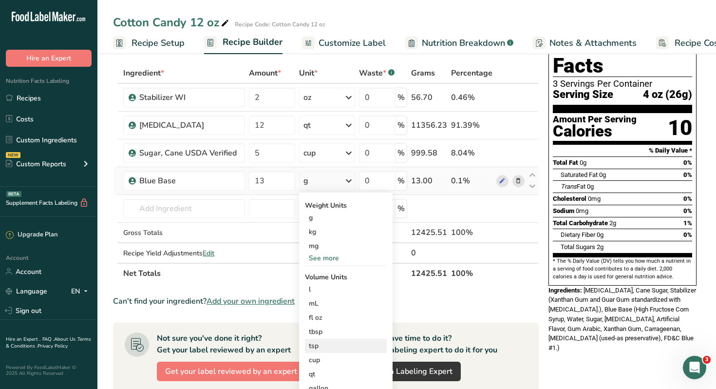
scroll to position [46, 0]
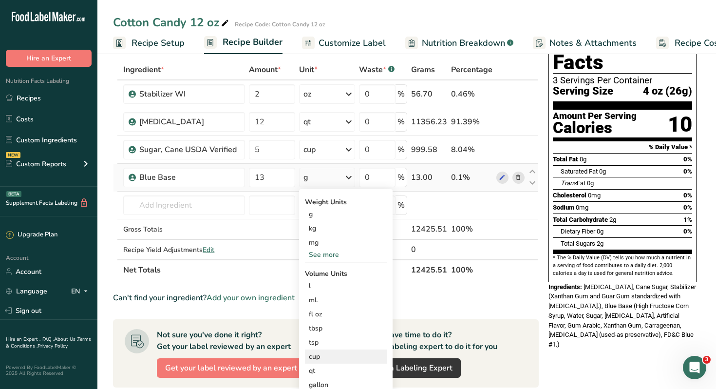
click at [313, 357] on div "cup" at bounding box center [346, 356] width 74 height 10
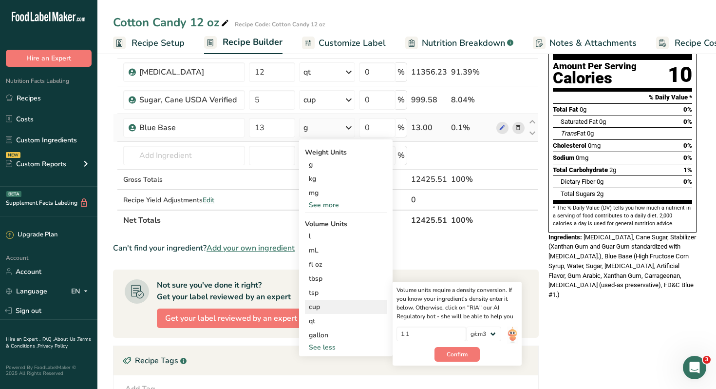
scroll to position [98, 0]
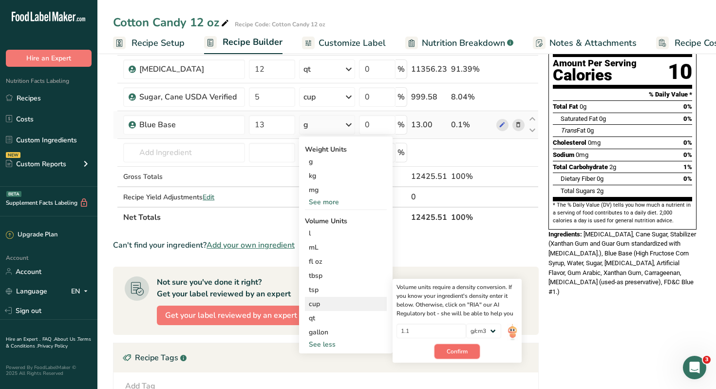
click at [454, 351] on span "Confirm" at bounding box center [457, 351] width 21 height 9
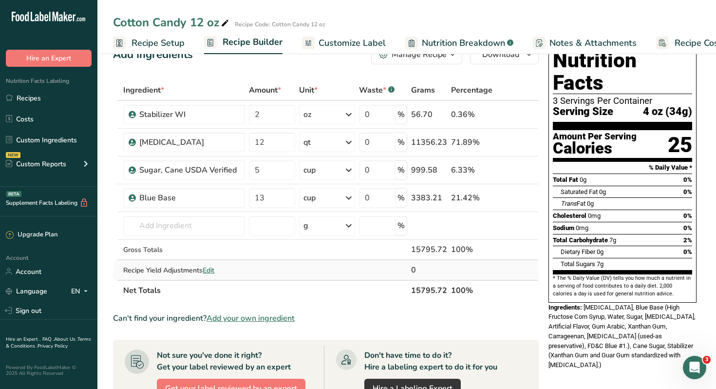
scroll to position [0, 0]
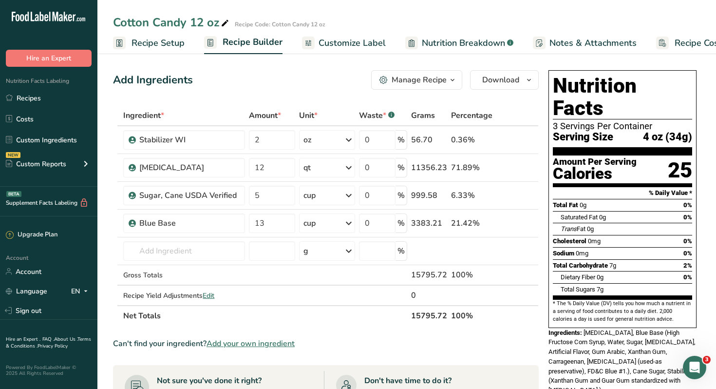
click at [146, 43] on span "Recipe Setup" at bounding box center [158, 43] width 53 height 13
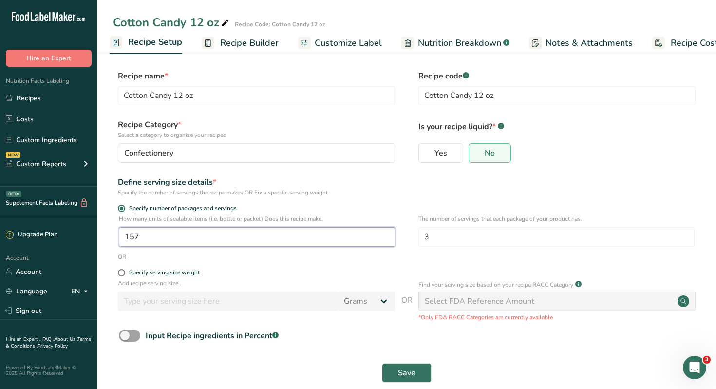
click at [145, 235] on input "157" at bounding box center [257, 236] width 276 height 19
type input "1"
type input "60"
click at [402, 371] on span "Save" at bounding box center [407, 373] width 18 height 12
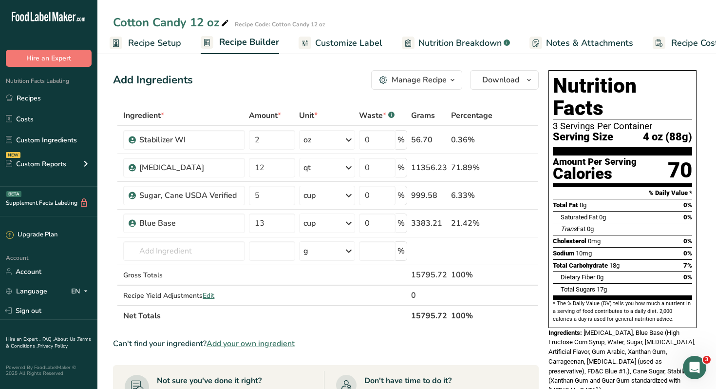
click at [142, 42] on span "Recipe Setup" at bounding box center [154, 43] width 53 height 13
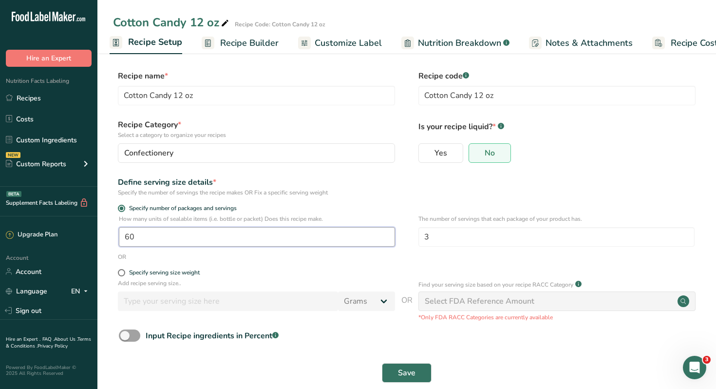
click at [142, 237] on input "60" at bounding box center [257, 236] width 276 height 19
type input "1"
type input "58"
click at [399, 375] on span "Save" at bounding box center [407, 373] width 18 height 12
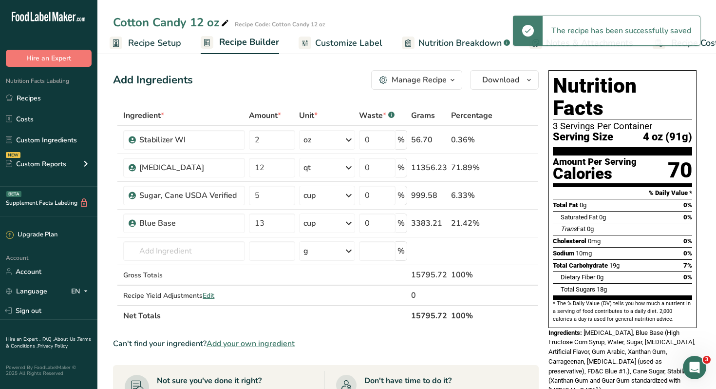
click at [145, 46] on span "Recipe Setup" at bounding box center [154, 43] width 53 height 13
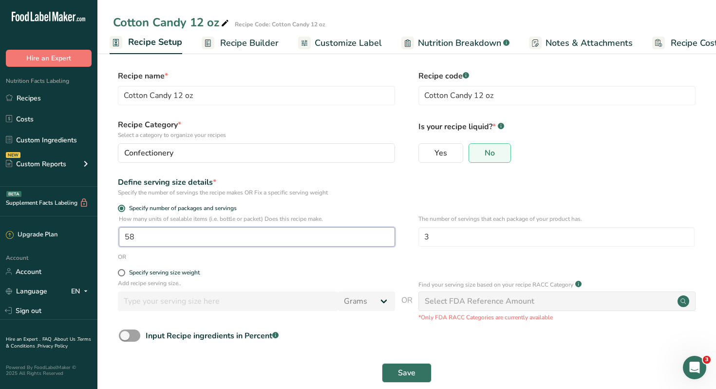
click at [138, 235] on input "58" at bounding box center [257, 236] width 276 height 19
type input "57"
click at [409, 375] on span "Save" at bounding box center [407, 373] width 18 height 12
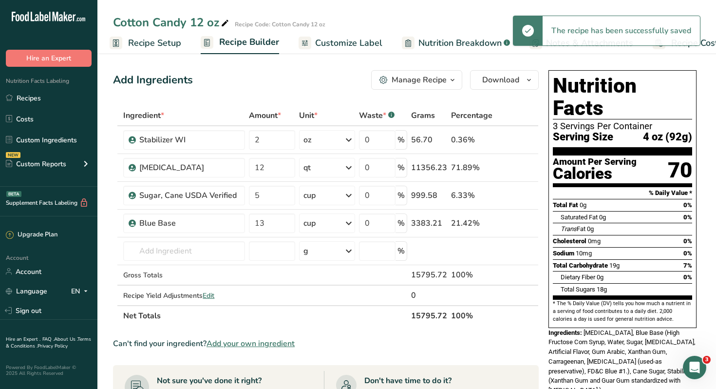
click at [142, 41] on span "Recipe Setup" at bounding box center [154, 43] width 53 height 13
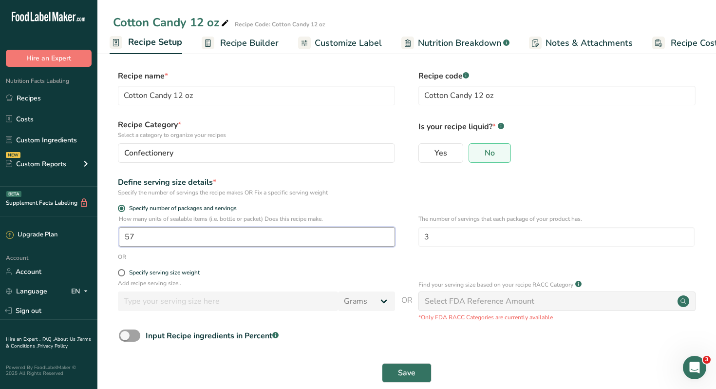
click at [143, 236] on input "57" at bounding box center [257, 236] width 276 height 19
type input "56"
click at [413, 371] on span "Save" at bounding box center [407, 373] width 18 height 12
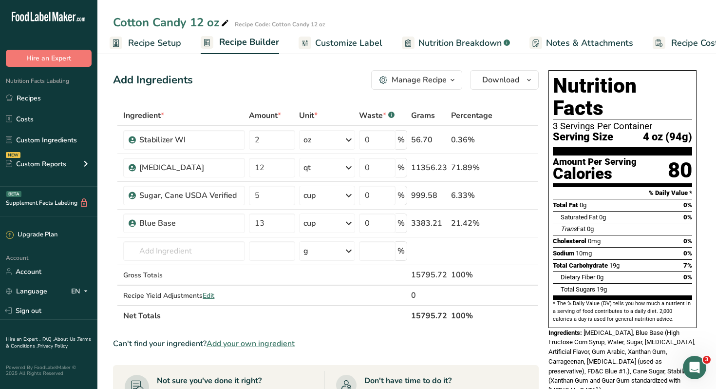
click at [140, 44] on span "Recipe Setup" at bounding box center [154, 43] width 53 height 13
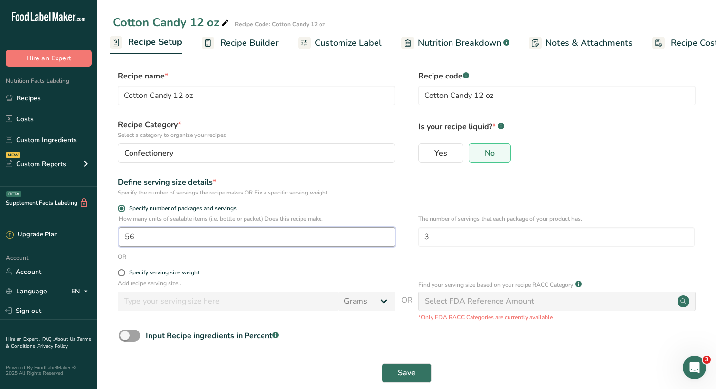
click at [139, 236] on input "56" at bounding box center [257, 236] width 276 height 19
type input "54"
click at [404, 377] on span "Save" at bounding box center [407, 373] width 18 height 12
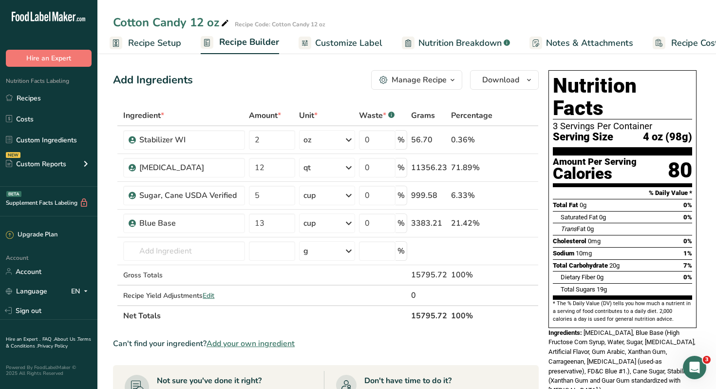
click at [144, 41] on span "Recipe Setup" at bounding box center [154, 43] width 53 height 13
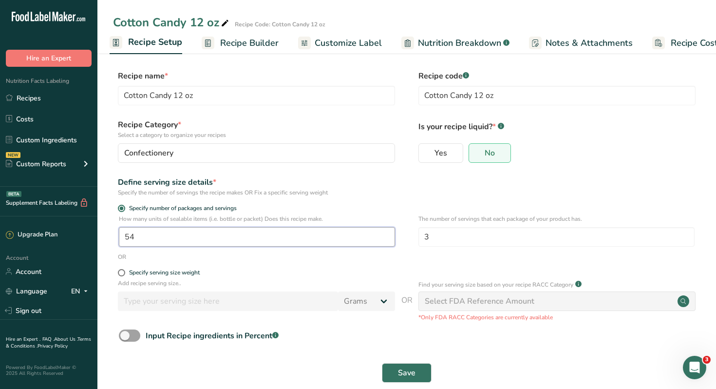
click at [152, 238] on input "54" at bounding box center [257, 236] width 276 height 19
type input "53"
click at [399, 375] on span "Save" at bounding box center [407, 373] width 18 height 12
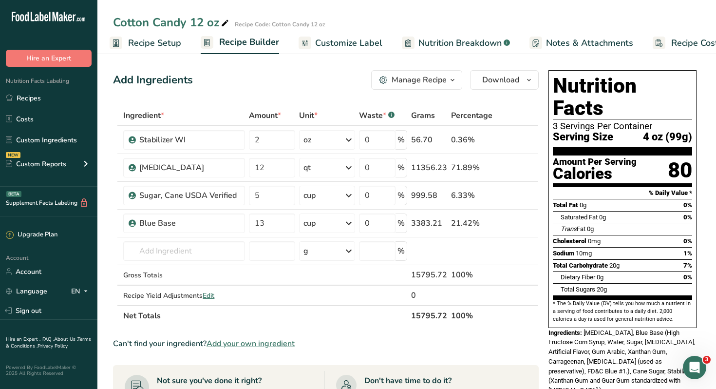
click at [340, 43] on span "Customize Label" at bounding box center [348, 43] width 67 height 13
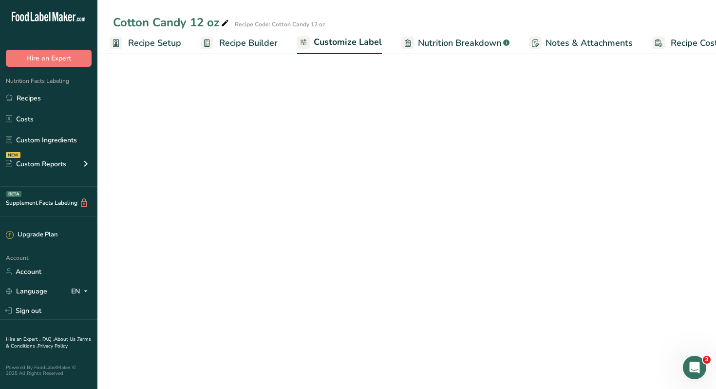
scroll to position [0, 33]
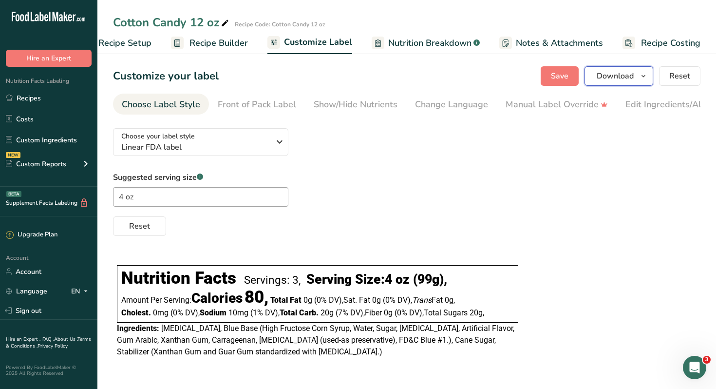
click at [619, 78] on span "Download" at bounding box center [615, 76] width 37 height 12
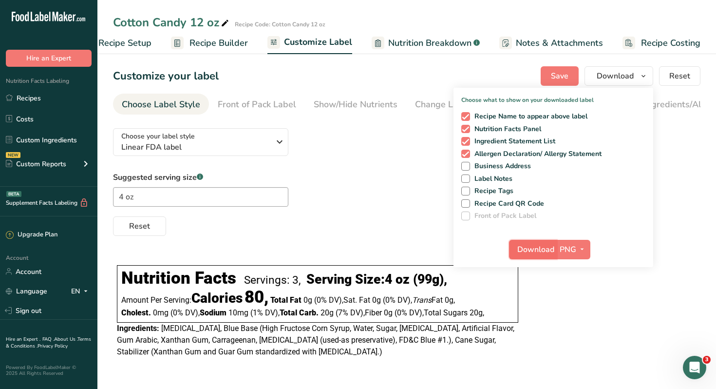
click at [541, 247] on span "Download" at bounding box center [536, 250] width 37 height 12
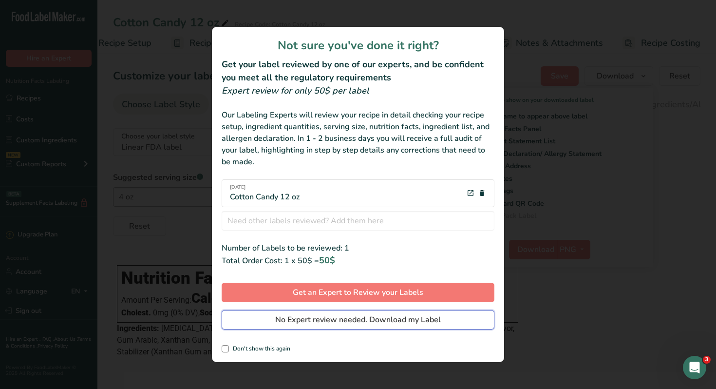
click at [389, 321] on span "No Expert review needed. Download my Label" at bounding box center [358, 320] width 166 height 12
